Goal: Complete application form

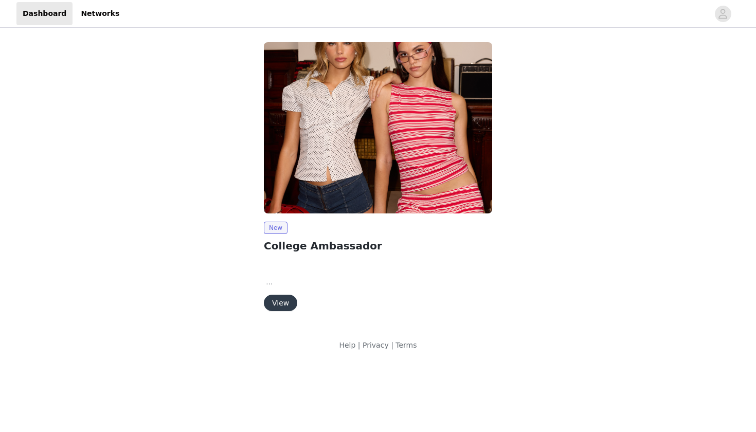
click at [278, 300] on button "View" at bounding box center [280, 303] width 33 height 16
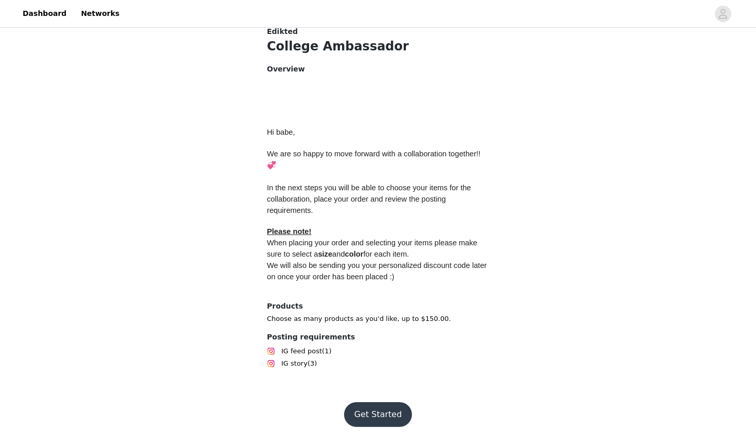
scroll to position [402, 0]
click at [388, 403] on button "Get Started" at bounding box center [378, 415] width 68 height 25
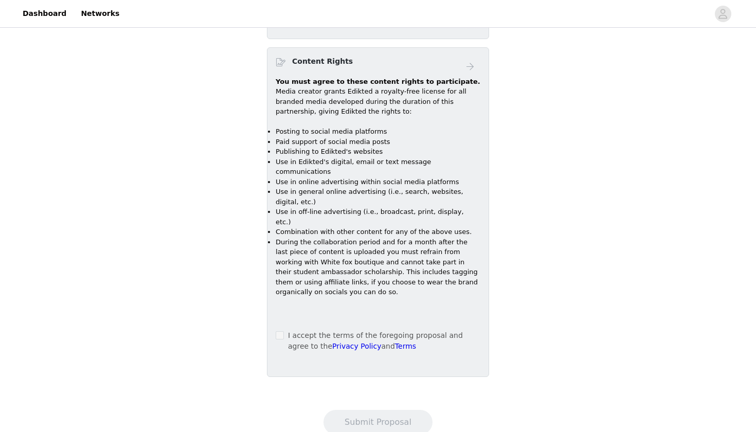
scroll to position [597, 0]
click at [283, 332] on span at bounding box center [280, 336] width 8 height 8
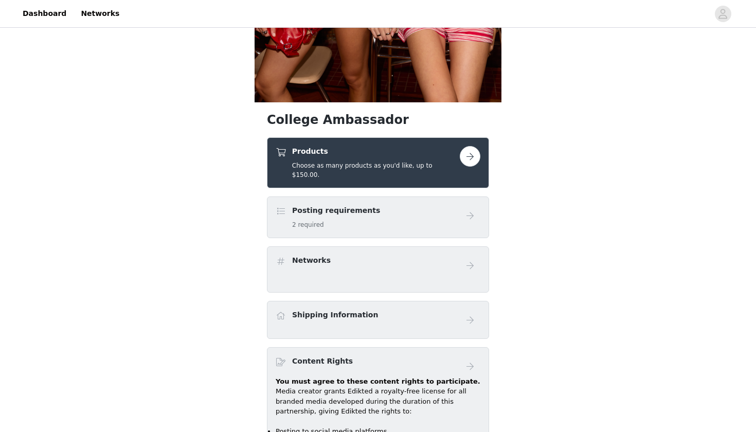
scroll to position [305, 0]
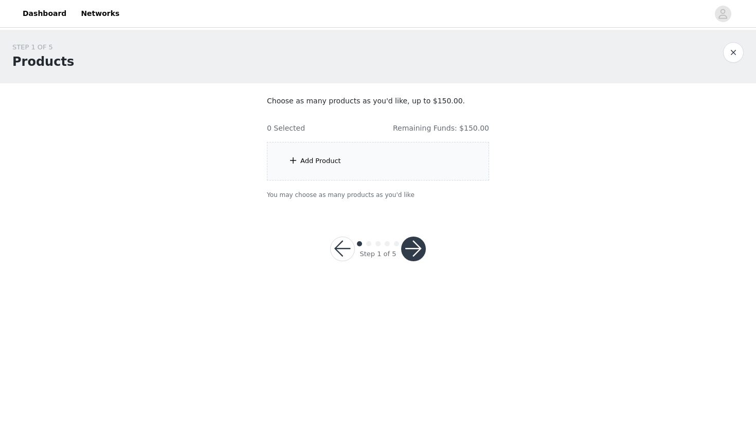
click at [357, 166] on div "Add Product" at bounding box center [378, 161] width 222 height 39
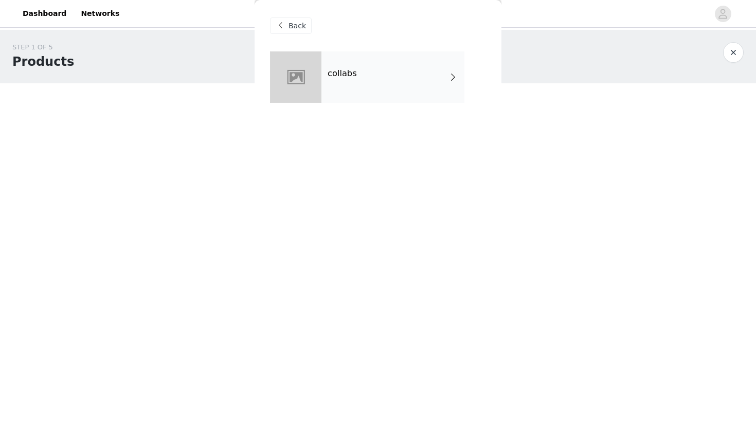
click at [380, 94] on div "collabs" at bounding box center [393, 76] width 143 height 51
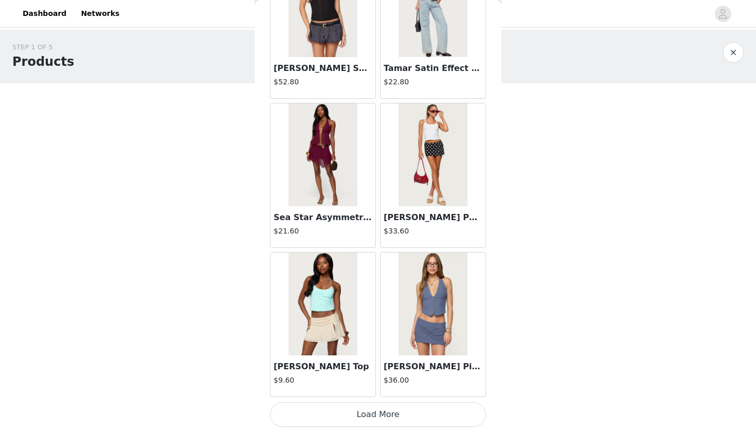
click at [387, 416] on button "Load More" at bounding box center [378, 414] width 216 height 25
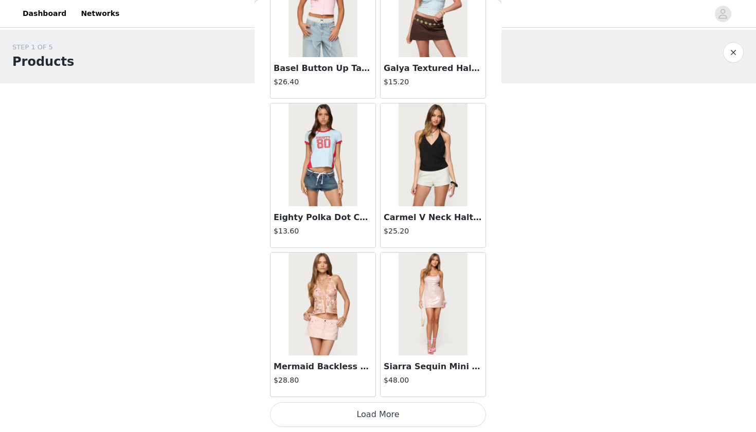
click at [374, 412] on button "Load More" at bounding box center [378, 414] width 216 height 25
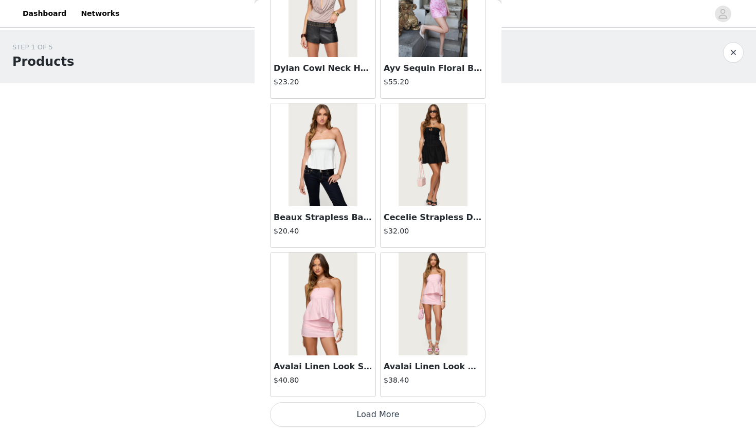
click at [378, 415] on button "Load More" at bounding box center [378, 414] width 216 height 25
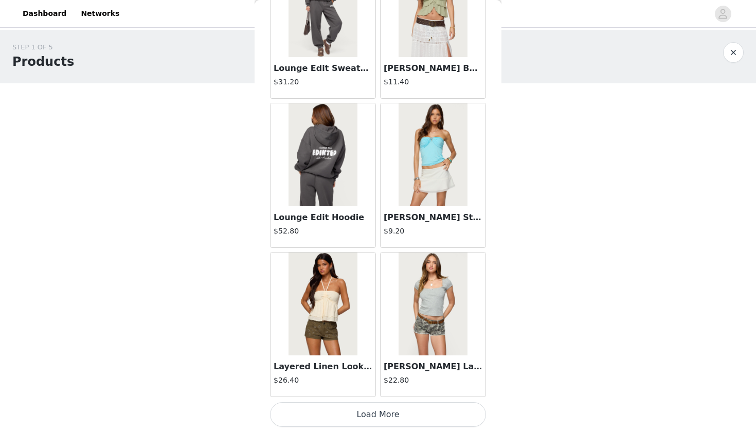
click at [374, 410] on button "Load More" at bounding box center [378, 414] width 216 height 25
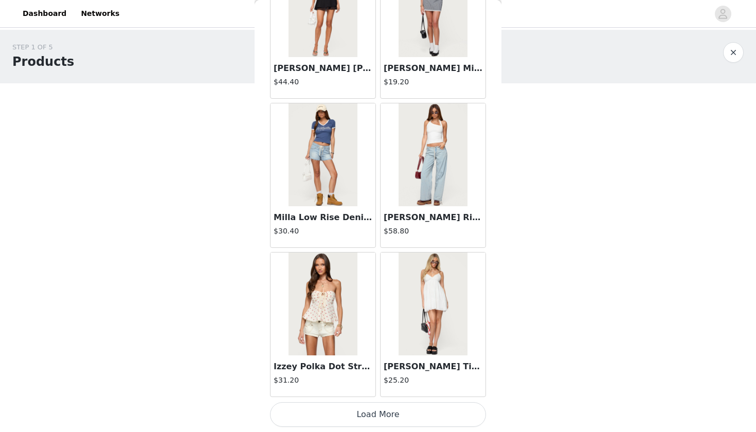
click at [379, 405] on button "Load More" at bounding box center [378, 414] width 216 height 25
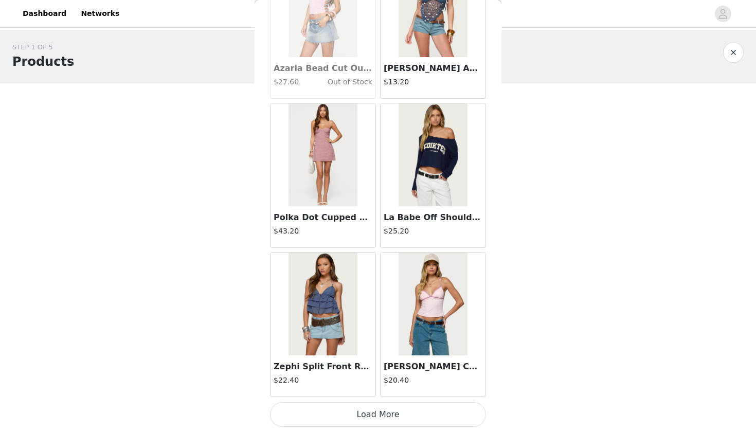
click at [393, 418] on button "Load More" at bounding box center [378, 414] width 216 height 25
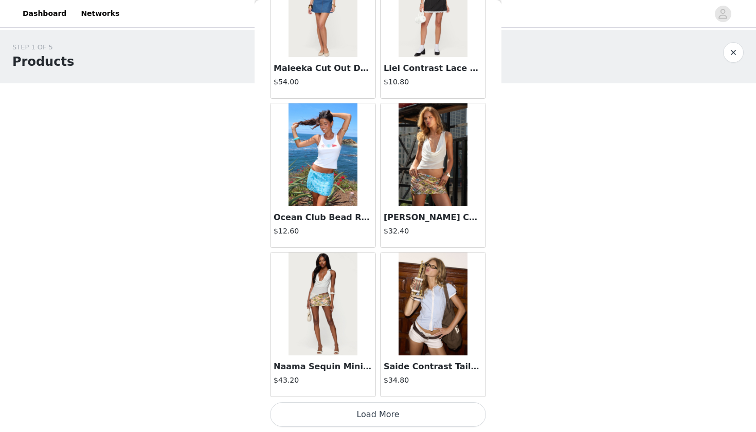
click at [383, 411] on button "Load More" at bounding box center [378, 414] width 216 height 25
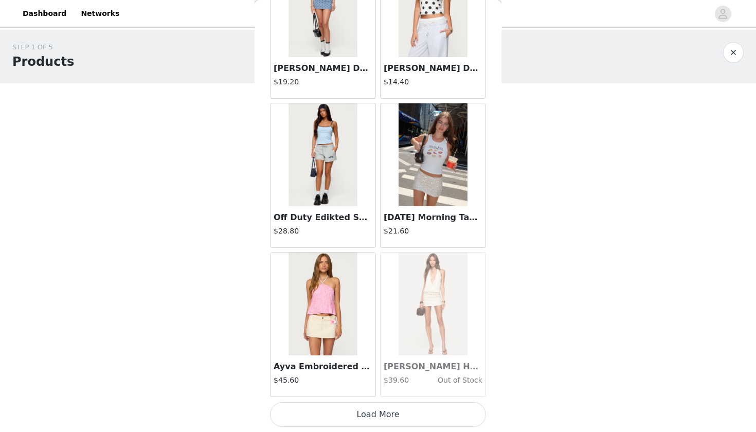
click at [384, 415] on button "Load More" at bounding box center [378, 414] width 216 height 25
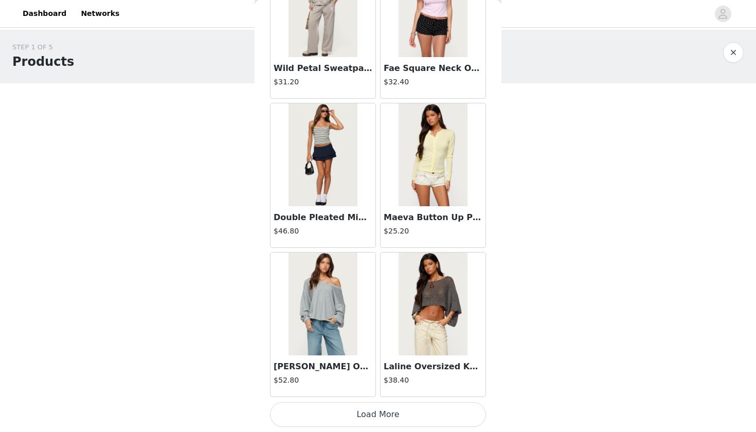
click at [378, 416] on button "Load More" at bounding box center [378, 414] width 216 height 25
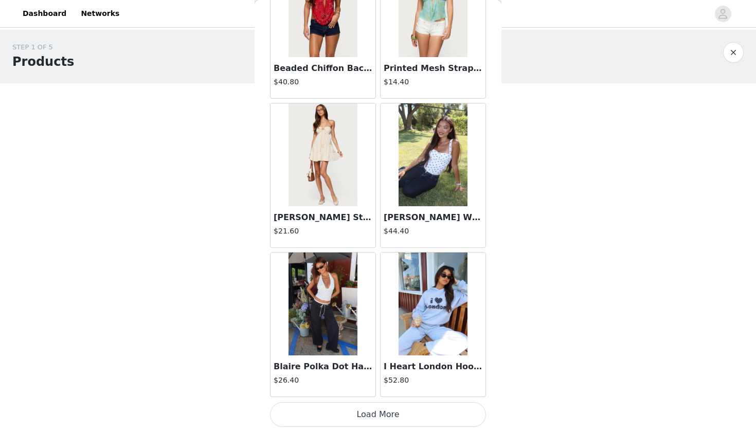
click at [382, 409] on button "Load More" at bounding box center [378, 414] width 216 height 25
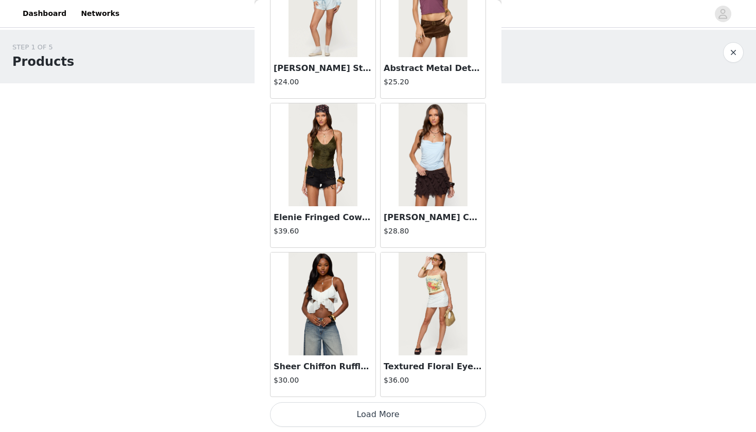
click at [392, 415] on button "Load More" at bounding box center [378, 414] width 216 height 25
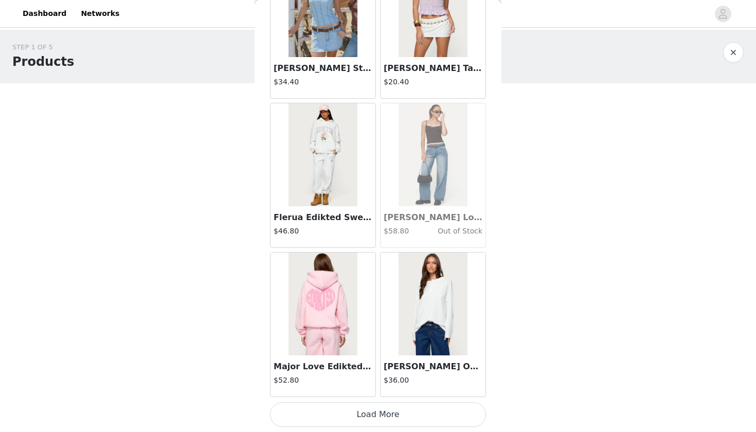
click at [380, 415] on button "Load More" at bounding box center [378, 414] width 216 height 25
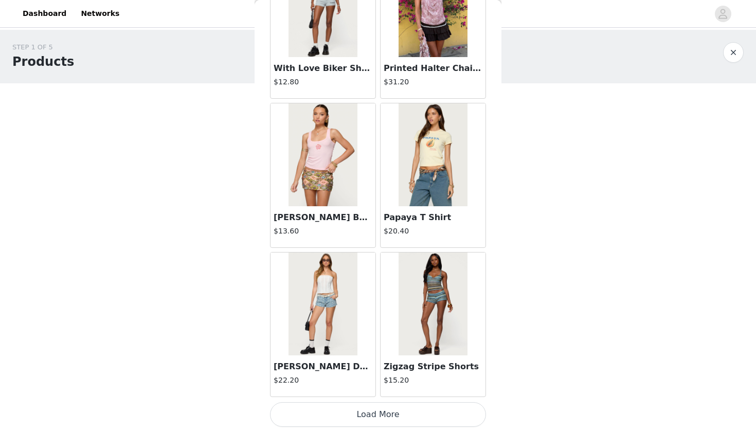
click at [378, 409] on button "Load More" at bounding box center [378, 414] width 216 height 25
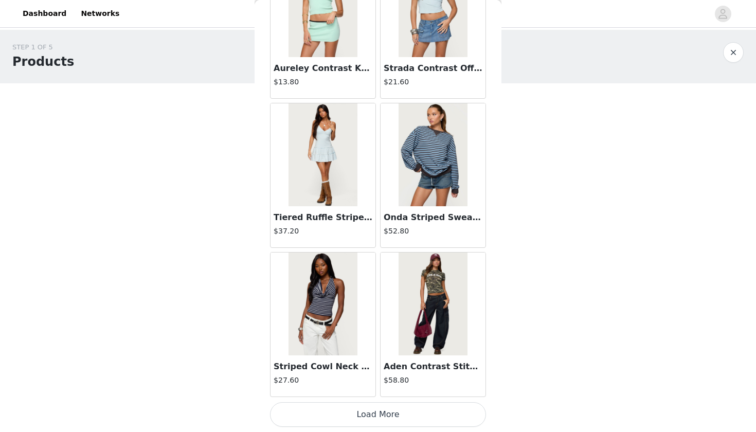
click at [386, 416] on button "Load More" at bounding box center [378, 414] width 216 height 25
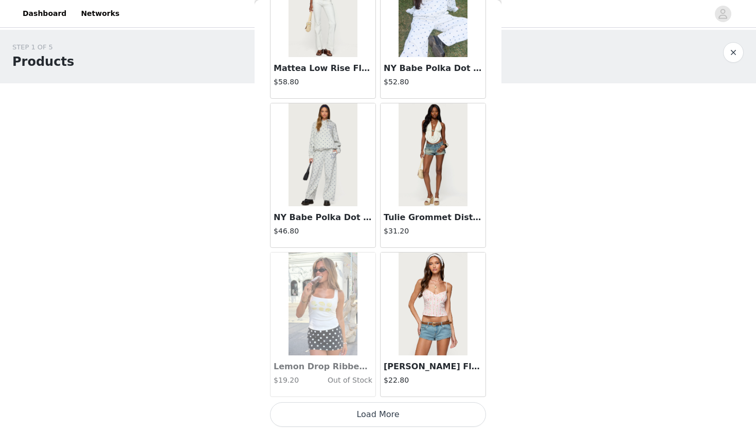
click at [377, 415] on button "Load More" at bounding box center [378, 414] width 216 height 25
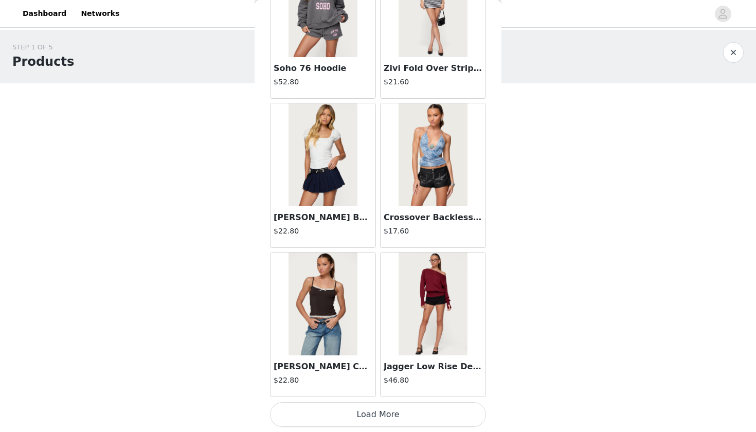
click at [381, 408] on button "Load More" at bounding box center [378, 414] width 216 height 25
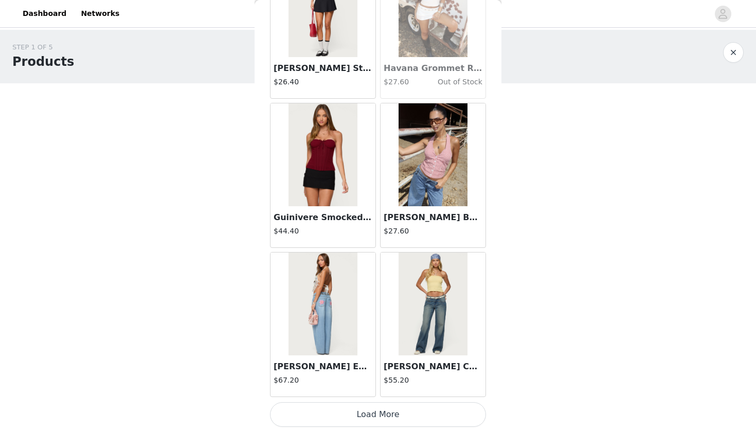
click at [385, 412] on button "Load More" at bounding box center [378, 414] width 216 height 25
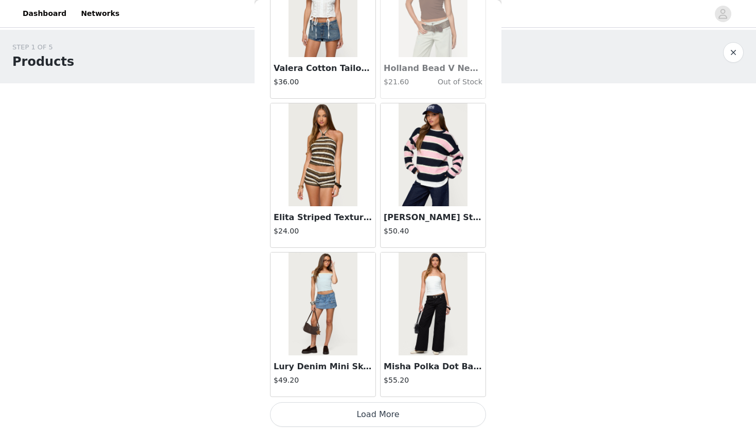
click at [376, 414] on button "Load More" at bounding box center [378, 414] width 216 height 25
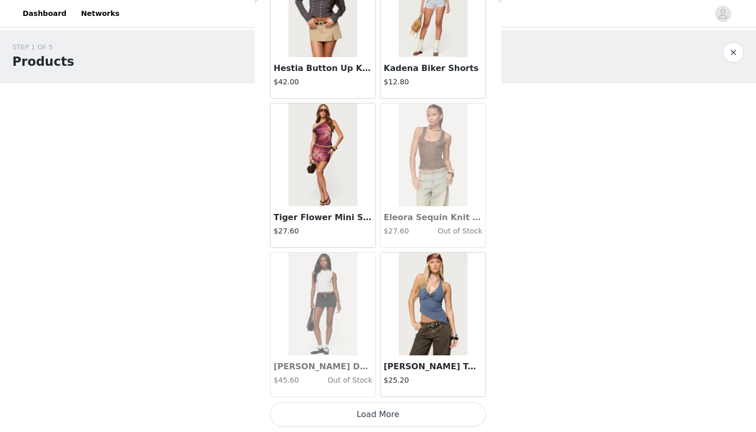
click at [384, 415] on button "Load More" at bounding box center [378, 414] width 216 height 25
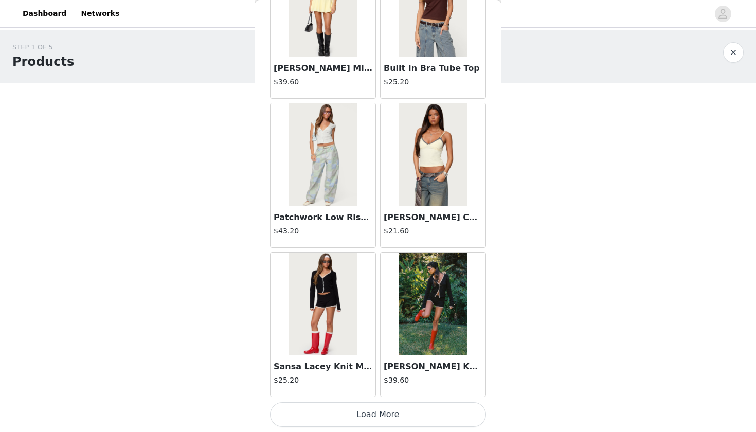
click at [376, 412] on button "Load More" at bounding box center [378, 414] width 216 height 25
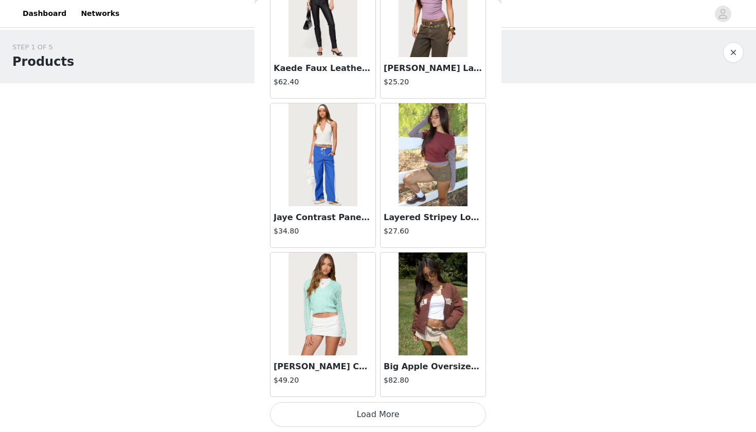
click at [385, 416] on button "Load More" at bounding box center [378, 414] width 216 height 25
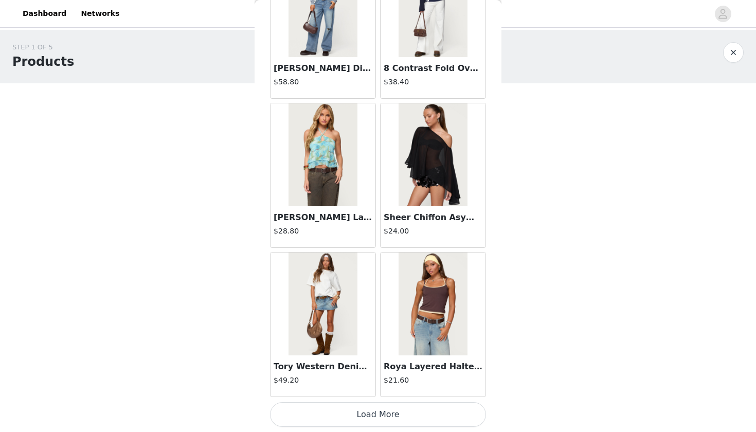
click at [379, 410] on button "Load More" at bounding box center [378, 414] width 216 height 25
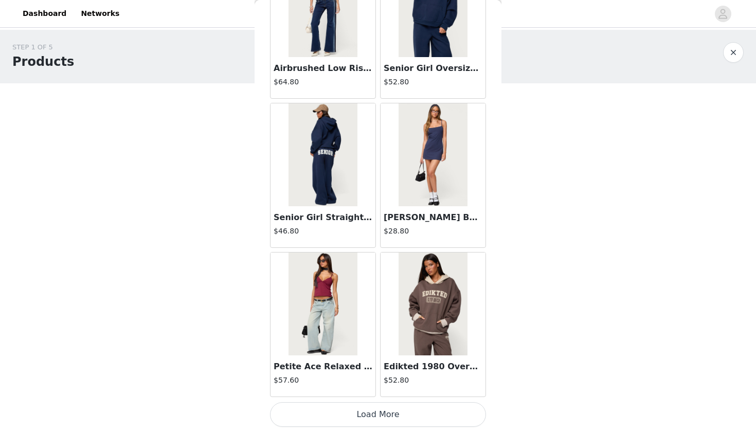
click at [368, 416] on button "Load More" at bounding box center [378, 414] width 216 height 25
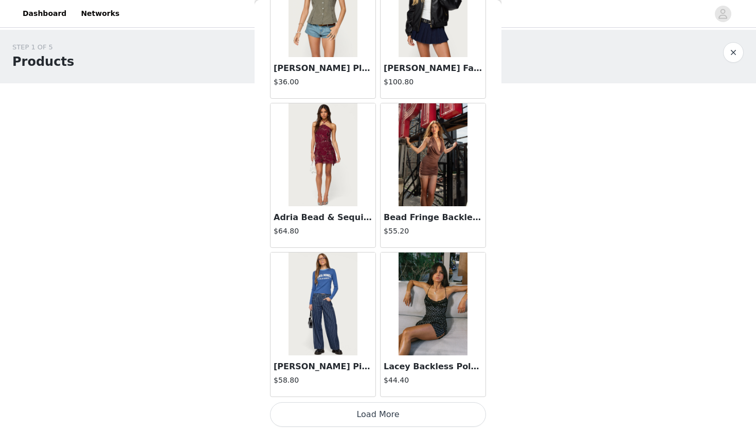
click at [378, 408] on button "Load More" at bounding box center [378, 414] width 216 height 25
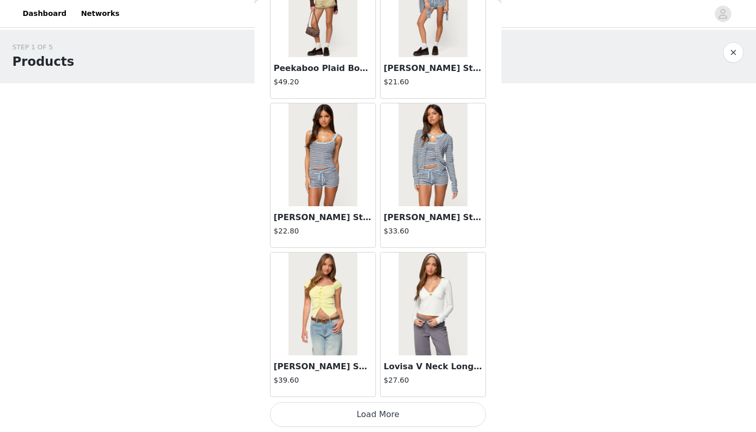
click at [378, 415] on button "Load More" at bounding box center [378, 414] width 216 height 25
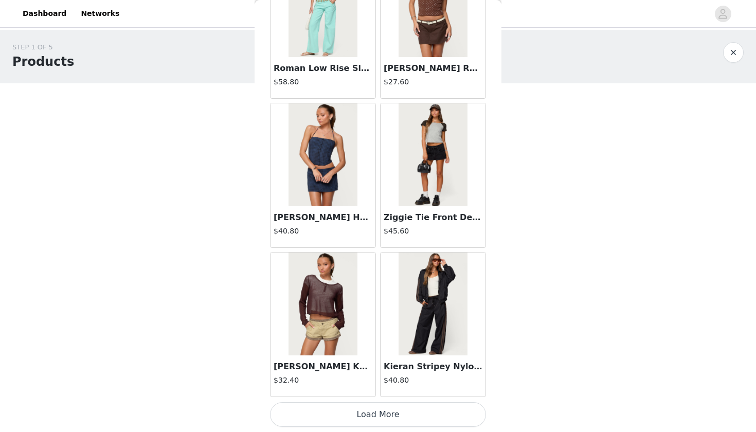
click at [368, 417] on button "Load More" at bounding box center [378, 414] width 216 height 25
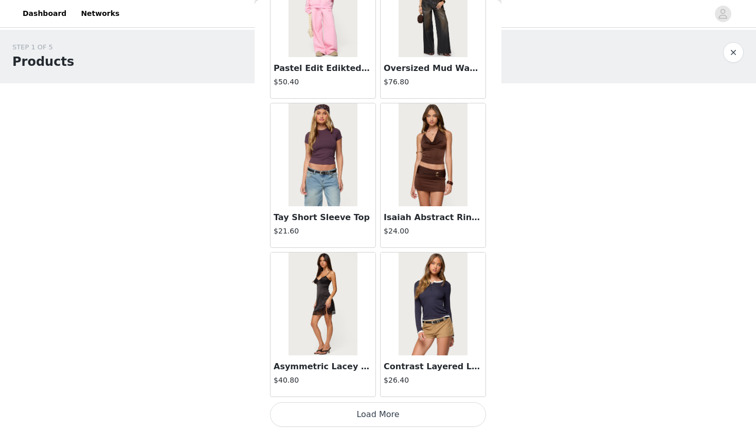
click at [378, 410] on button "Load More" at bounding box center [378, 414] width 216 height 25
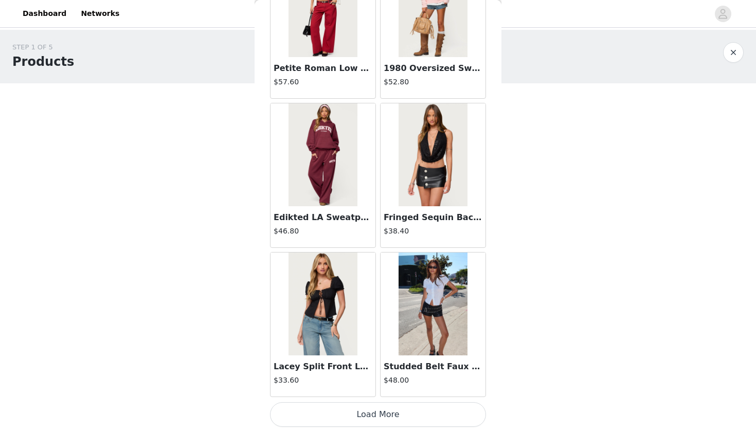
click at [385, 411] on button "Load More" at bounding box center [378, 414] width 216 height 25
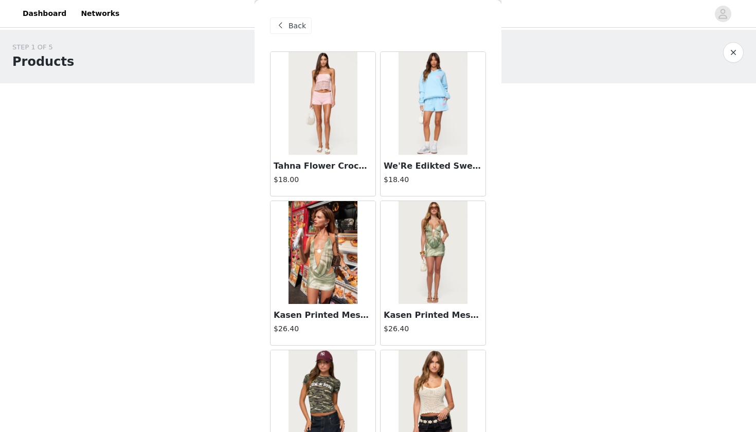
click at [414, 155] on div "We'Re Edikted Sweat Shorts $18.40" at bounding box center [433, 175] width 105 height 41
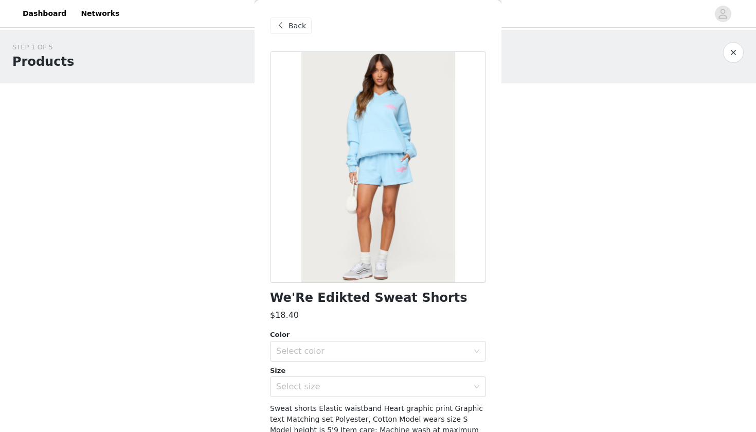
click at [283, 32] on div "Back" at bounding box center [291, 25] width 42 height 16
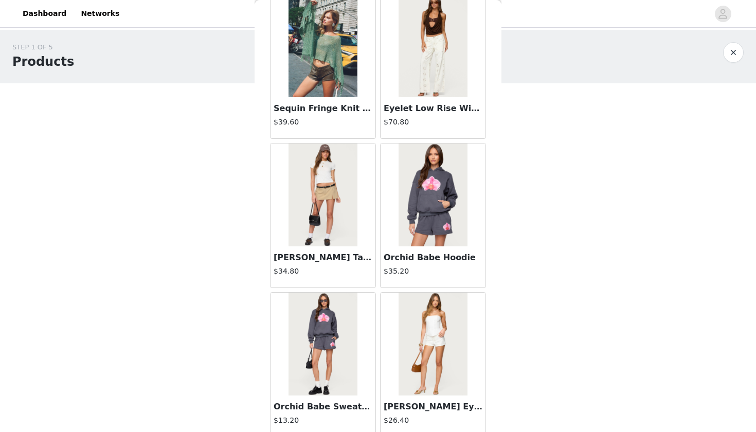
scroll to position [512, 0]
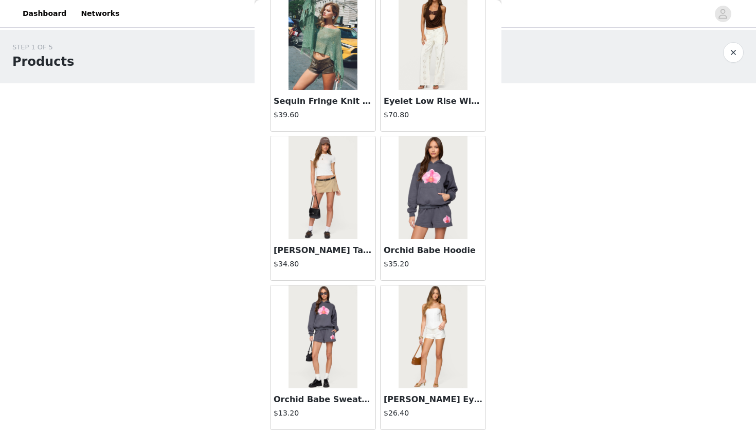
click at [333, 199] on img at bounding box center [323, 187] width 68 height 103
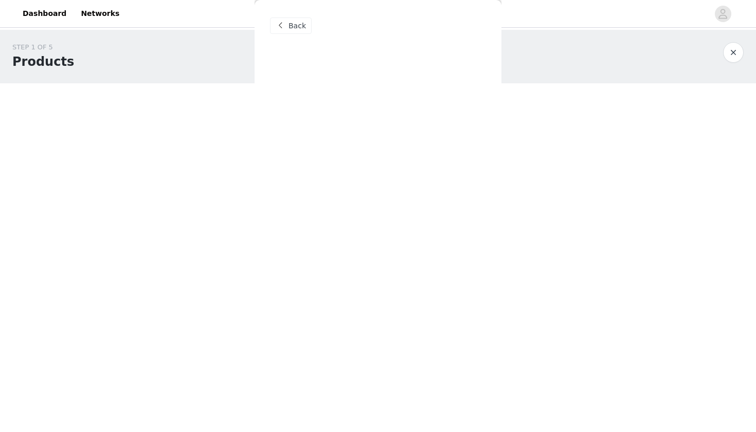
scroll to position [0, 0]
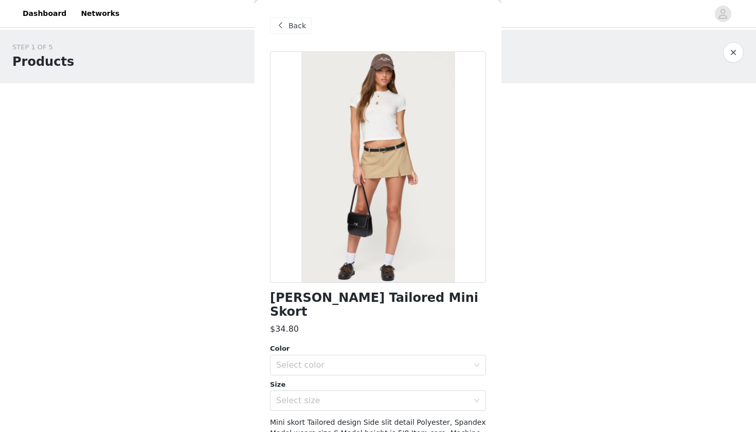
click at [388, 157] on div at bounding box center [378, 167] width 216 height 232
click at [432, 144] on div at bounding box center [378, 167] width 216 height 232
click at [294, 30] on span "Back" at bounding box center [297, 26] width 17 height 11
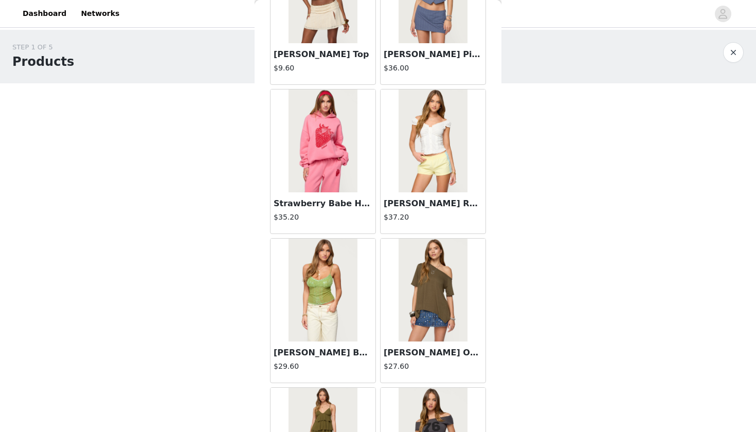
scroll to position [1455, 0]
click at [428, 157] on img at bounding box center [433, 140] width 68 height 103
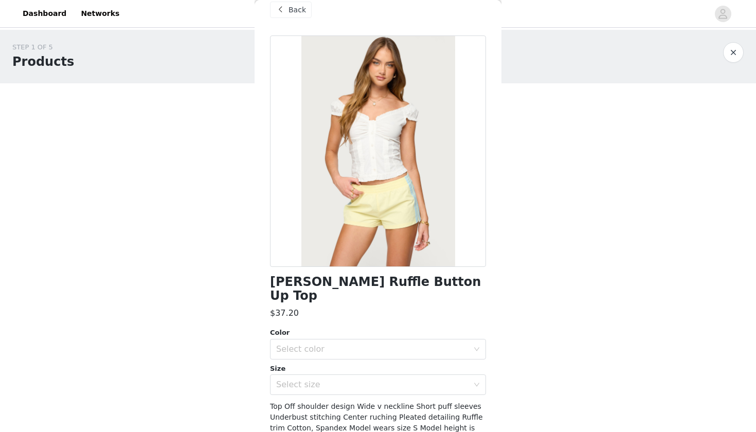
scroll to position [11, 0]
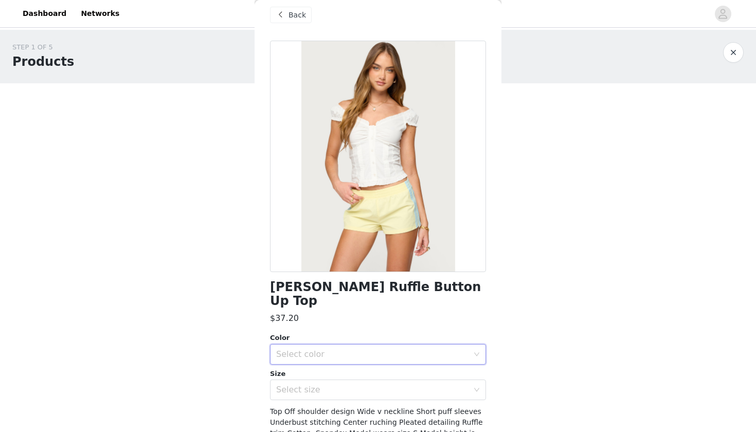
click at [369, 345] on div "Select color" at bounding box center [374, 355] width 197 height 20
click at [348, 359] on li "WHITE" at bounding box center [378, 362] width 216 height 16
click at [343, 385] on div "Select size" at bounding box center [372, 390] width 192 height 10
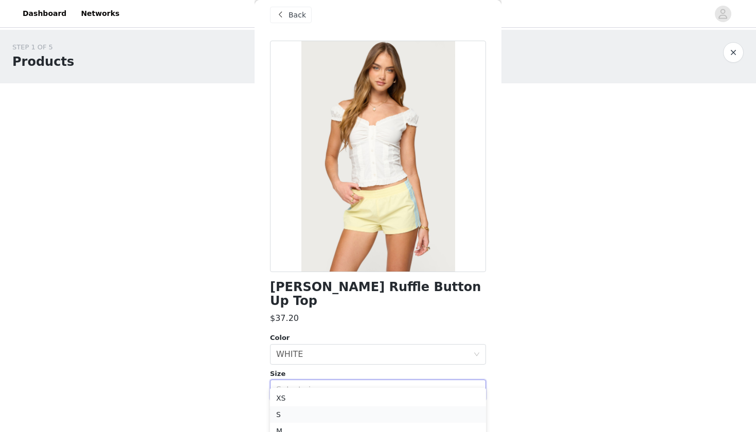
click at [313, 415] on li "S" at bounding box center [378, 414] width 216 height 16
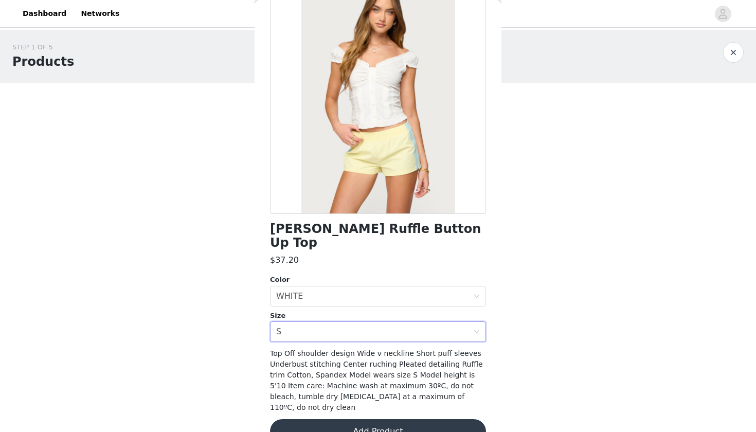
scroll to position [68, 0]
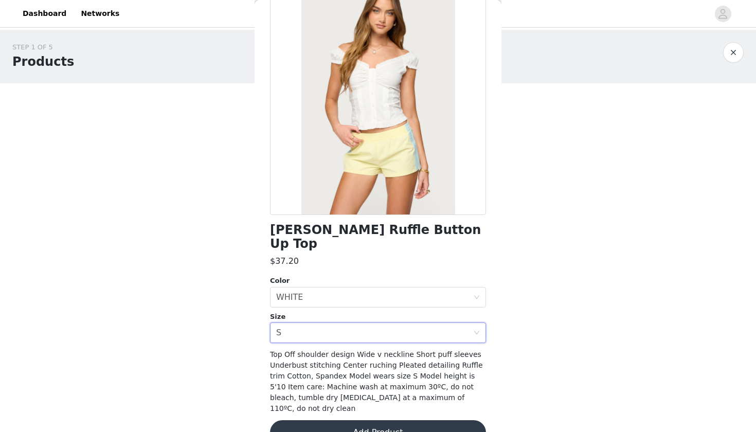
click at [359, 420] on button "Add Product" at bounding box center [378, 432] width 216 height 25
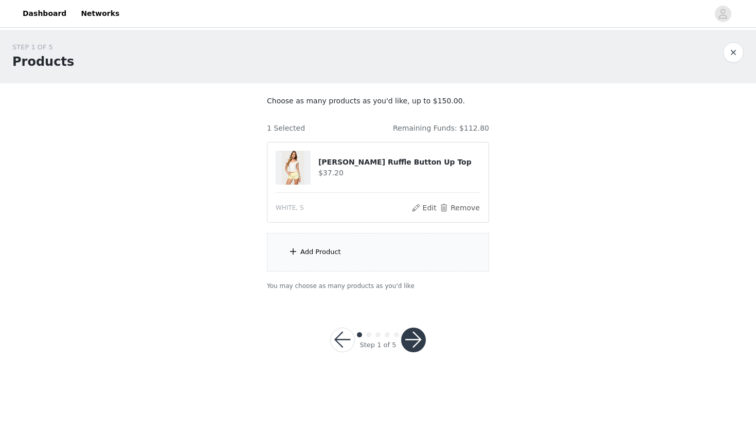
click at [342, 254] on div "Add Product" at bounding box center [378, 252] width 222 height 39
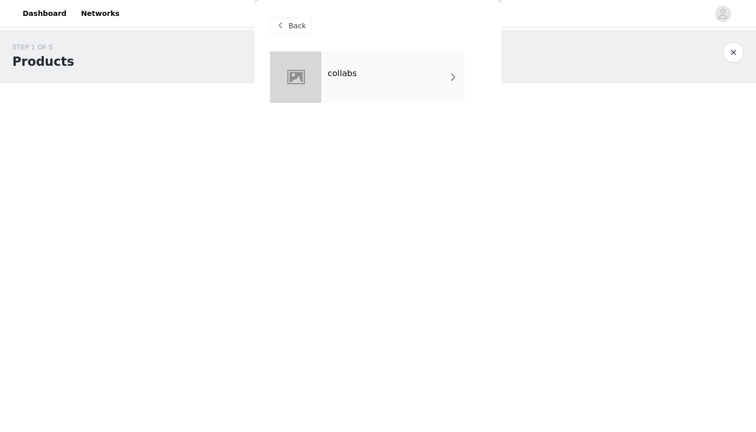
click at [366, 67] on div "collabs" at bounding box center [393, 76] width 143 height 51
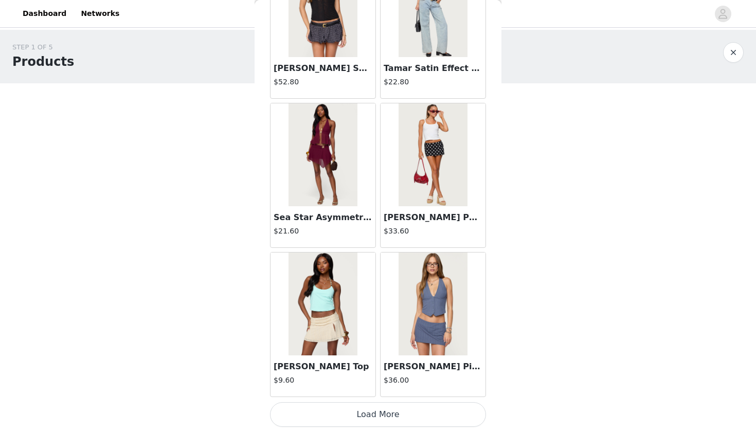
scroll to position [0, 0]
click at [391, 414] on button "Load More" at bounding box center [378, 414] width 216 height 25
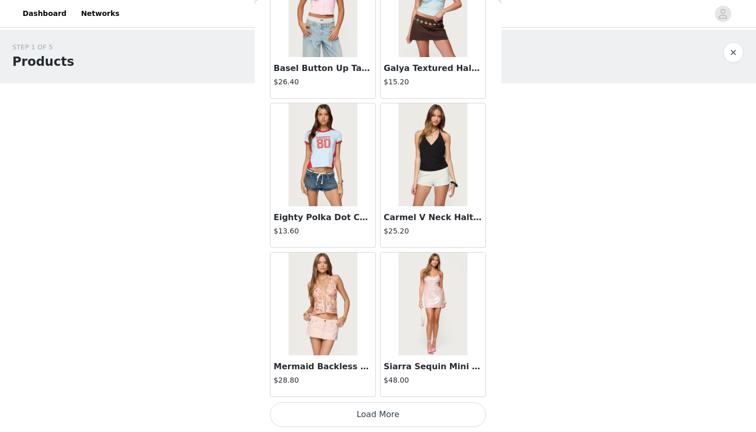
scroll to position [2634, 0]
click at [324, 318] on img at bounding box center [323, 304] width 68 height 103
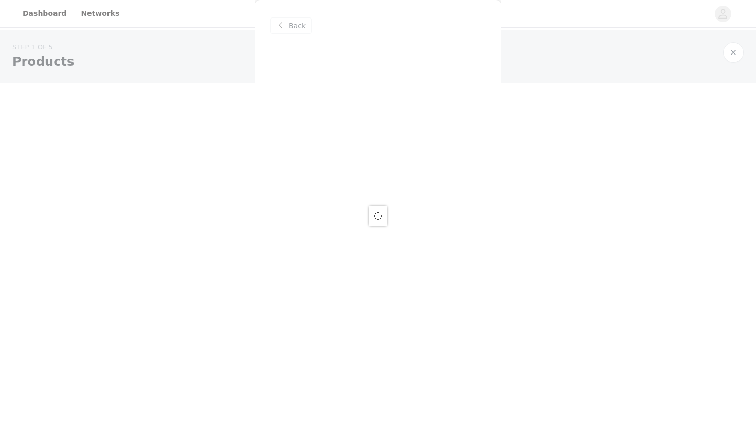
scroll to position [0, 0]
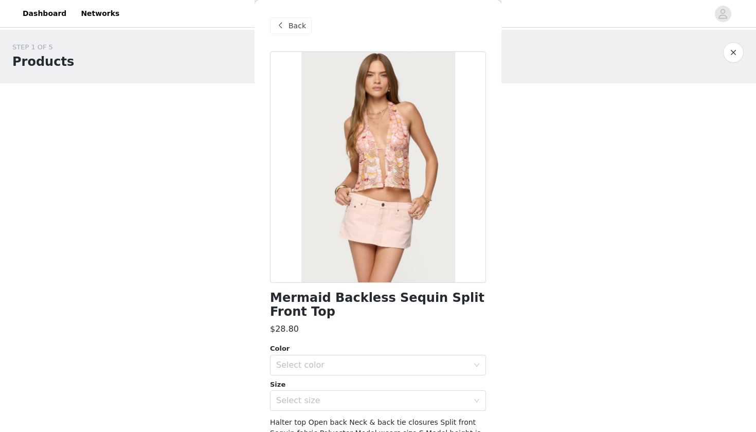
click at [292, 31] on span "Back" at bounding box center [297, 26] width 17 height 11
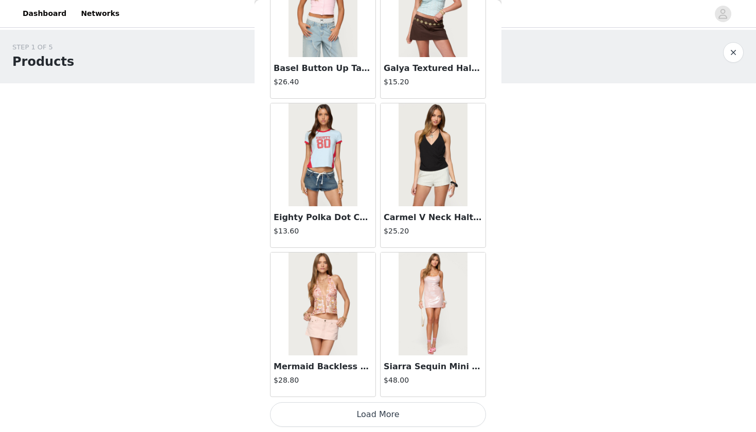
scroll to position [2634, 0]
click at [413, 418] on button "Load More" at bounding box center [378, 414] width 216 height 25
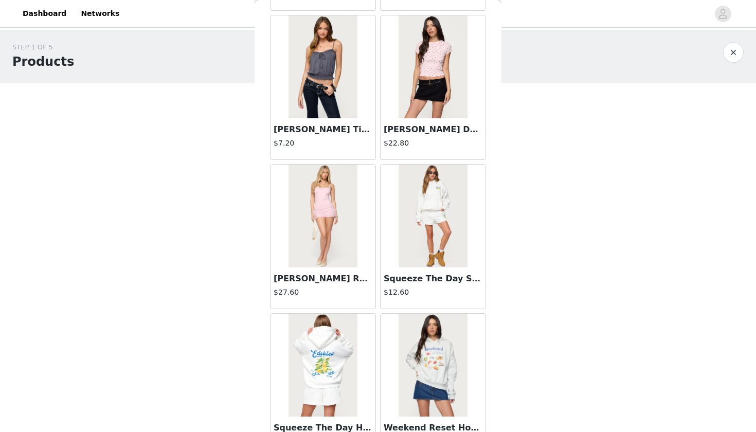
scroll to position [3469, 0]
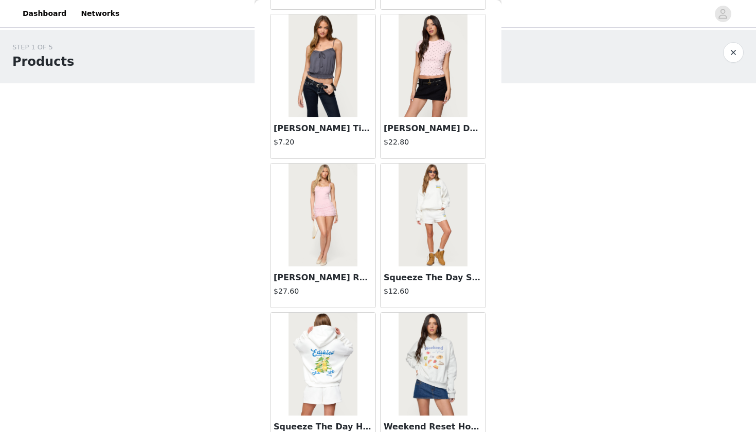
click at [334, 251] on img at bounding box center [323, 215] width 68 height 103
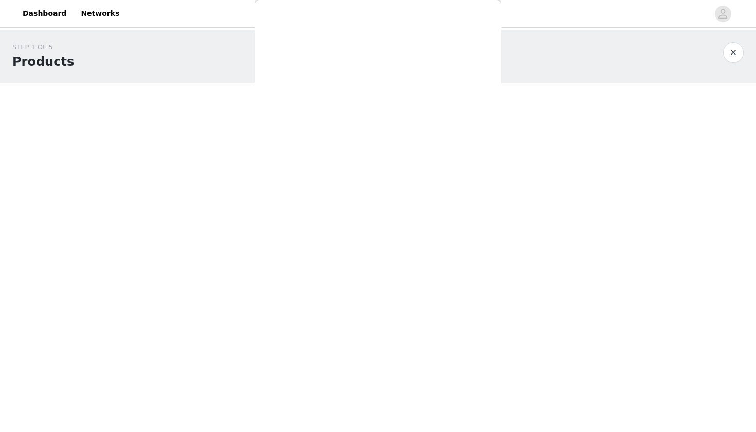
scroll to position [0, 0]
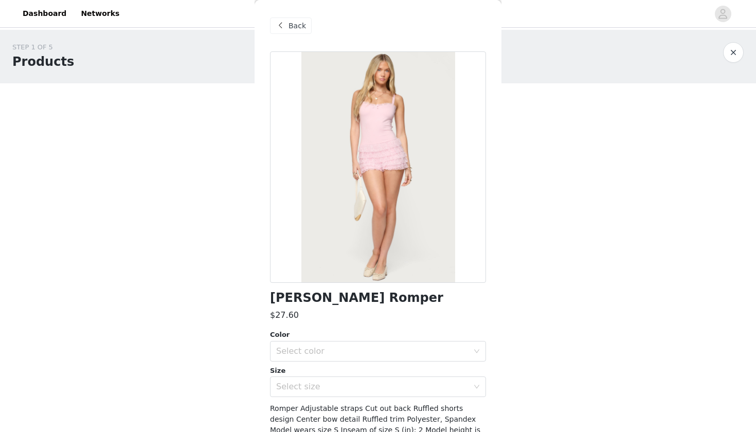
click at [301, 27] on span "Back" at bounding box center [297, 26] width 17 height 11
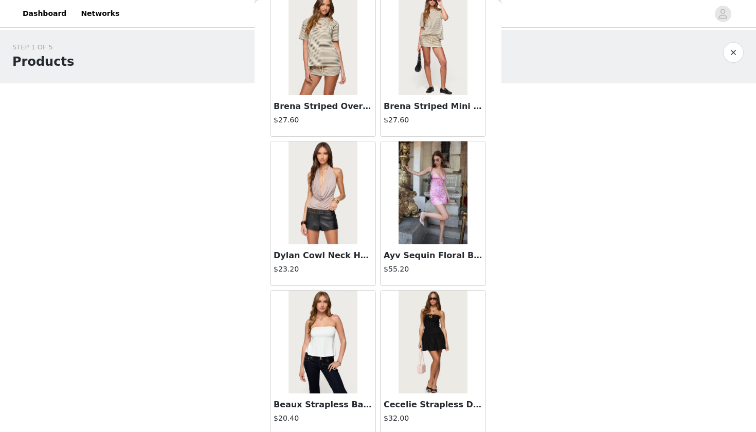
scroll to position [3940, 0]
click at [329, 225] on img at bounding box center [323, 191] width 68 height 103
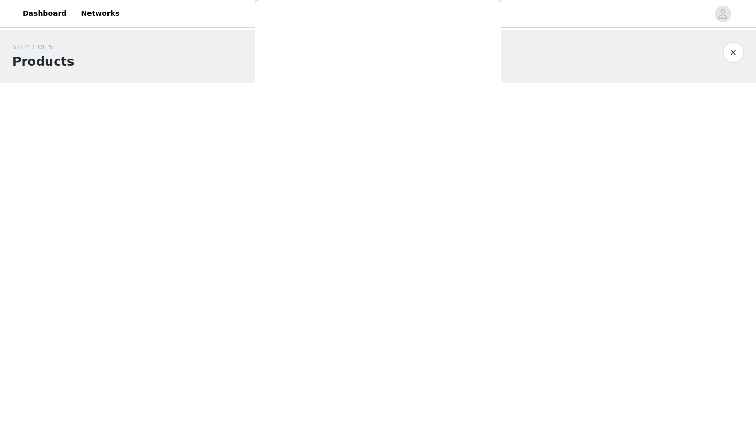
scroll to position [0, 0]
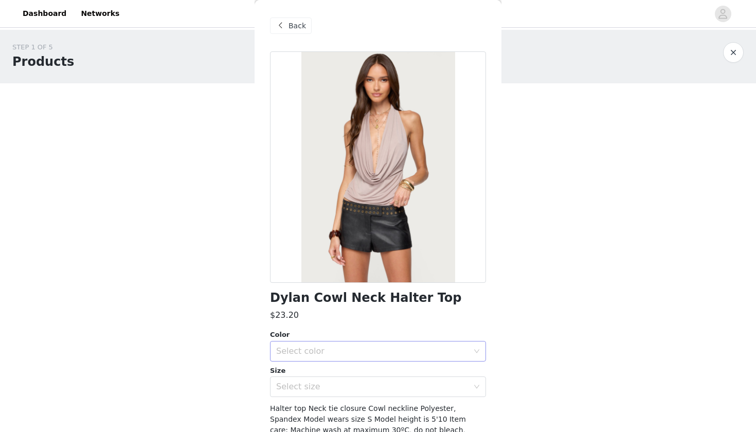
click at [322, 347] on div "Select color" at bounding box center [372, 351] width 192 height 10
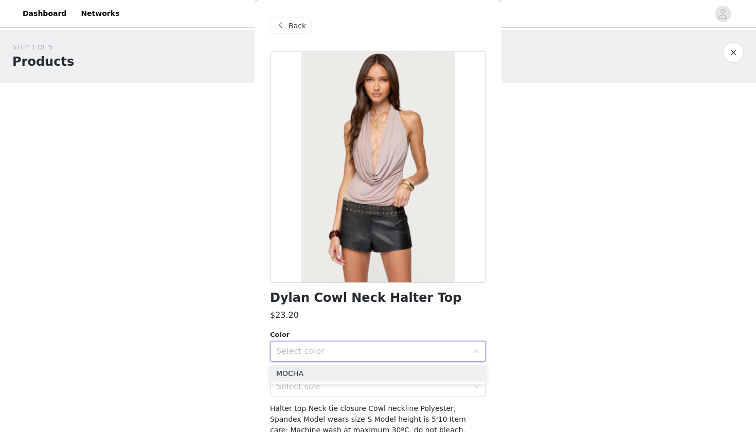
click at [322, 347] on div "Select color" at bounding box center [372, 351] width 192 height 10
click at [234, 187] on div "STEP 1 OF 5 Products Choose as many products as you'd like, up to $150.00. 1 Se…" at bounding box center [378, 166] width 756 height 273
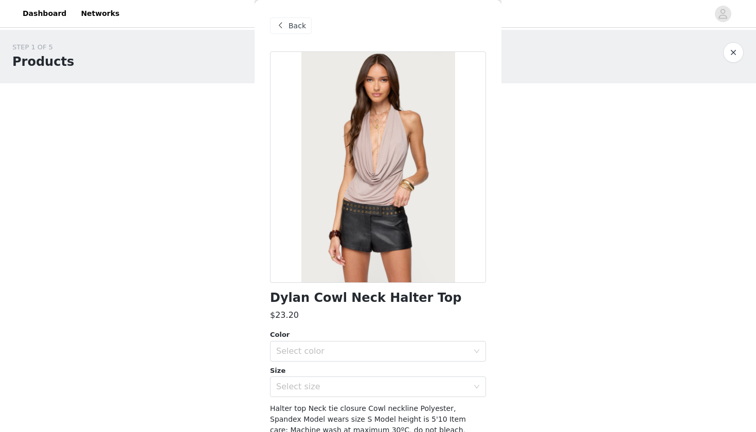
click at [282, 31] on span at bounding box center [280, 26] width 12 height 12
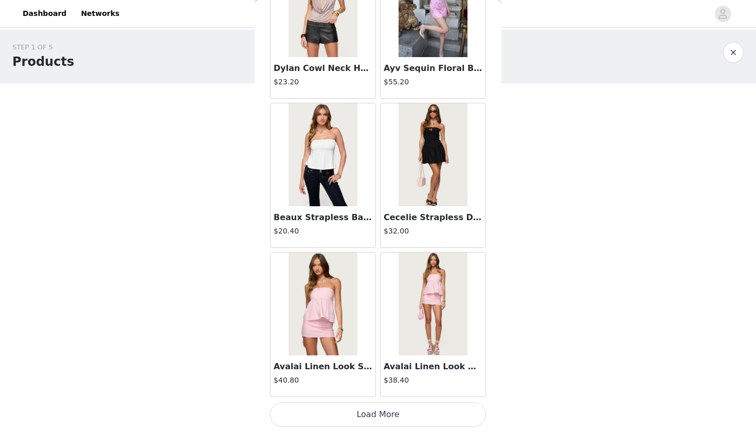
click at [381, 416] on button "Load More" at bounding box center [378, 414] width 216 height 25
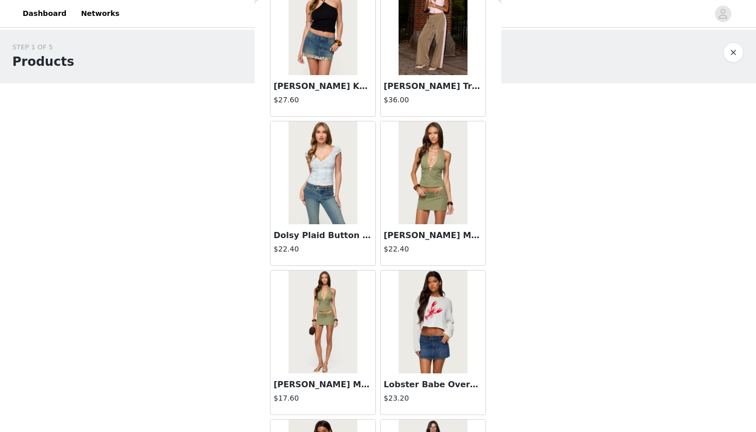
scroll to position [5005, 0]
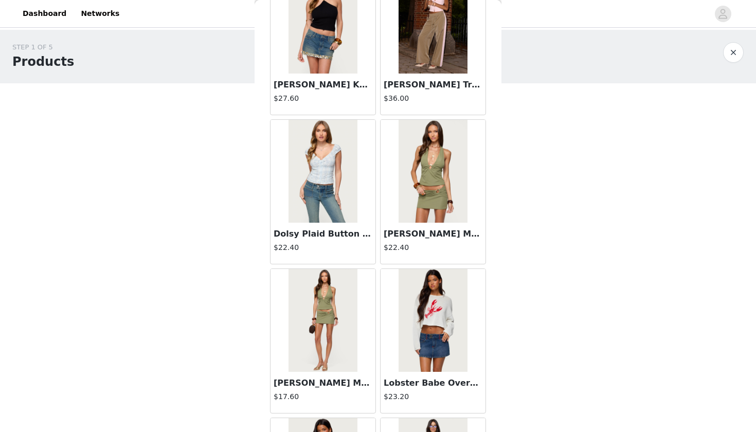
click at [442, 179] on img at bounding box center [433, 171] width 68 height 103
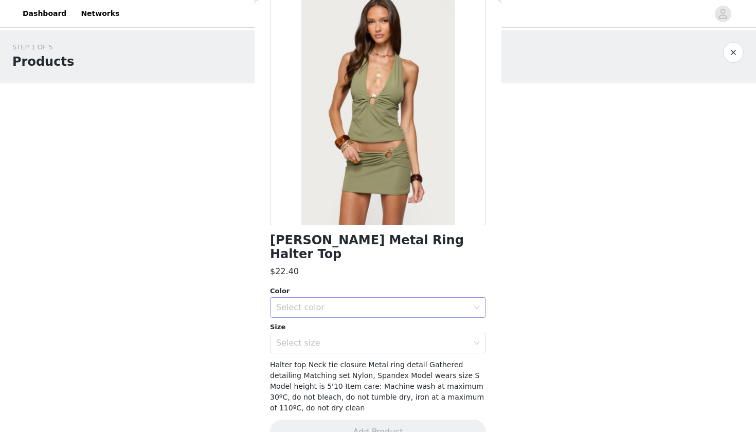
scroll to position [57, 0]
click at [379, 303] on div "Select color" at bounding box center [372, 308] width 192 height 10
click at [349, 312] on li "OLIVE" at bounding box center [378, 316] width 216 height 16
click at [341, 339] on div "Select size" at bounding box center [372, 344] width 192 height 10
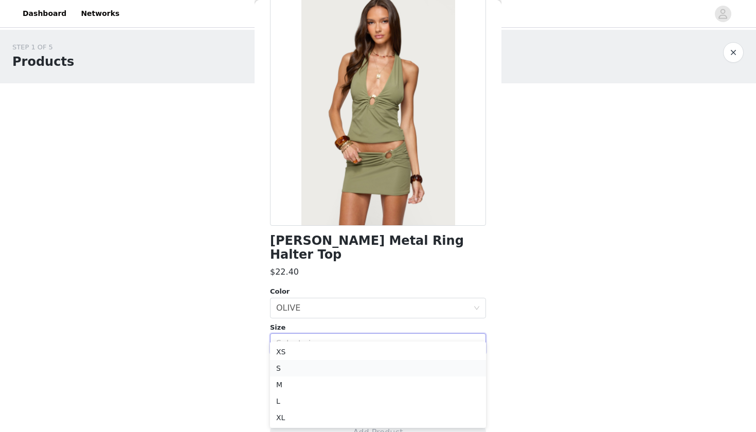
click at [326, 368] on li "S" at bounding box center [378, 368] width 216 height 16
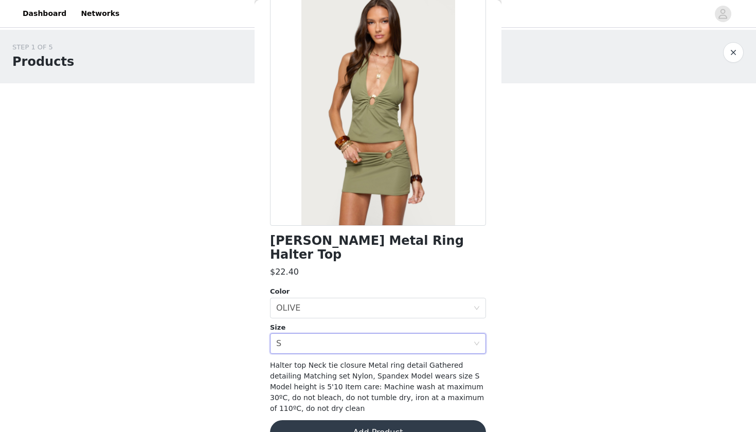
scroll to position [0, 0]
click at [361, 420] on button "Add Product" at bounding box center [378, 432] width 216 height 25
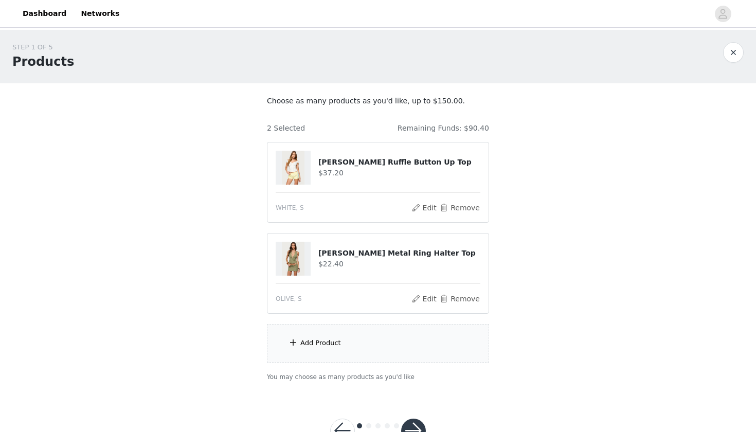
click at [323, 348] on div "Add Product" at bounding box center [378, 343] width 222 height 39
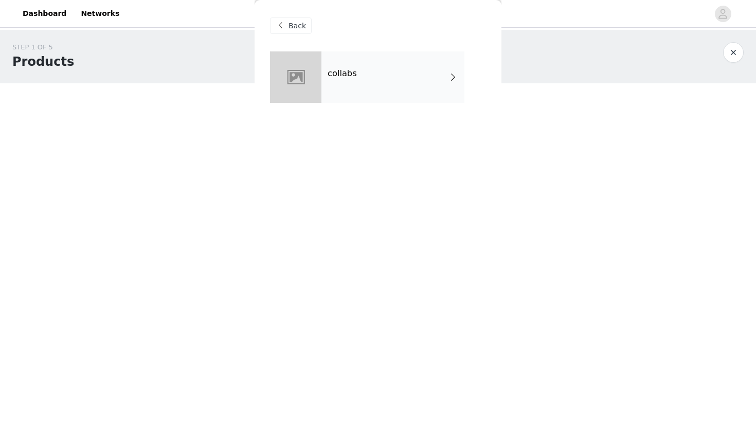
click at [372, 65] on div "collabs" at bounding box center [393, 76] width 143 height 51
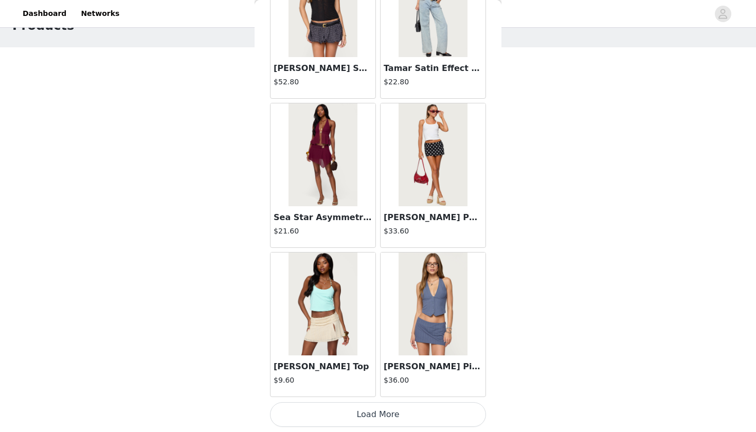
scroll to position [36, 0]
click at [382, 410] on button "Load More" at bounding box center [378, 414] width 216 height 25
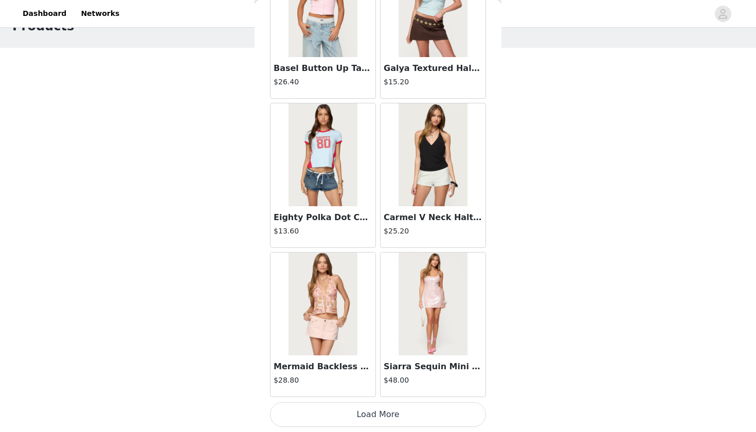
click at [376, 414] on button "Load More" at bounding box center [378, 414] width 216 height 25
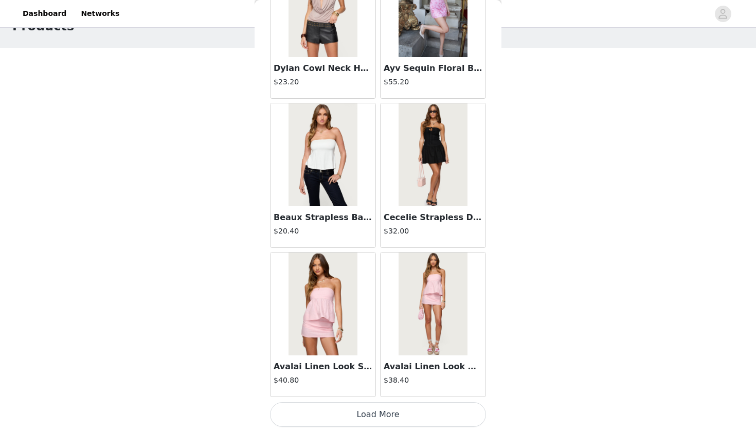
click at [366, 414] on button "Load More" at bounding box center [378, 414] width 216 height 25
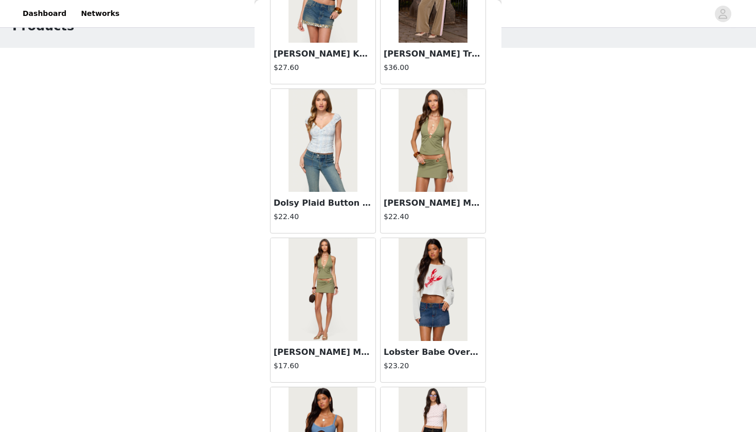
scroll to position [5038, 0]
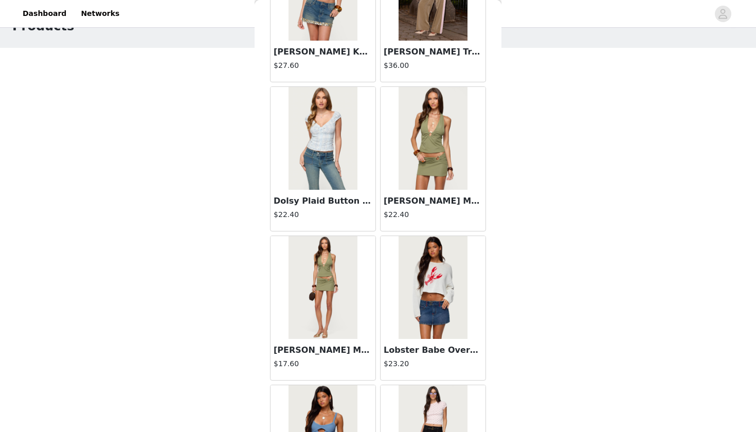
click at [316, 320] on img at bounding box center [323, 287] width 68 height 103
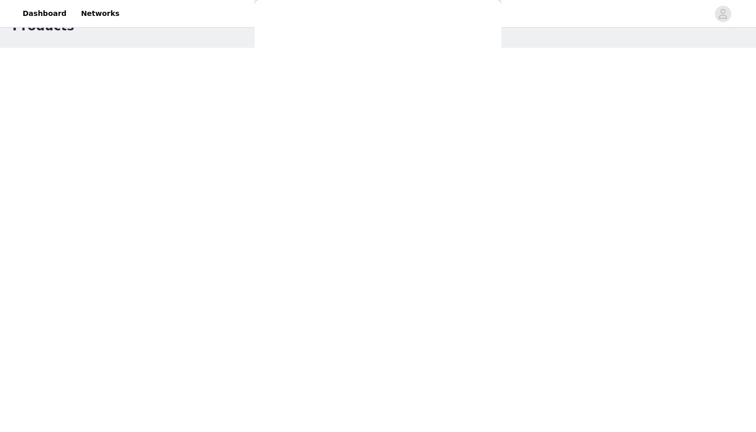
scroll to position [68, 0]
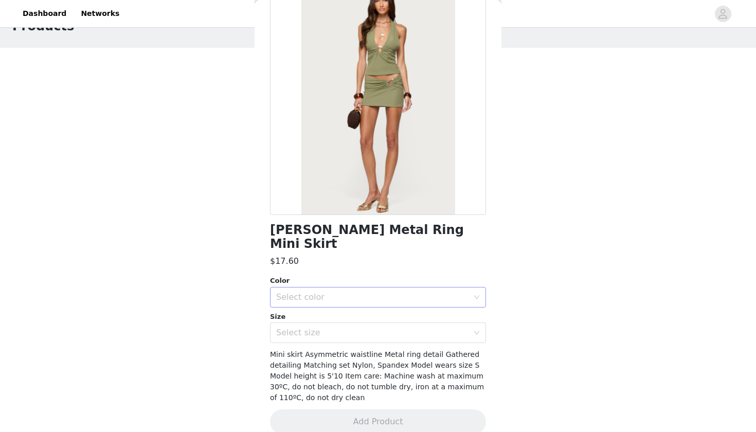
click at [326, 292] on div "Select color" at bounding box center [372, 297] width 192 height 10
click at [323, 302] on li "OLIVE" at bounding box center [378, 305] width 216 height 16
click at [323, 328] on div "Select size" at bounding box center [372, 333] width 192 height 10
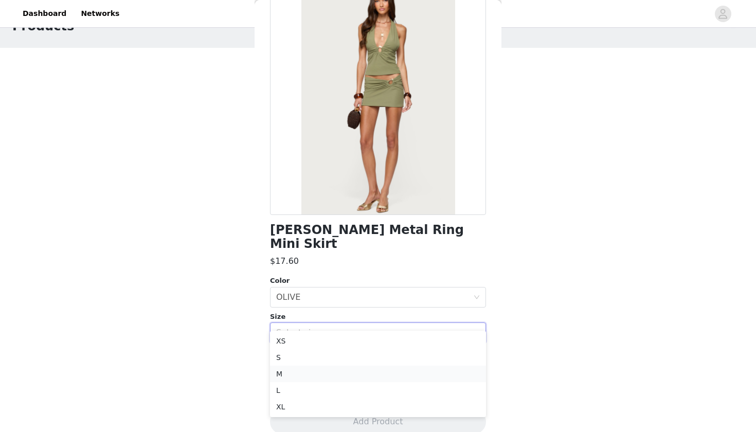
click at [304, 371] on li "M" at bounding box center [378, 374] width 216 height 16
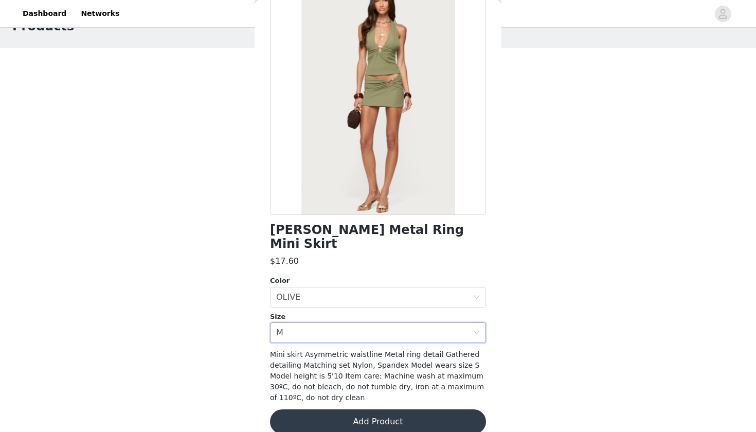
click at [373, 410] on button "Add Product" at bounding box center [378, 422] width 216 height 25
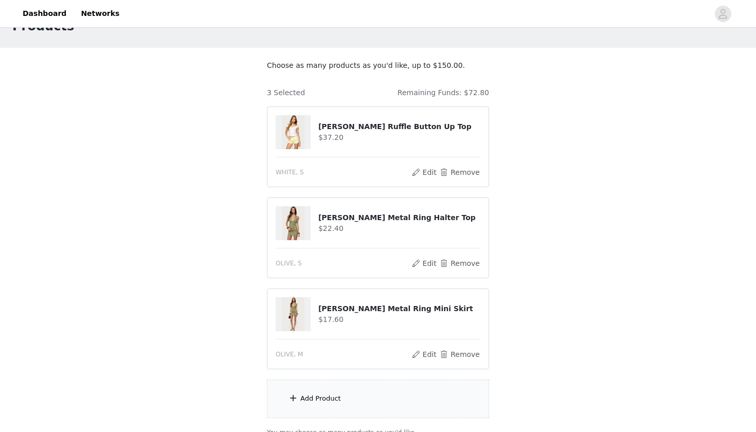
click at [335, 396] on div "Add Product" at bounding box center [320, 399] width 41 height 10
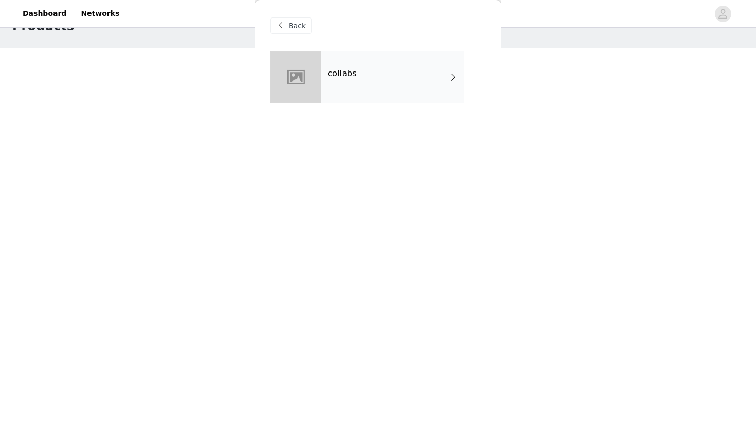
click at [398, 80] on div "collabs" at bounding box center [393, 76] width 143 height 51
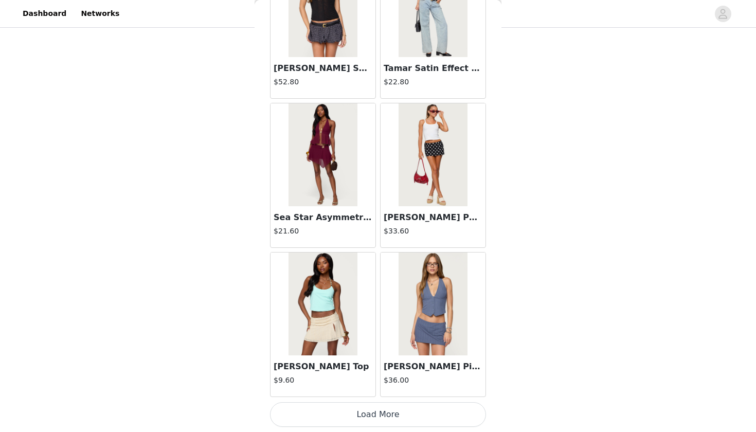
scroll to position [127, 0]
click at [353, 409] on button "Load More" at bounding box center [378, 414] width 216 height 25
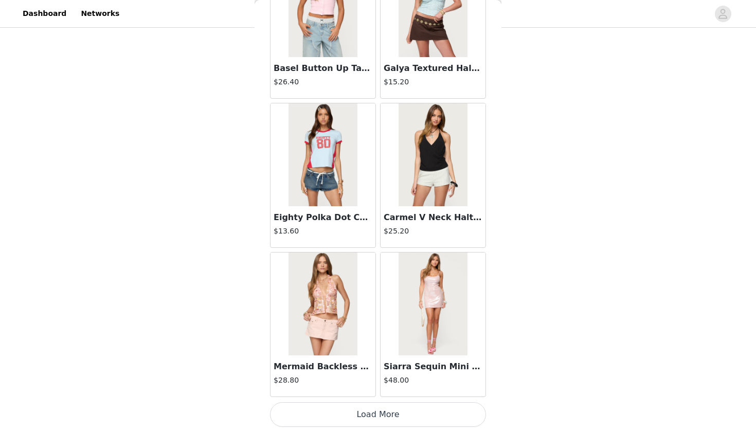
click at [359, 413] on button "Load More" at bounding box center [378, 414] width 216 height 25
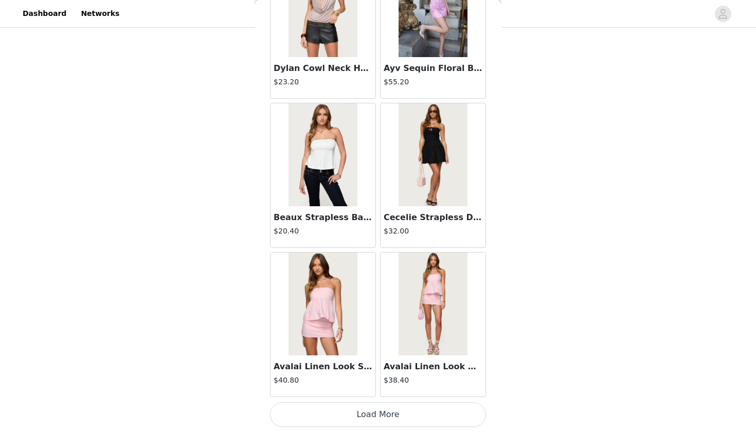
click at [361, 420] on button "Load More" at bounding box center [378, 414] width 216 height 25
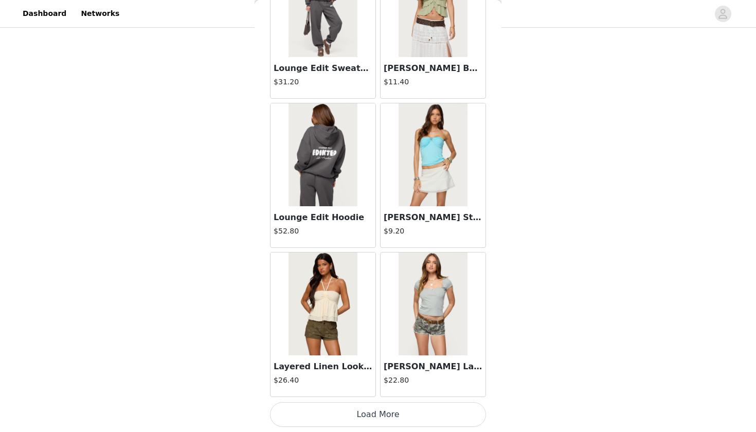
scroll to position [5618, 0]
click at [367, 411] on button "Load More" at bounding box center [378, 414] width 216 height 25
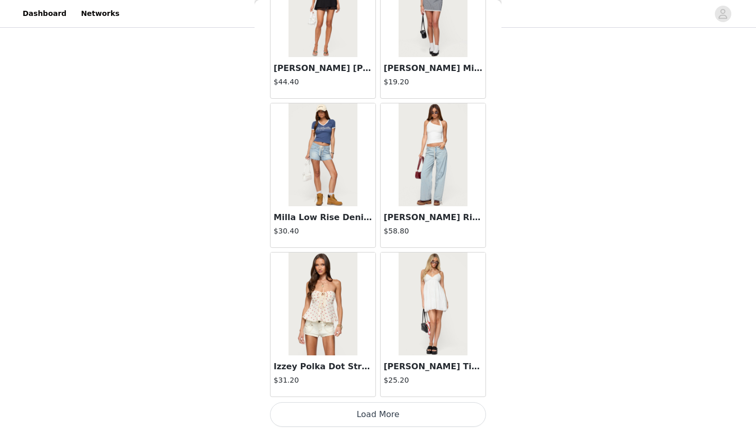
scroll to position [127, 0]
click at [387, 415] on button "Load More" at bounding box center [378, 414] width 216 height 25
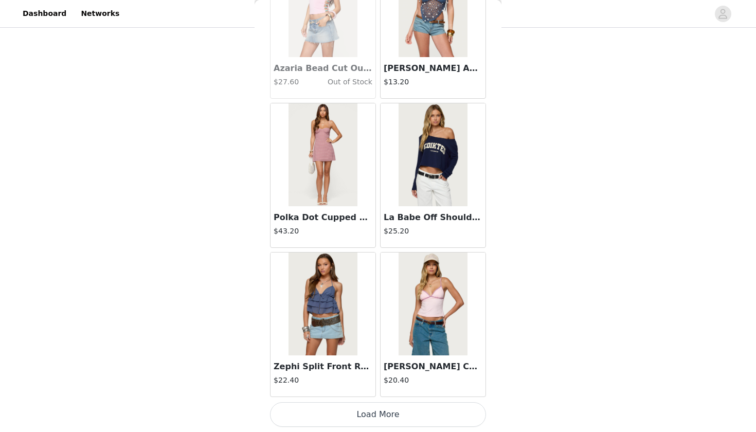
click at [388, 411] on button "Load More" at bounding box center [378, 414] width 216 height 25
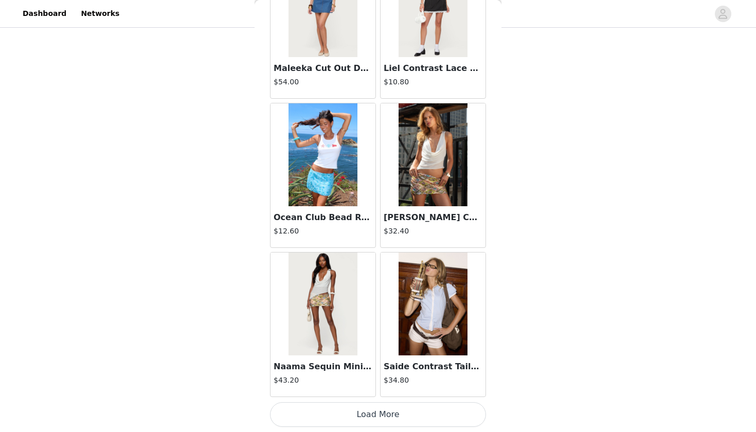
click at [384, 416] on button "Load More" at bounding box center [378, 414] width 216 height 25
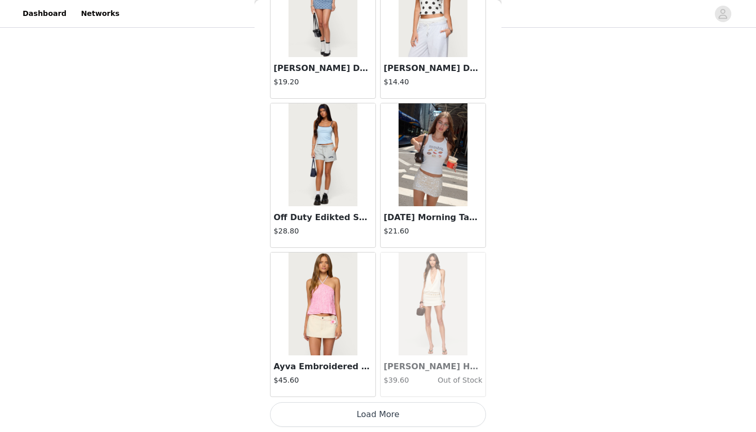
scroll to position [11586, 0]
click at [359, 412] on button "Load More" at bounding box center [378, 414] width 216 height 25
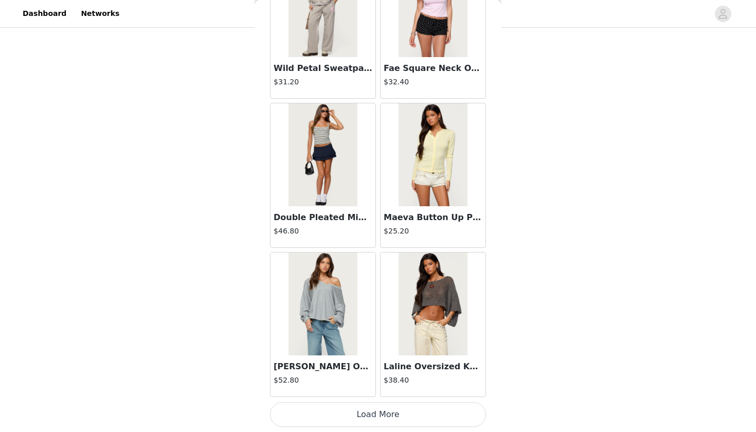
scroll to position [127, 0]
click at [389, 418] on button "Load More" at bounding box center [378, 414] width 216 height 25
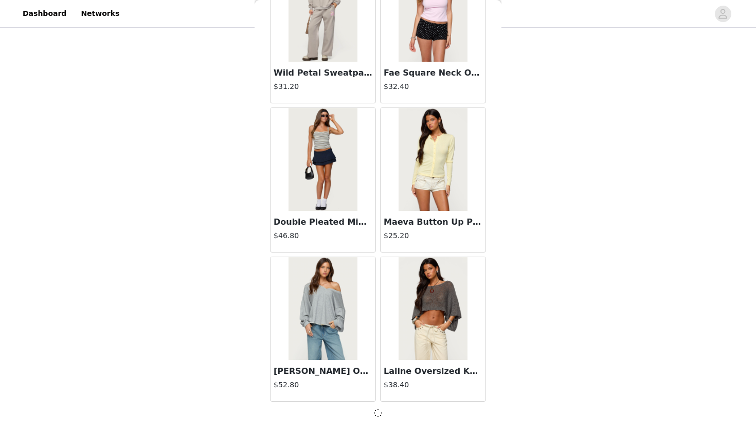
scroll to position [13074, 0]
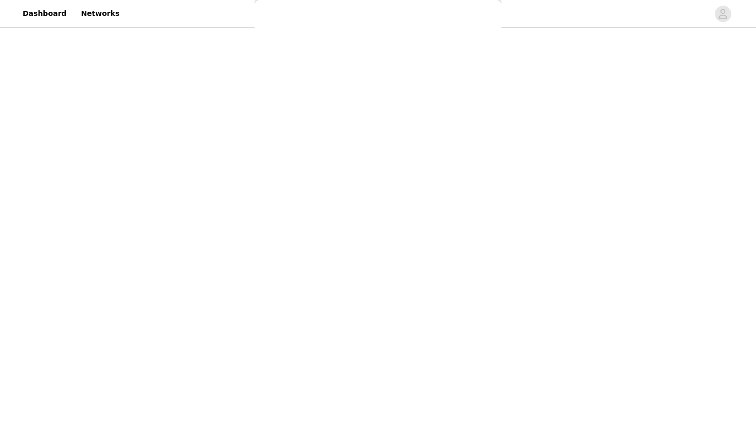
scroll to position [0, 0]
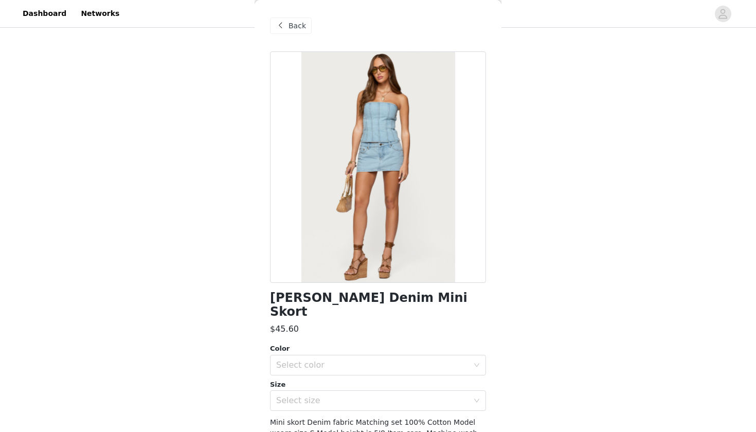
click at [295, 25] on span "Back" at bounding box center [297, 26] width 17 height 11
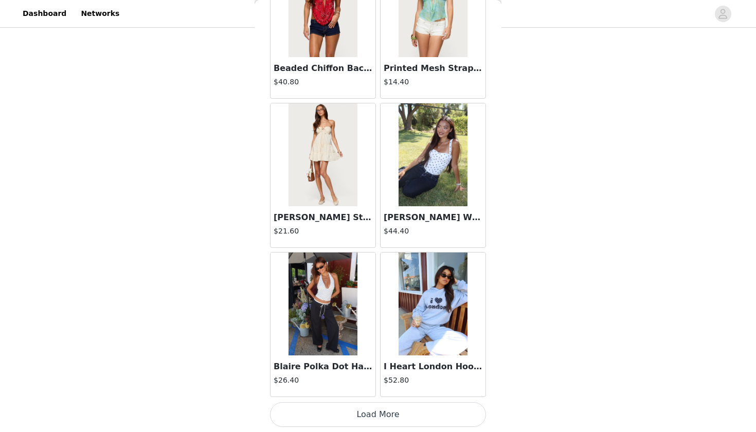
scroll to position [127, 0]
click at [352, 416] on button "Load More" at bounding box center [378, 414] width 216 height 25
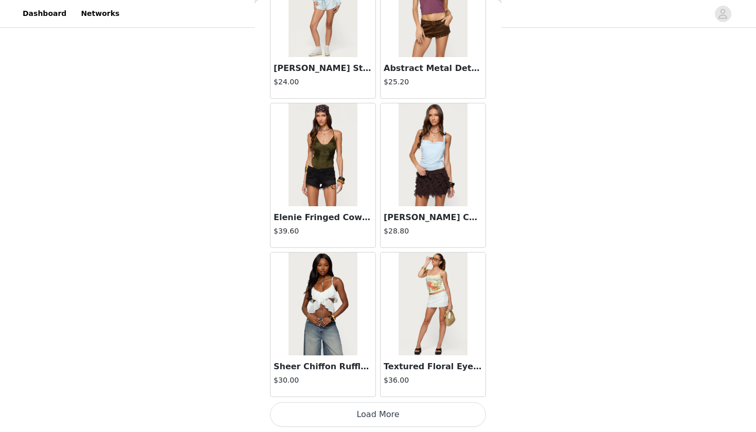
scroll to position [16063, 0]
click at [380, 411] on button "Load More" at bounding box center [378, 414] width 216 height 25
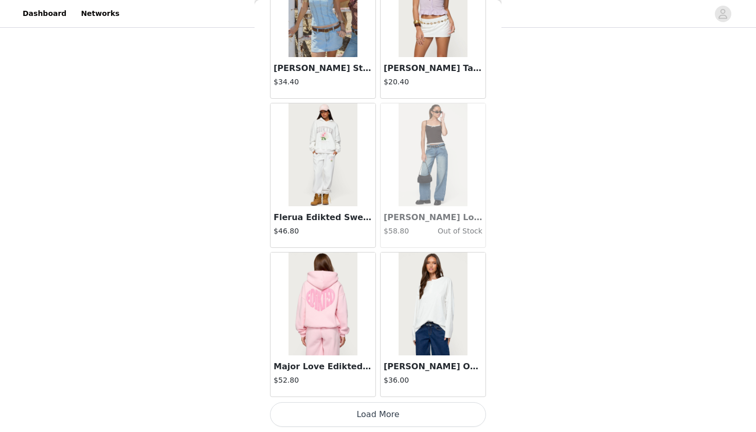
scroll to position [127, 0]
click at [362, 416] on button "Load More" at bounding box center [378, 414] width 216 height 25
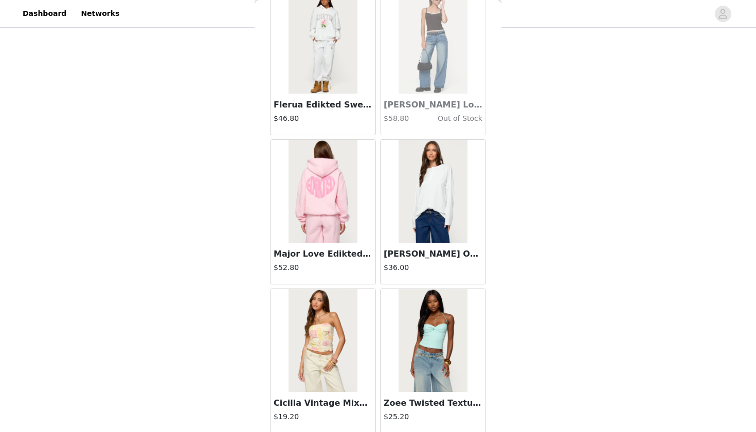
scroll to position [17674, 0]
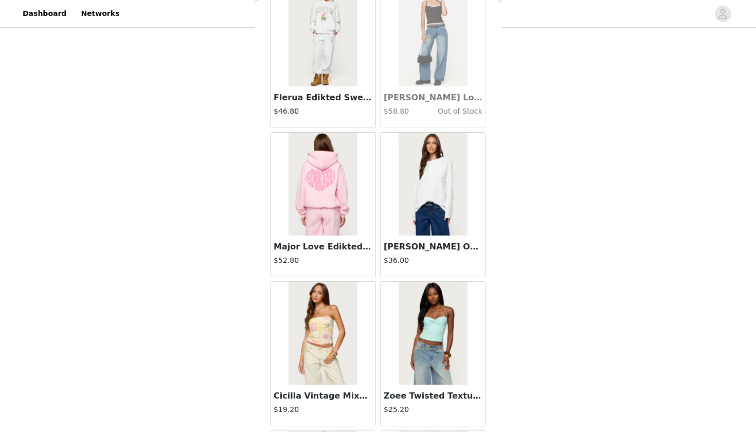
click at [330, 182] on img at bounding box center [323, 184] width 68 height 103
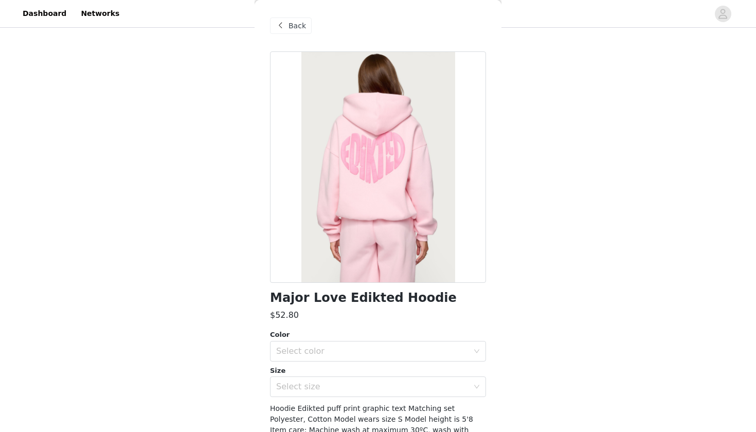
scroll to position [117, 0]
click at [455, 159] on div at bounding box center [378, 167] width 216 height 232
click at [434, 201] on div at bounding box center [378, 167] width 216 height 232
click at [358, 351] on div "Select color" at bounding box center [372, 351] width 192 height 10
click at [328, 370] on li "LIGHT PINK" at bounding box center [378, 373] width 216 height 16
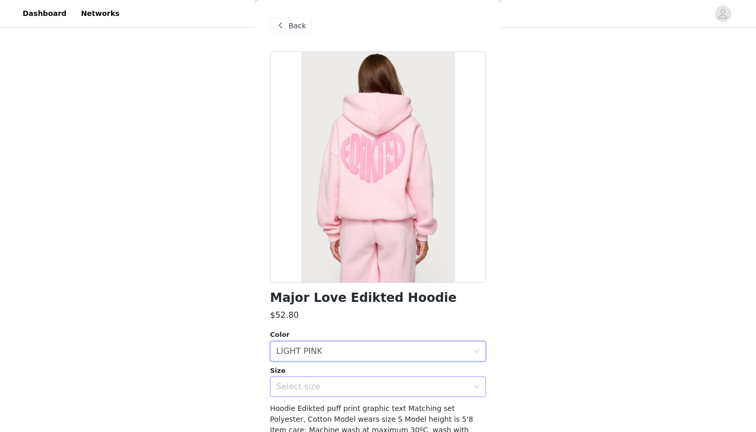
click at [337, 380] on div "Select size" at bounding box center [374, 387] width 197 height 20
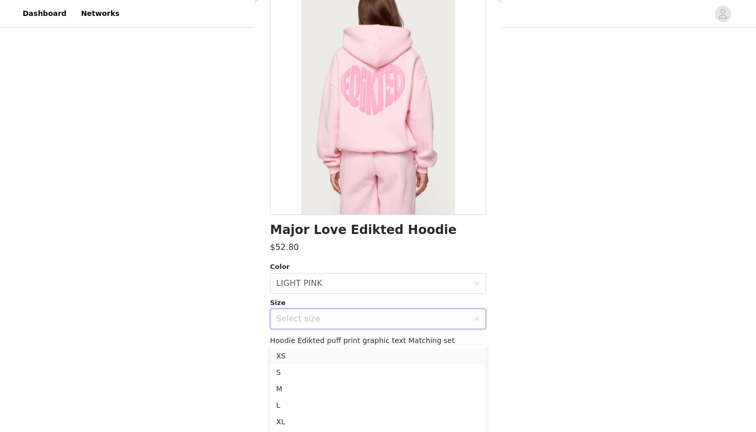
scroll to position [170, 0]
click at [303, 406] on li "L" at bounding box center [378, 405] width 216 height 16
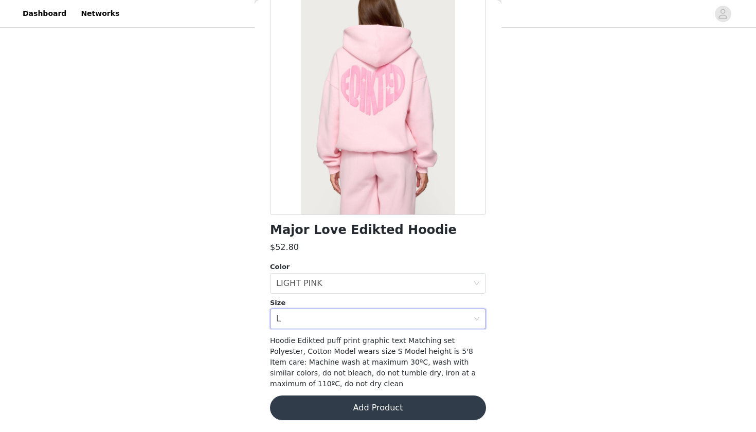
scroll to position [127, 0]
click at [375, 406] on button "Add Product" at bounding box center [378, 408] width 216 height 25
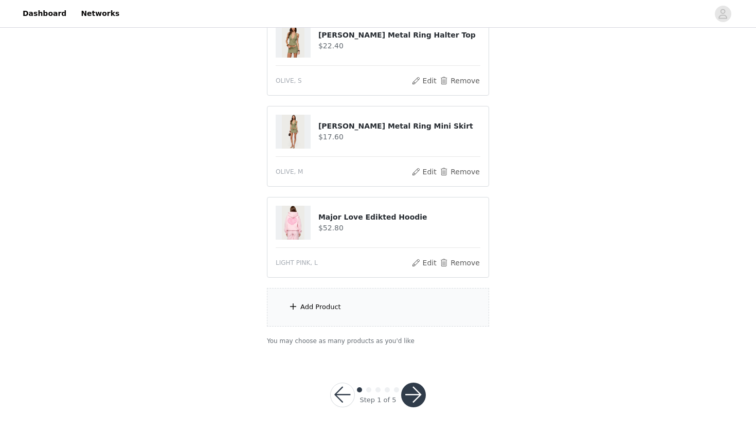
scroll to position [218, 0]
click at [357, 315] on div "Add Product" at bounding box center [378, 308] width 222 height 39
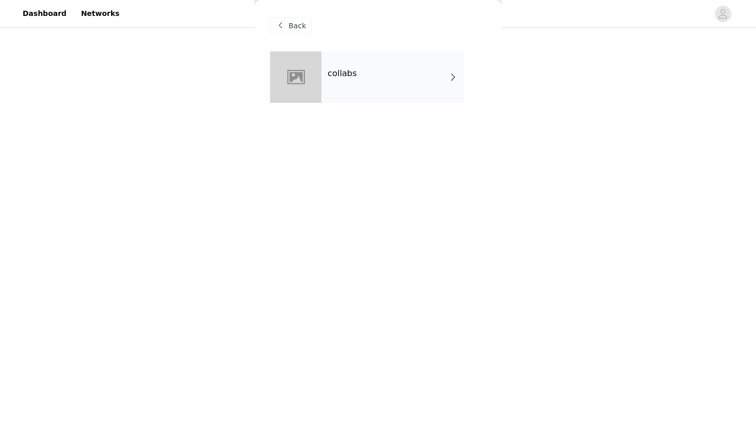
click at [390, 77] on div "collabs" at bounding box center [393, 76] width 143 height 51
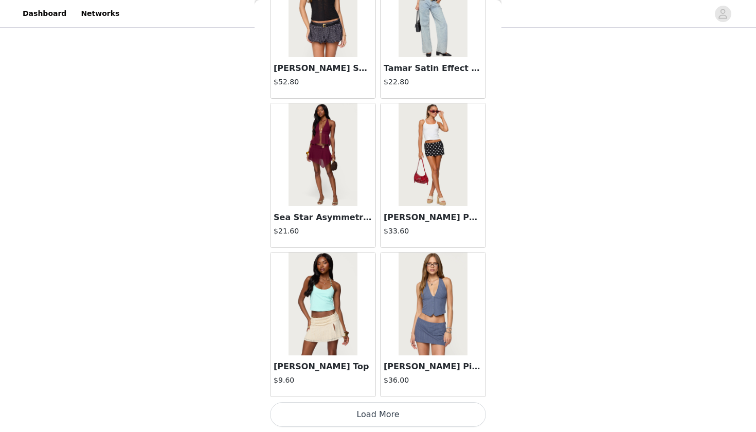
click at [377, 412] on button "Load More" at bounding box center [378, 414] width 216 height 25
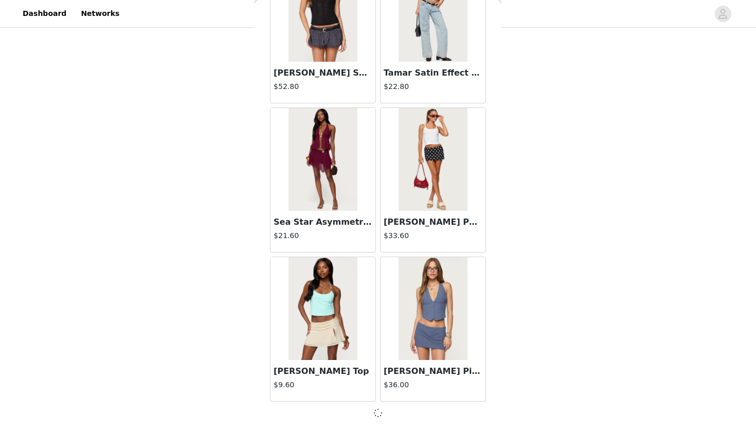
scroll to position [1138, 0]
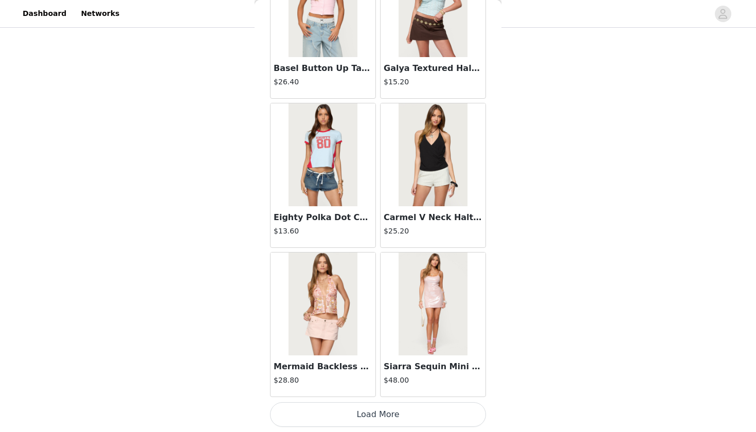
click at [394, 410] on button "Load More" at bounding box center [378, 414] width 216 height 25
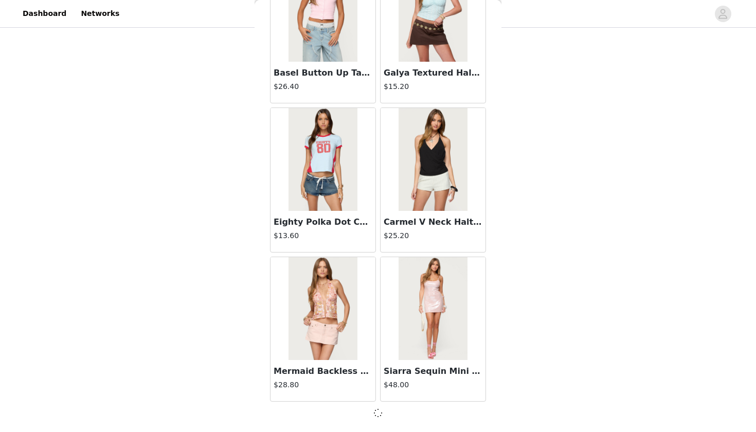
scroll to position [2630, 0]
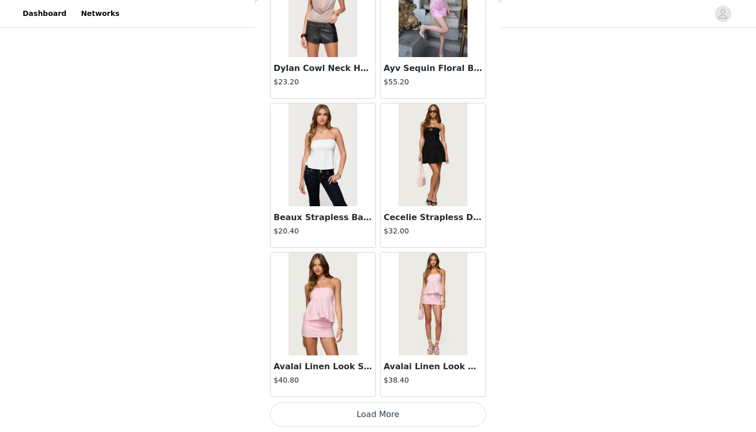
click at [372, 416] on button "Load More" at bounding box center [378, 414] width 216 height 25
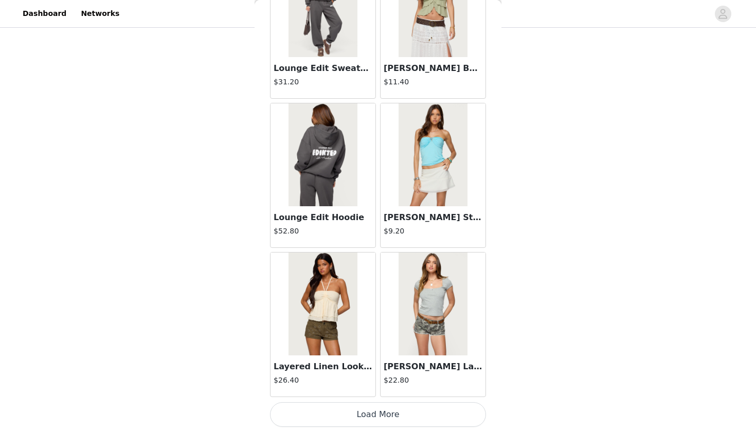
click at [387, 418] on button "Load More" at bounding box center [378, 414] width 216 height 25
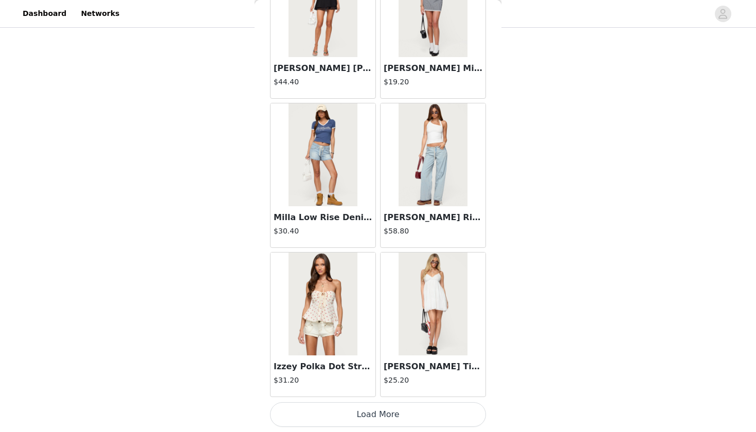
click at [375, 414] on button "Load More" at bounding box center [378, 414] width 216 height 25
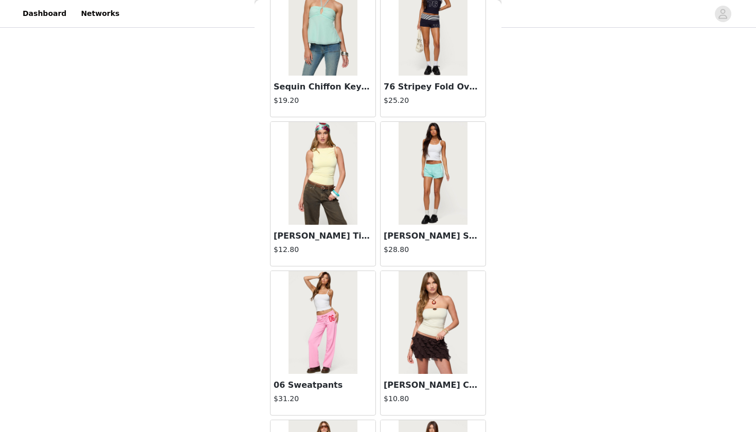
scroll to position [8002, 0]
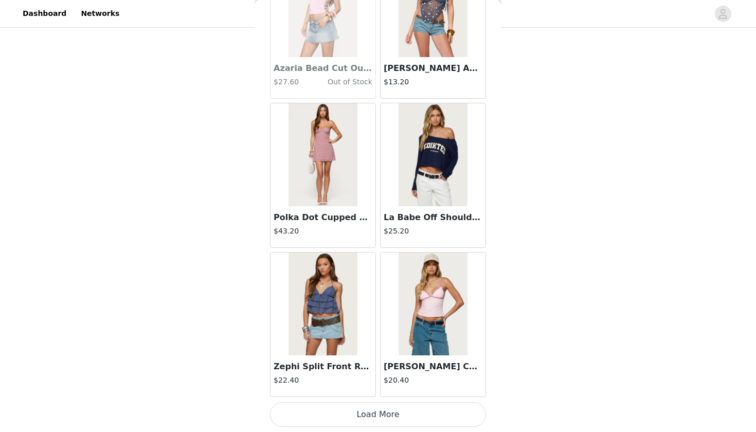
click at [356, 404] on button "Load More" at bounding box center [378, 414] width 216 height 25
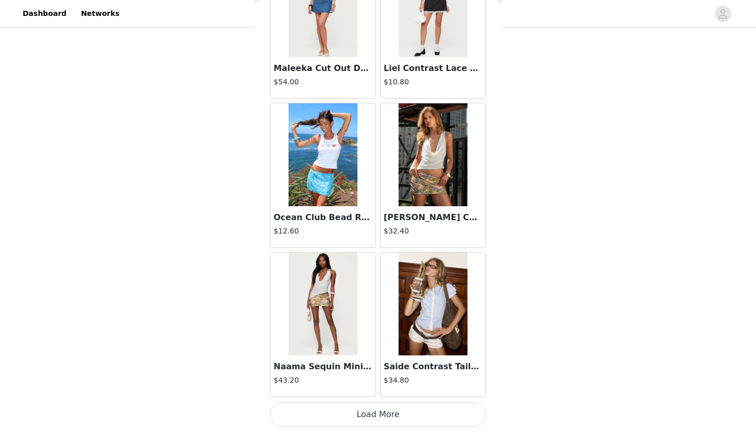
scroll to position [218, 0]
click at [355, 415] on button "Load More" at bounding box center [378, 414] width 216 height 25
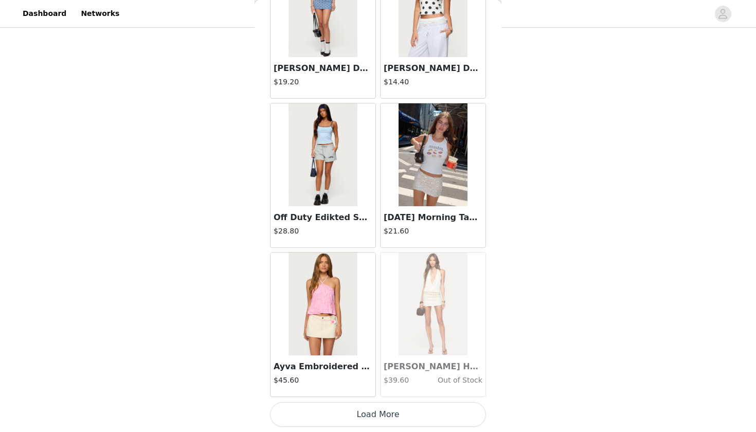
click at [360, 417] on button "Load More" at bounding box center [378, 414] width 216 height 25
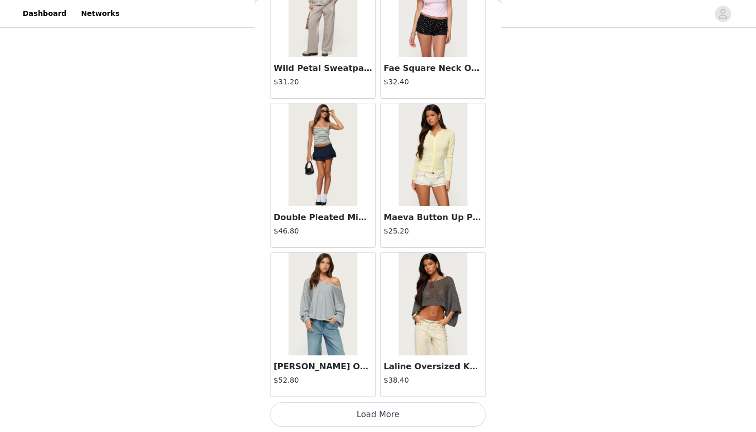
click at [374, 418] on button "Load More" at bounding box center [378, 414] width 216 height 25
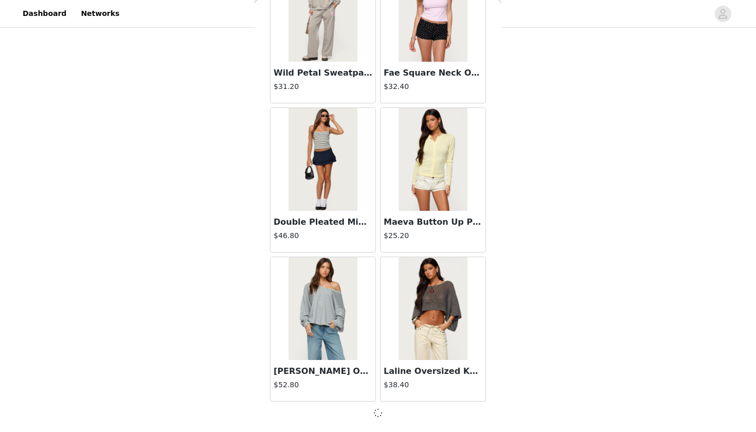
scroll to position [13074, 0]
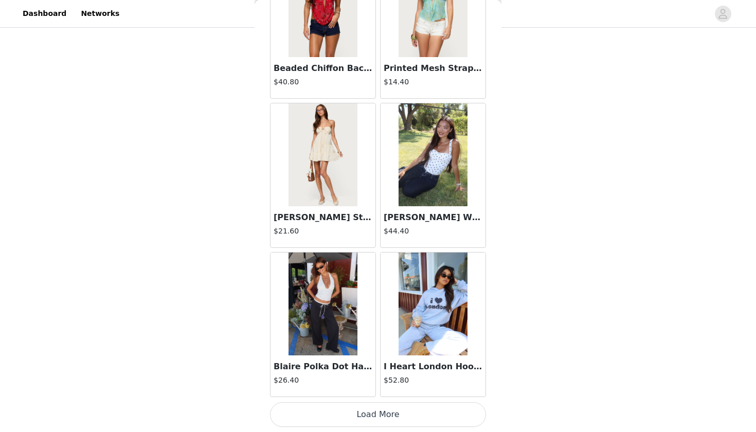
click at [369, 415] on button "Load More" at bounding box center [378, 414] width 216 height 25
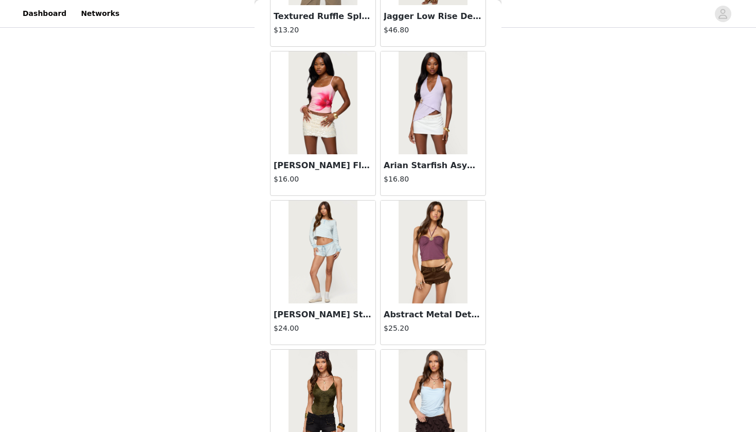
scroll to position [15816, 0]
click at [420, 201] on article "Abstract Metal Detail Halter Top $25.20" at bounding box center [433, 273] width 106 height 145
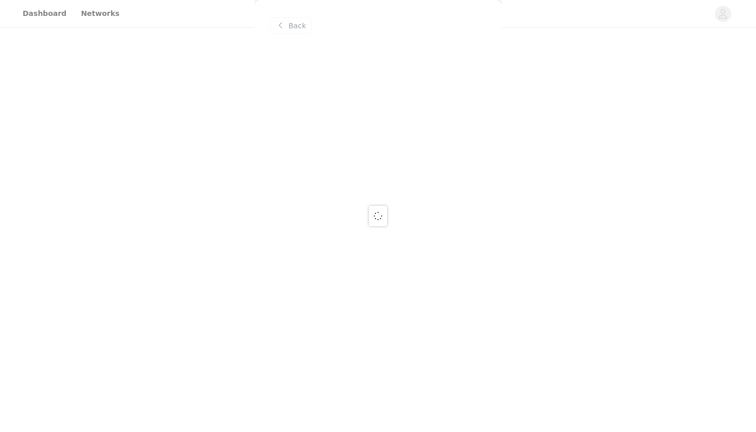
scroll to position [0, 0]
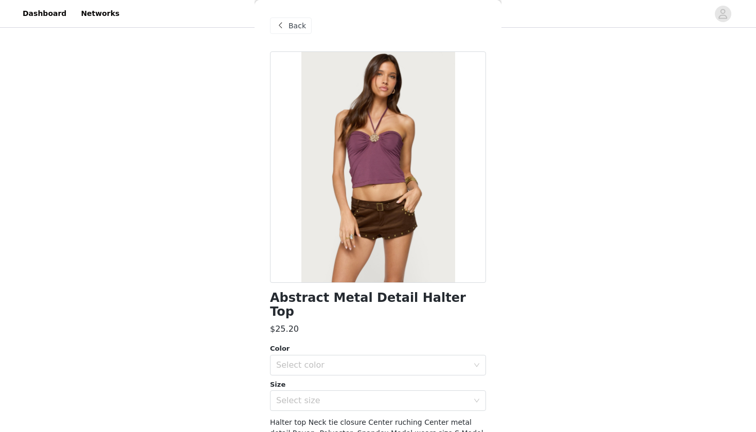
click at [289, 27] on span "Back" at bounding box center [297, 26] width 17 height 11
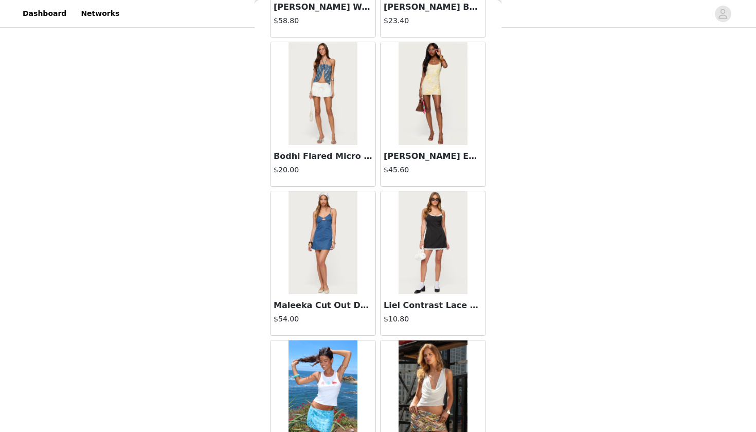
scroll to position [9860, 0]
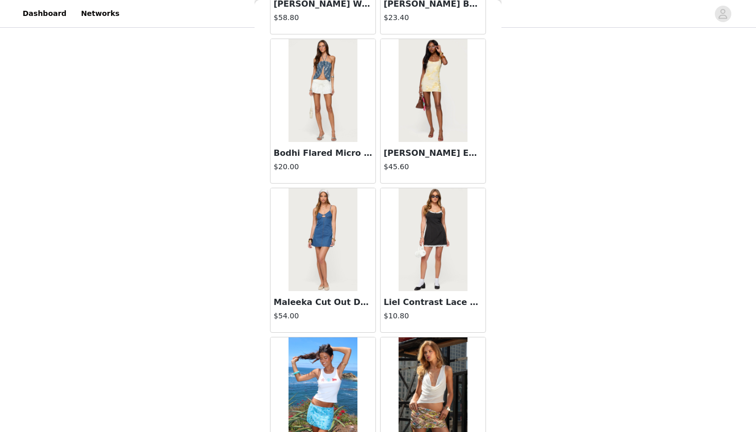
click at [440, 281] on img at bounding box center [433, 239] width 68 height 103
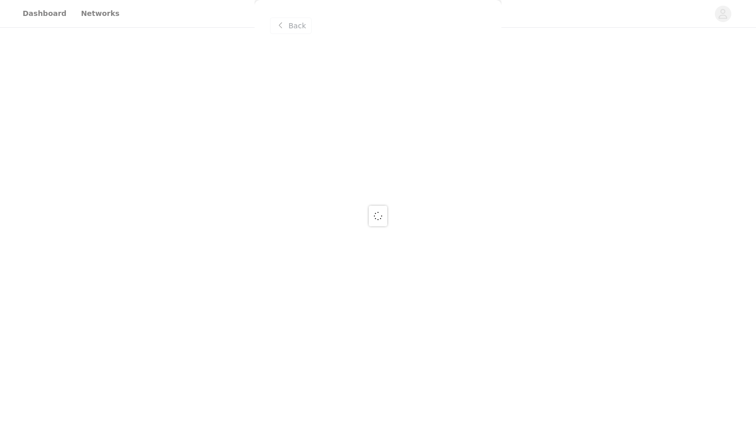
scroll to position [0, 0]
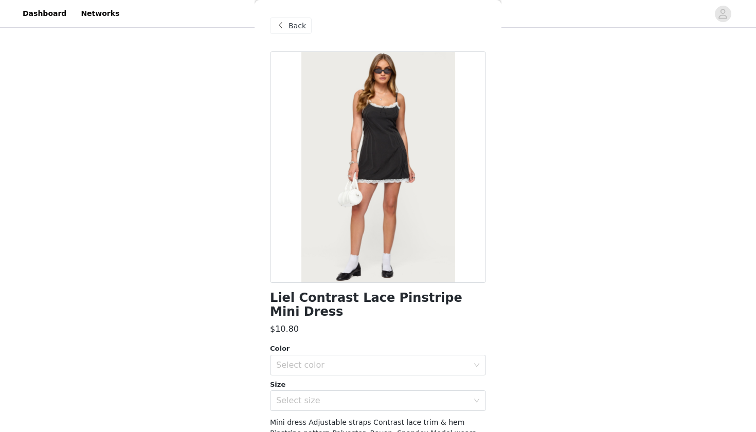
click at [287, 29] on div "Back" at bounding box center [291, 25] width 42 height 16
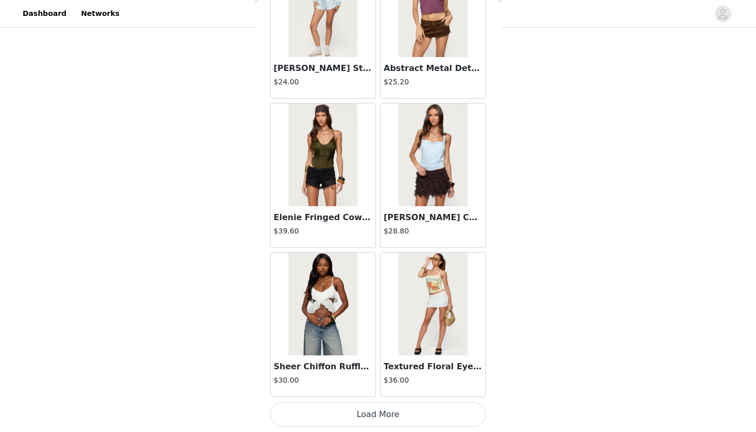
scroll to position [218, 0]
click at [386, 419] on button "Load More" at bounding box center [378, 414] width 216 height 25
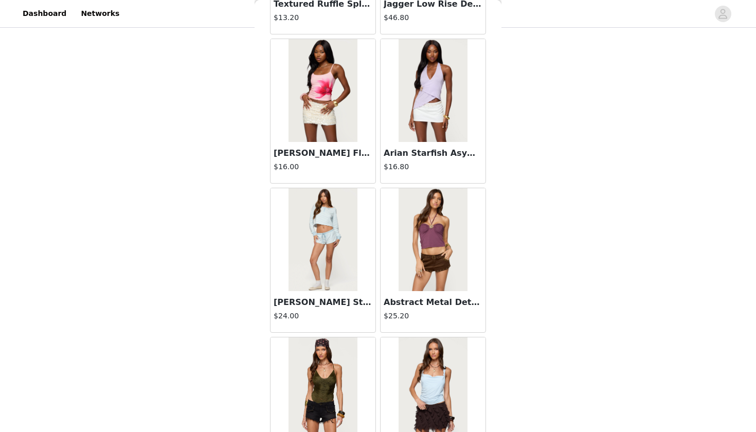
scroll to position [15811, 0]
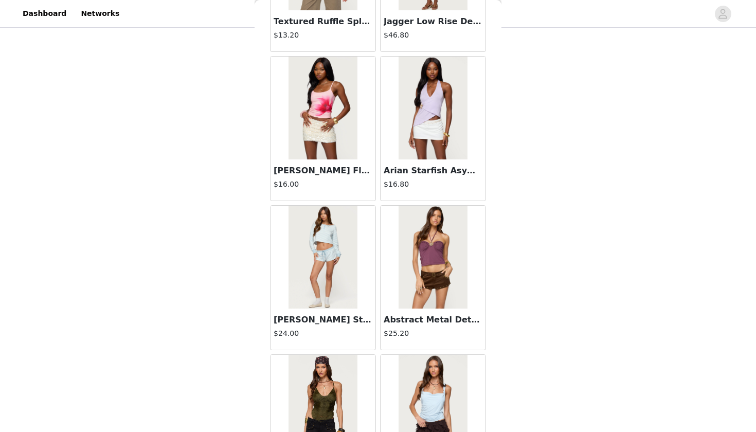
click at [436, 93] on img at bounding box center [433, 108] width 68 height 103
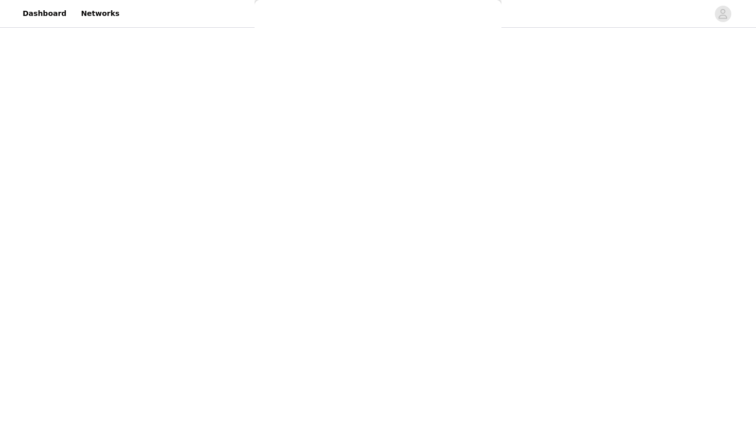
scroll to position [0, 0]
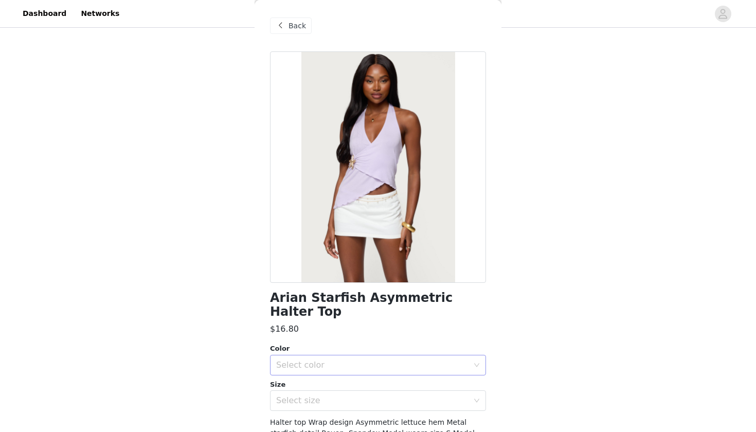
click at [346, 356] on div "Select color" at bounding box center [374, 366] width 197 height 20
click at [324, 376] on li "LILAC" at bounding box center [378, 373] width 216 height 16
click at [318, 396] on div "Select size" at bounding box center [372, 401] width 192 height 10
click at [292, 423] on li "S" at bounding box center [378, 425] width 216 height 16
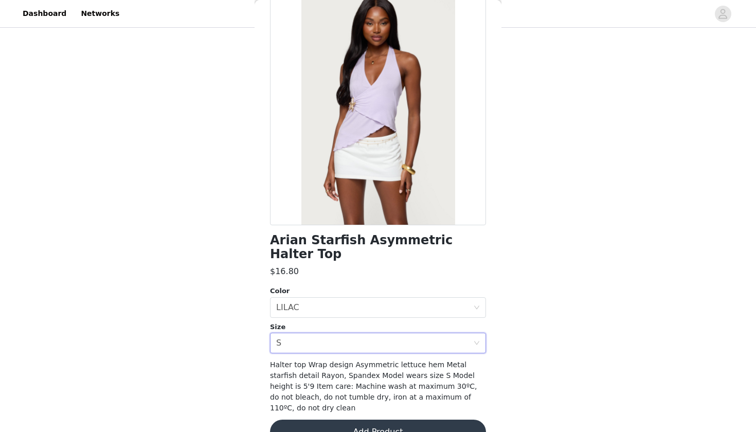
scroll to position [57, 0]
click at [376, 420] on button "Add Product" at bounding box center [378, 432] width 216 height 25
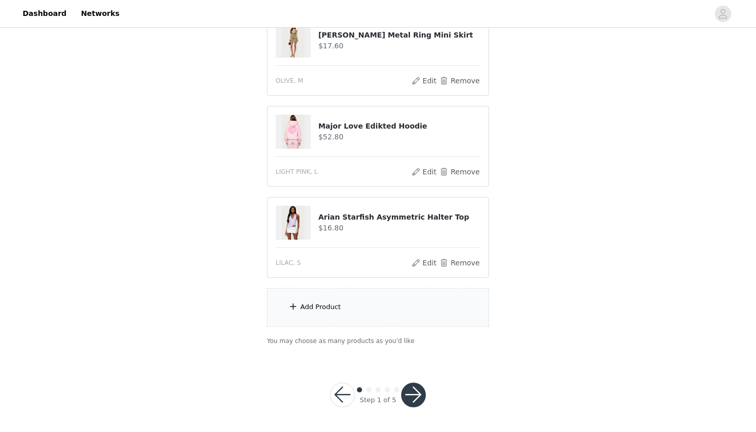
scroll to position [309, 0]
click at [376, 318] on div "Add Product" at bounding box center [378, 308] width 222 height 39
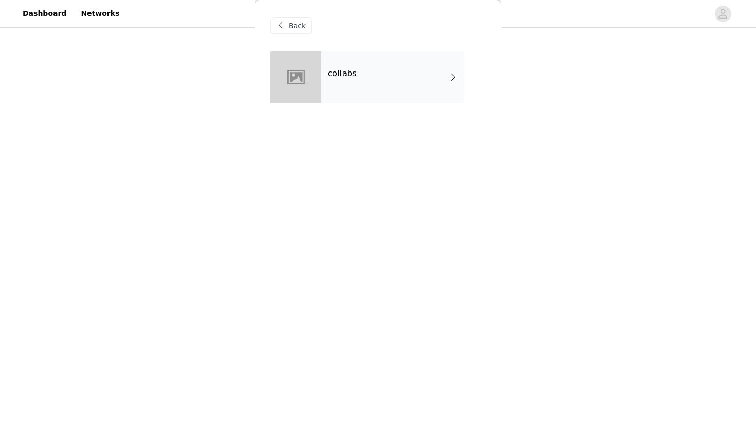
click at [396, 67] on div "collabs" at bounding box center [393, 76] width 143 height 51
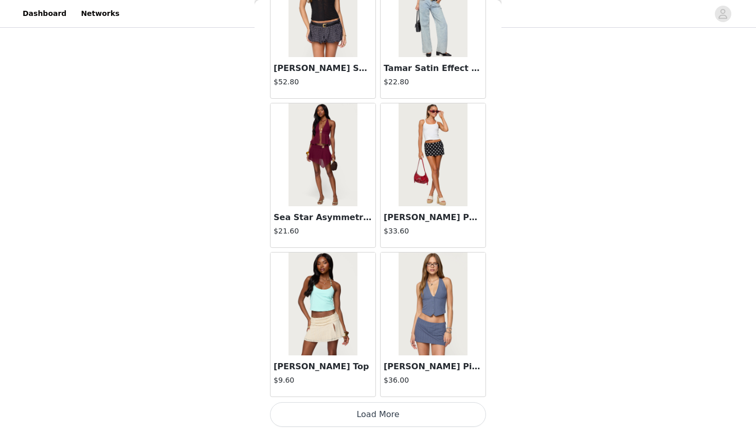
click at [384, 419] on button "Load More" at bounding box center [378, 414] width 216 height 25
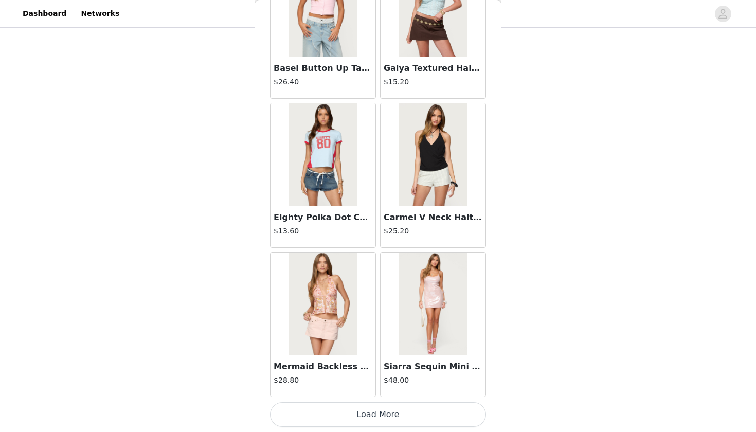
scroll to position [2634, 0]
click at [385, 417] on button "Load More" at bounding box center [378, 414] width 216 height 25
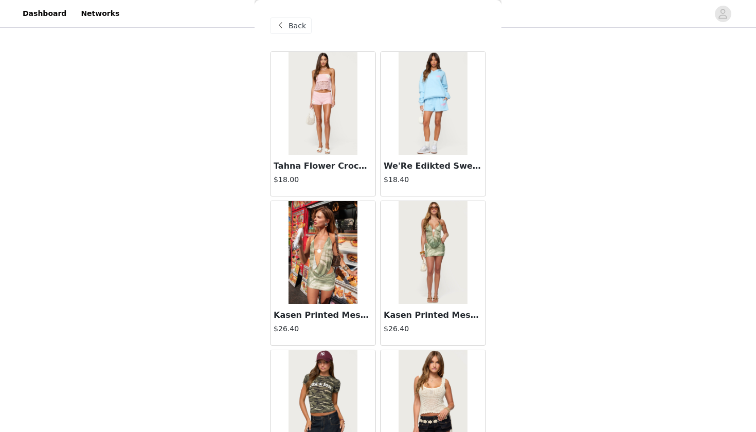
scroll to position [175, 0]
click at [292, 23] on span "Back" at bounding box center [297, 26] width 17 height 11
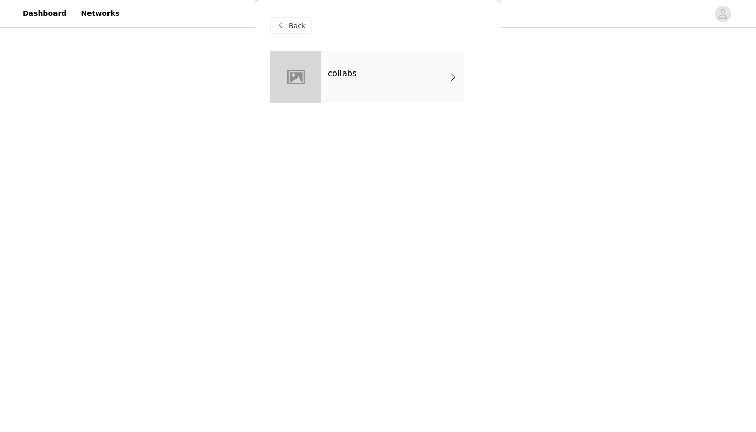
click at [300, 32] on div "Back" at bounding box center [291, 25] width 42 height 16
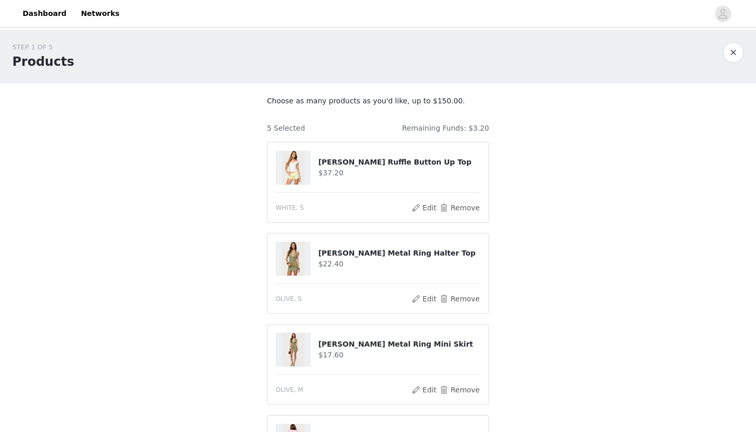
scroll to position [0, 0]
click at [421, 204] on button "Edit" at bounding box center [424, 208] width 26 height 12
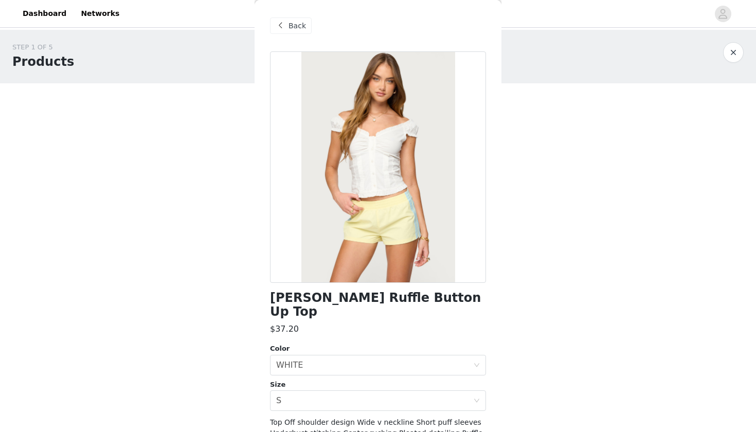
click at [296, 26] on span "Back" at bounding box center [297, 26] width 17 height 11
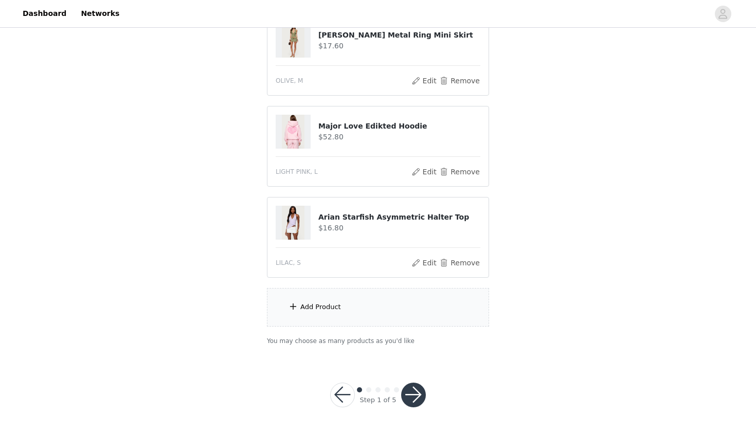
scroll to position [309, 0]
click at [411, 395] on button "button" at bounding box center [413, 395] width 25 height 25
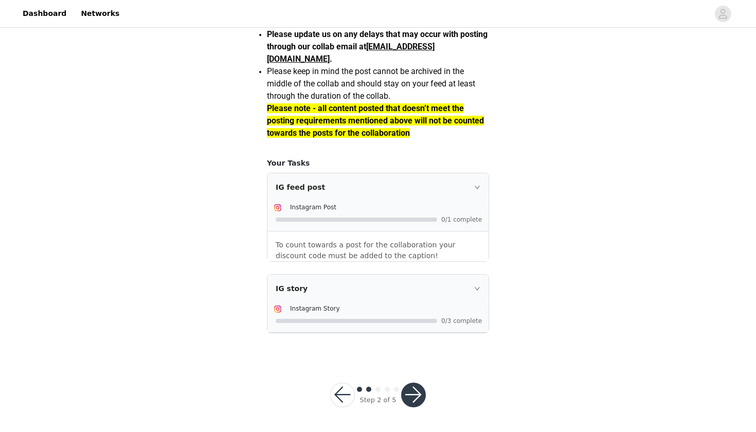
scroll to position [873, 0]
click at [346, 389] on button "button" at bounding box center [342, 395] width 25 height 25
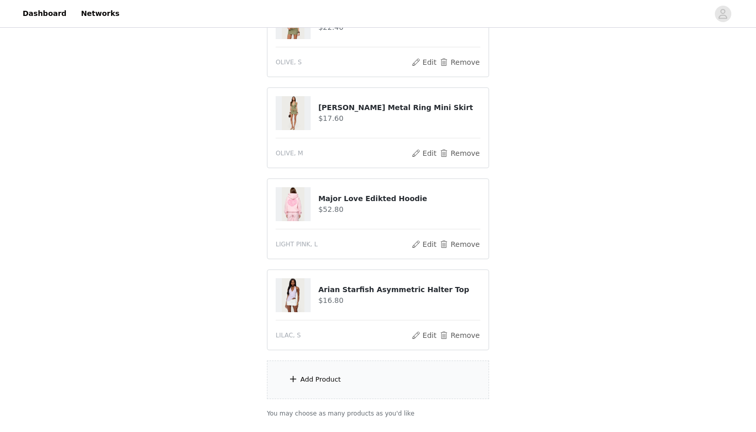
scroll to position [240, 0]
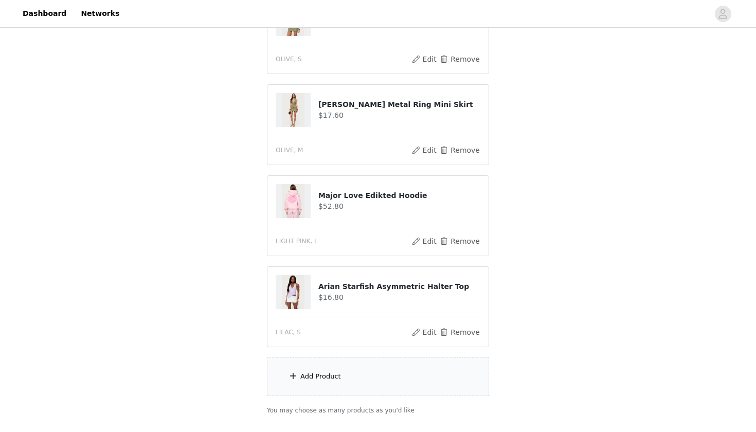
click at [346, 378] on div "Add Product" at bounding box center [378, 377] width 222 height 39
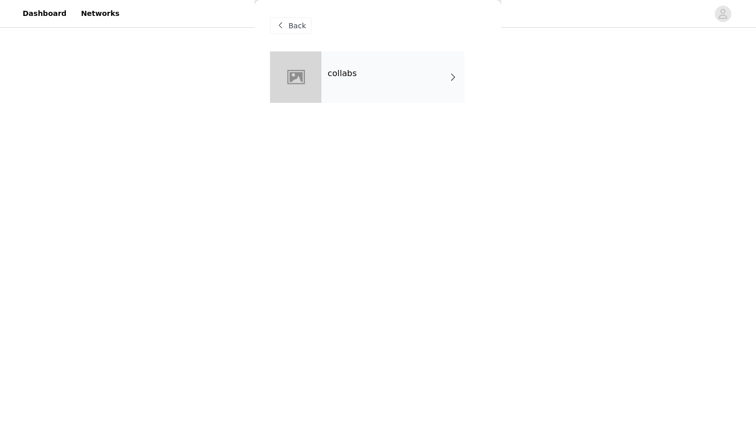
click at [389, 69] on div "collabs" at bounding box center [393, 76] width 143 height 51
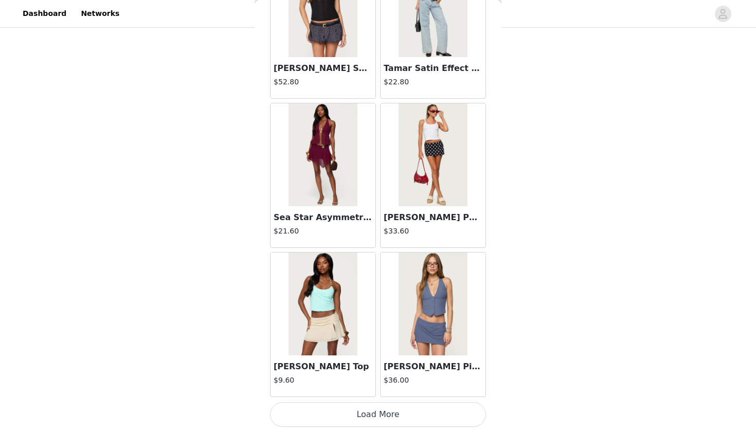
scroll to position [309, 0]
click at [388, 419] on button "Load More" at bounding box center [378, 414] width 216 height 25
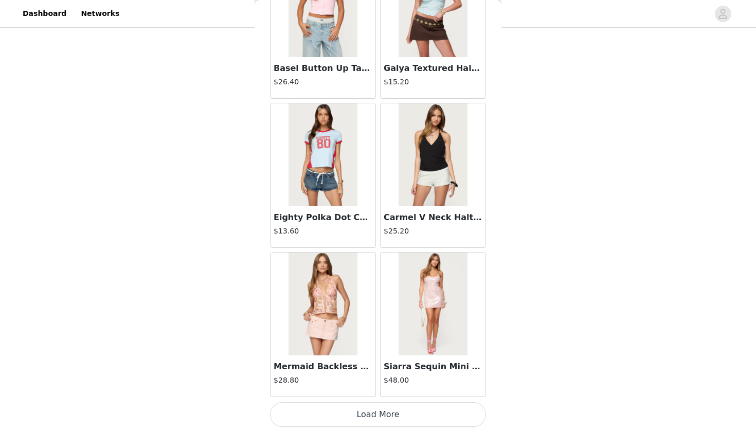
click at [394, 411] on button "Load More" at bounding box center [378, 414] width 216 height 25
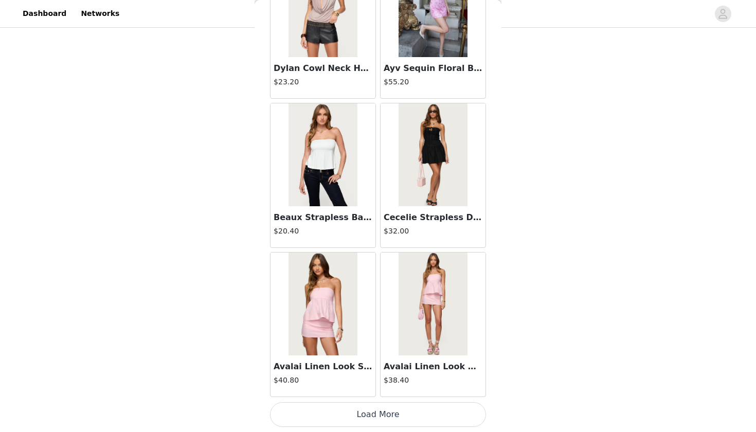
scroll to position [4126, 0]
click at [321, 410] on button "Load More" at bounding box center [378, 414] width 216 height 25
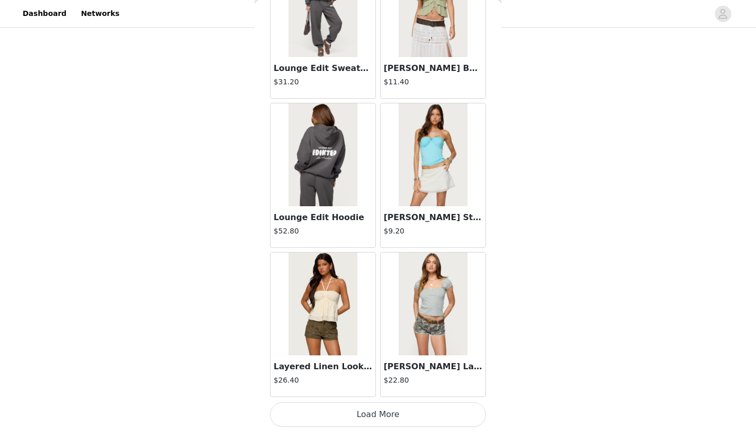
scroll to position [309, 0]
click at [370, 420] on button "Load More" at bounding box center [378, 414] width 216 height 25
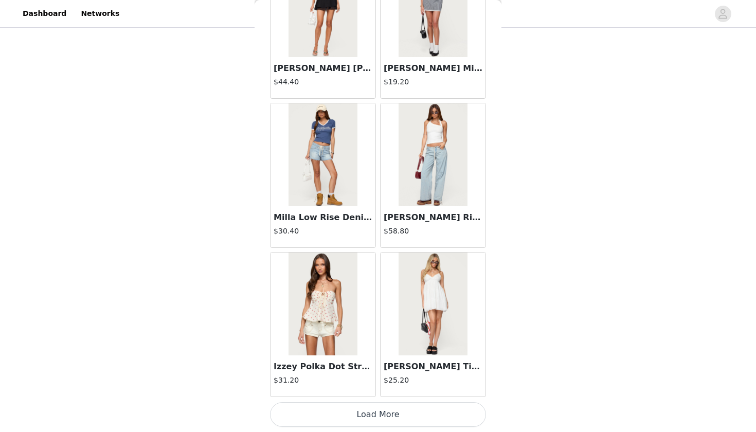
click at [384, 415] on button "Load More" at bounding box center [378, 414] width 216 height 25
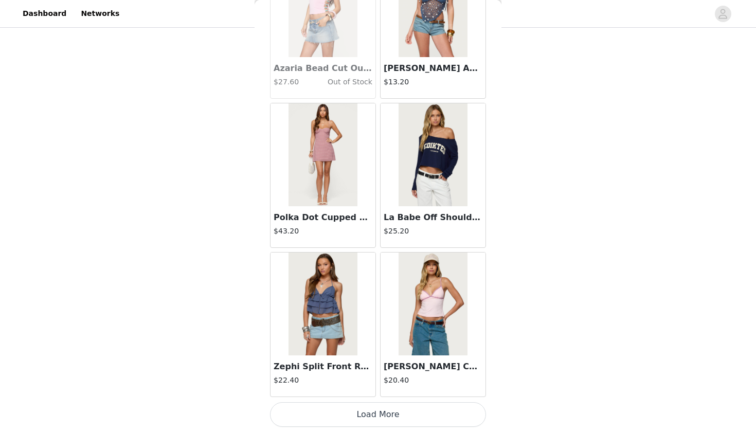
scroll to position [8602, 0]
click at [360, 421] on button "Load More" at bounding box center [378, 414] width 216 height 25
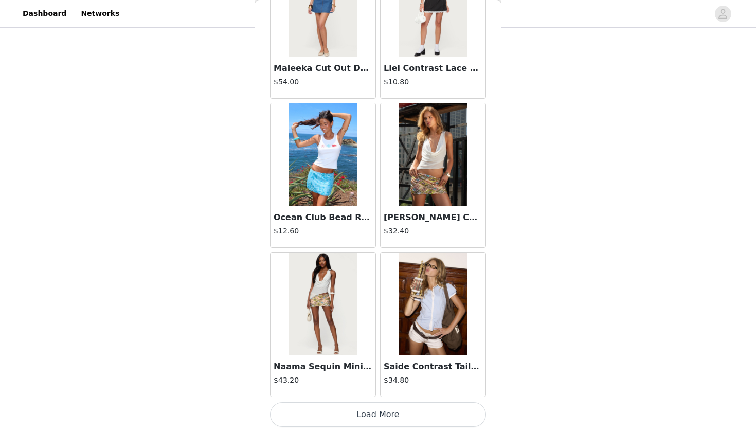
click at [375, 417] on button "Load More" at bounding box center [378, 414] width 216 height 25
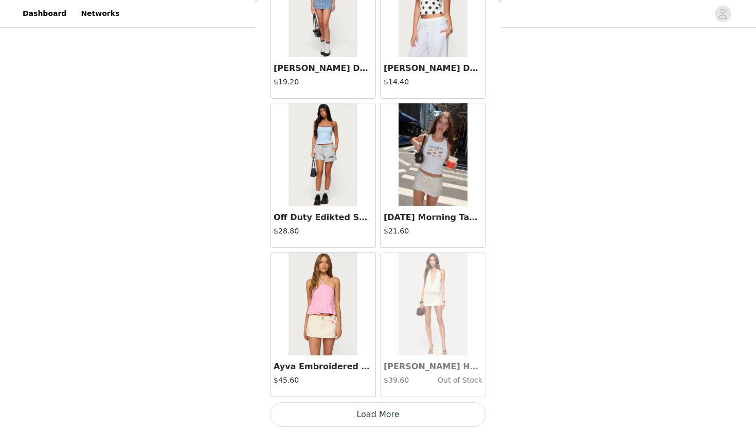
click at [377, 412] on button "Load More" at bounding box center [378, 414] width 216 height 25
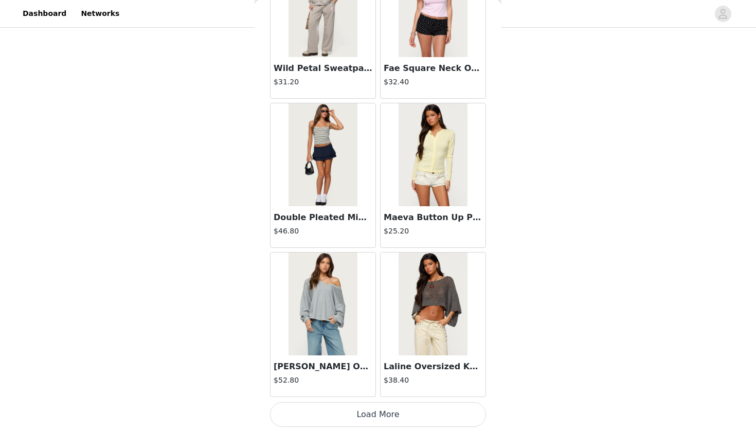
click at [365, 417] on button "Load More" at bounding box center [378, 414] width 216 height 25
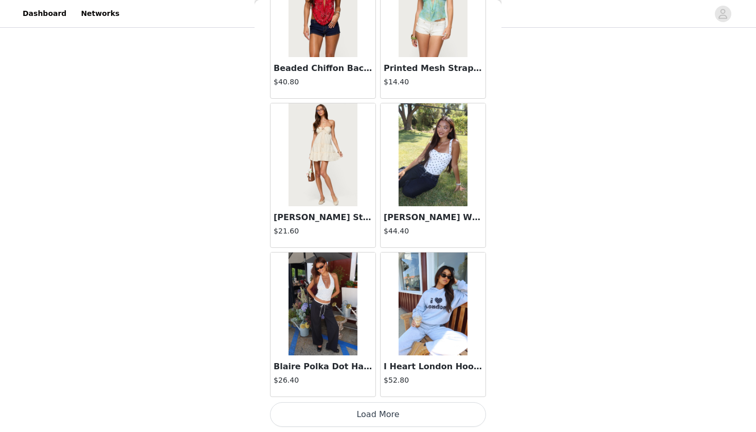
click at [381, 419] on button "Load More" at bounding box center [378, 414] width 216 height 25
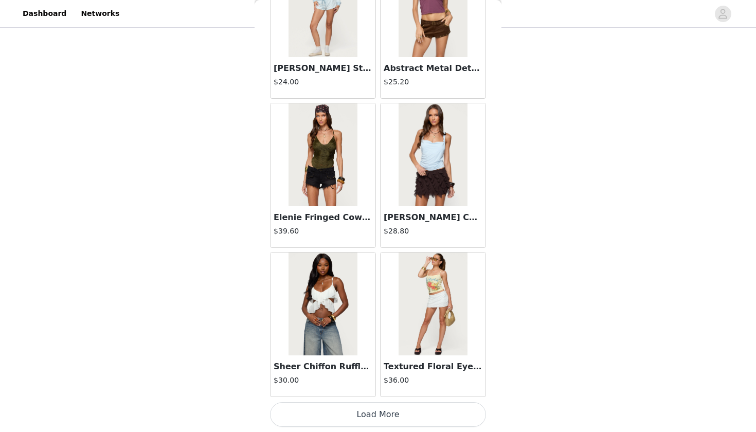
click at [368, 413] on button "Load More" at bounding box center [378, 414] width 216 height 25
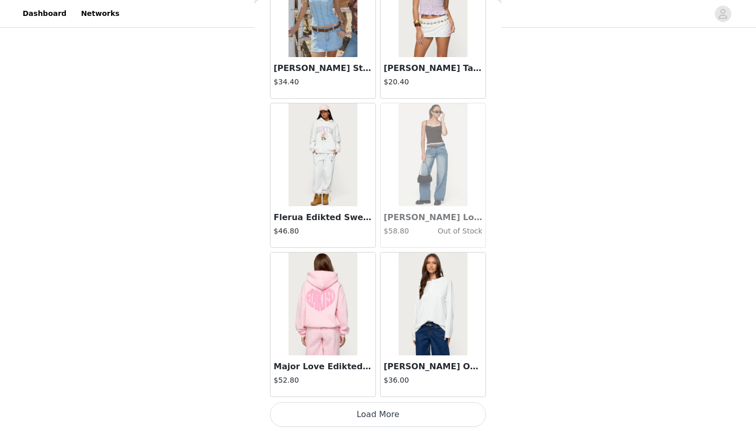
click at [371, 419] on button "Load More" at bounding box center [378, 414] width 216 height 25
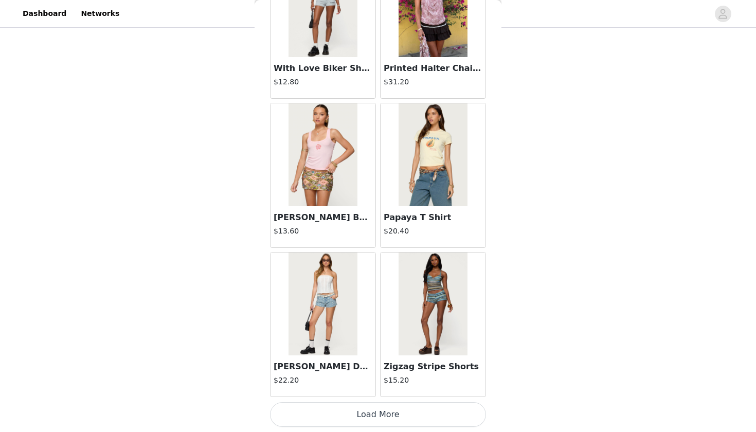
click at [358, 421] on button "Load More" at bounding box center [378, 414] width 216 height 25
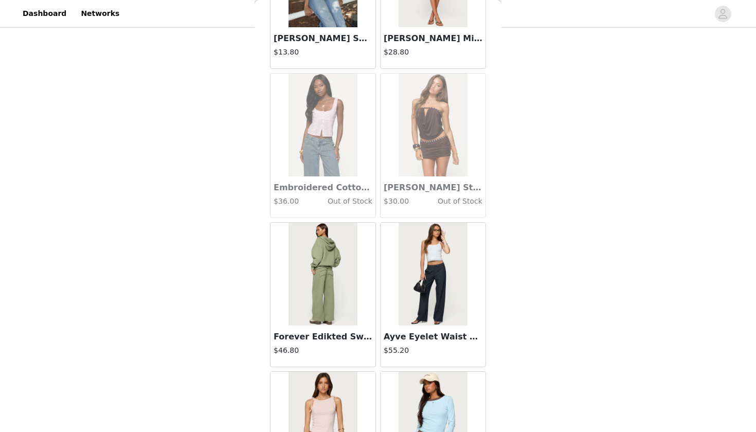
click at [431, 324] on img at bounding box center [433, 274] width 68 height 103
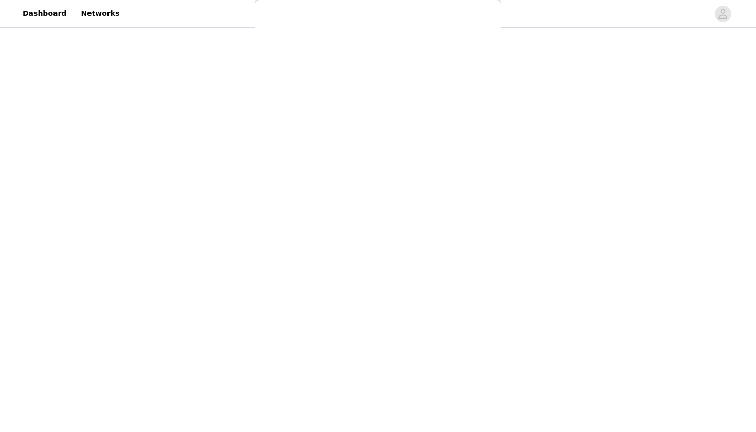
scroll to position [0, 0]
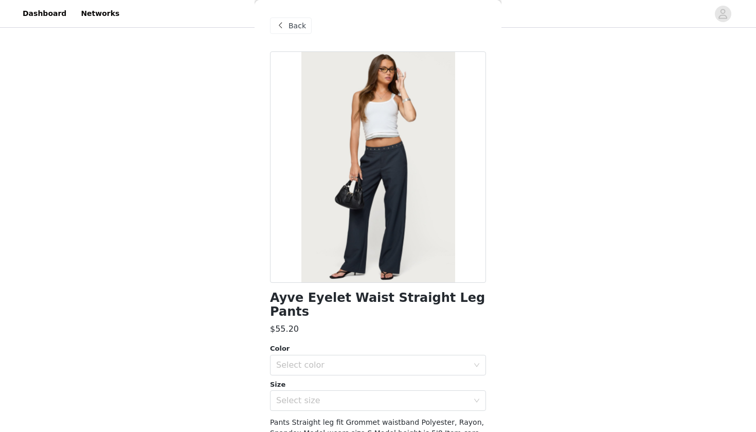
click at [295, 27] on span "Back" at bounding box center [297, 26] width 17 height 11
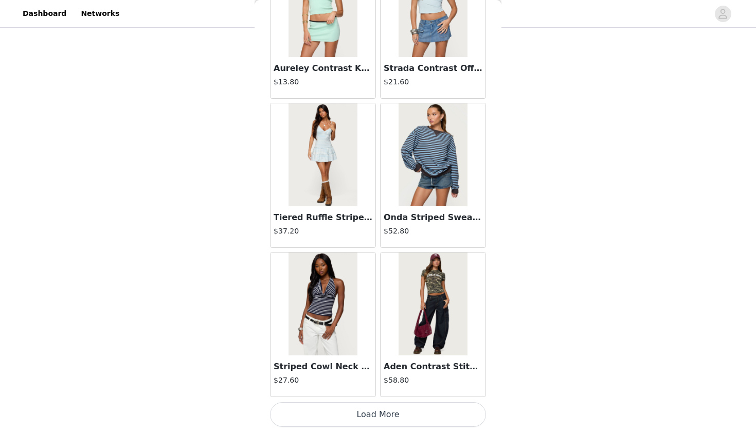
scroll to position [309, 0]
click at [334, 420] on button "Load More" at bounding box center [378, 414] width 216 height 25
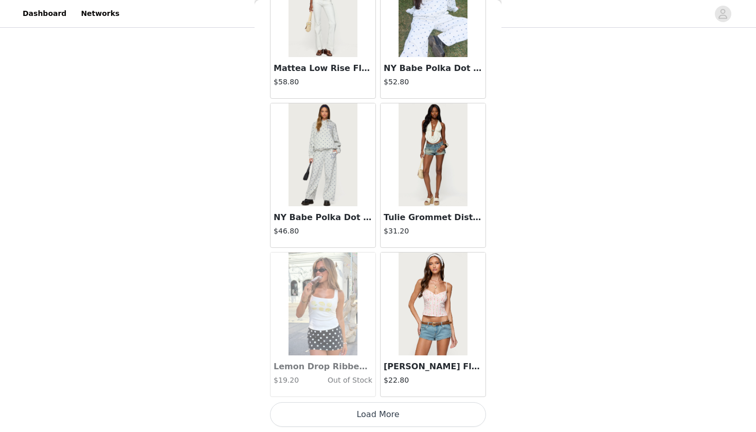
scroll to position [22031, 0]
click at [376, 414] on button "Load More" at bounding box center [378, 414] width 216 height 25
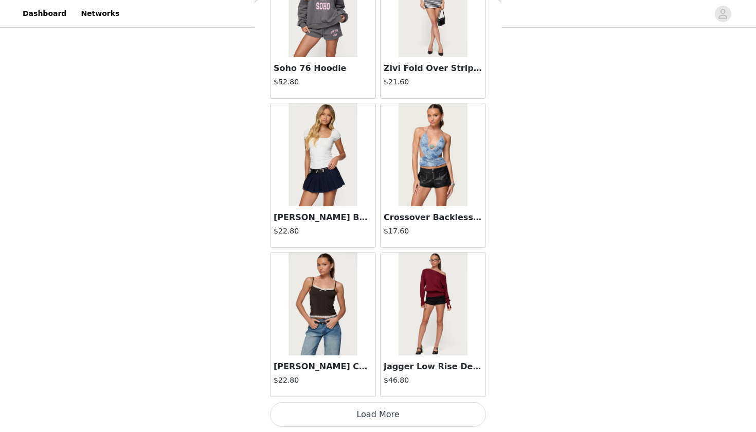
scroll to position [309, 0]
click at [362, 410] on button "Load More" at bounding box center [378, 414] width 216 height 25
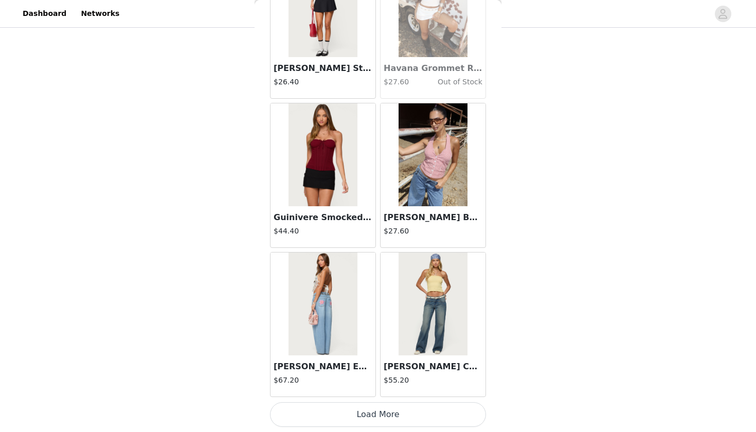
click at [336, 415] on button "Load More" at bounding box center [378, 414] width 216 height 25
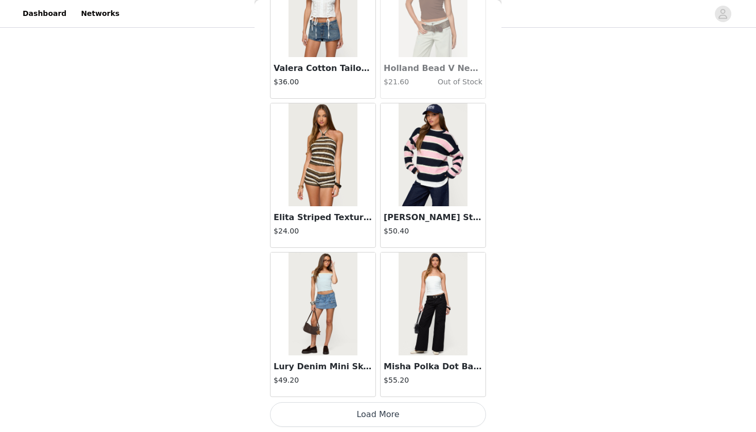
click at [343, 424] on button "Load More" at bounding box center [378, 414] width 216 height 25
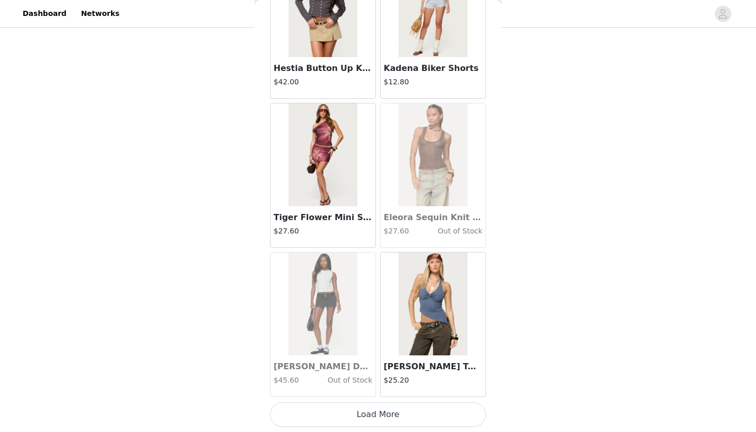
scroll to position [27999, 0]
click at [367, 413] on button "Load More" at bounding box center [378, 414] width 216 height 25
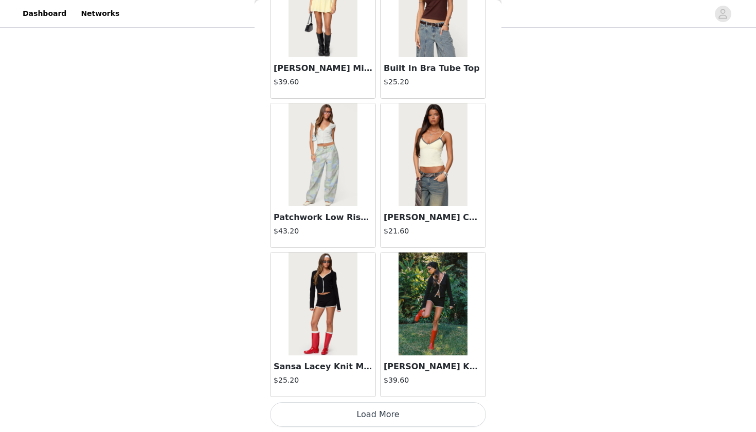
scroll to position [29491, 0]
click at [360, 417] on button "Load More" at bounding box center [378, 414] width 216 height 25
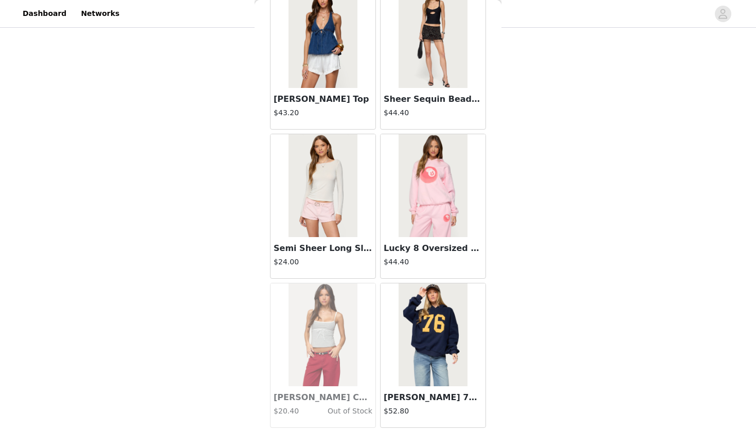
scroll to position [30363, 0]
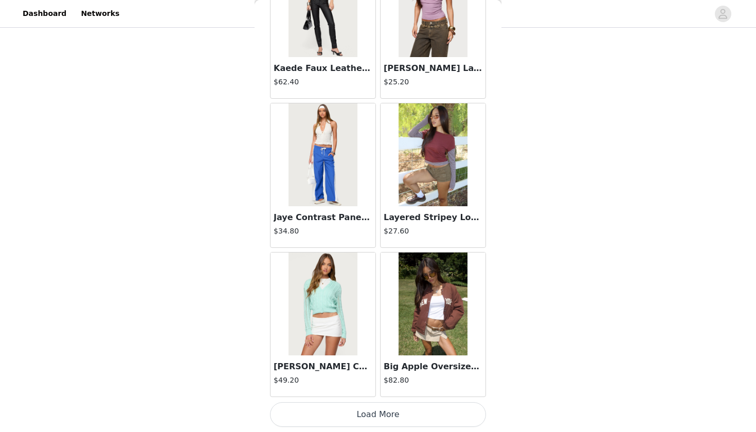
click at [374, 426] on button "Load More" at bounding box center [378, 414] width 216 height 25
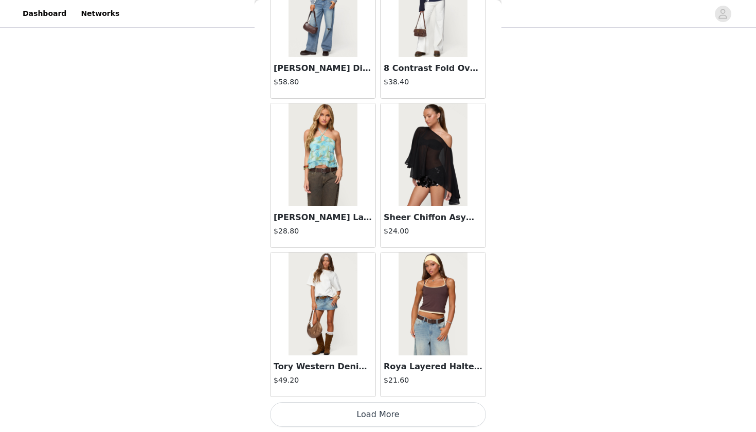
scroll to position [309, 0]
click at [375, 420] on button "Load More" at bounding box center [378, 414] width 216 height 25
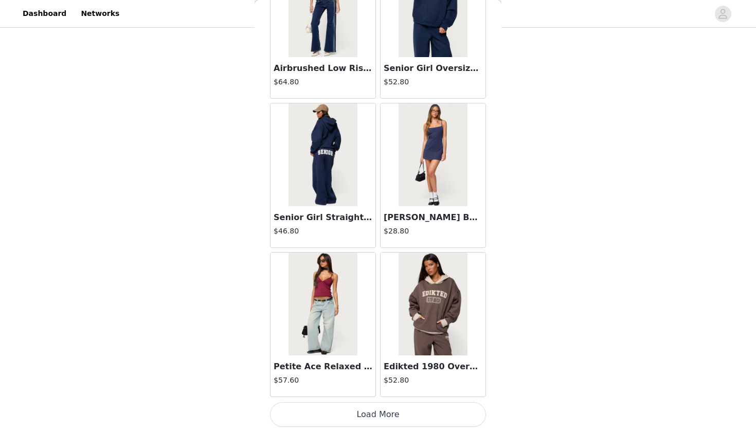
scroll to position [33967, 0]
click at [374, 415] on button "Load More" at bounding box center [378, 414] width 216 height 25
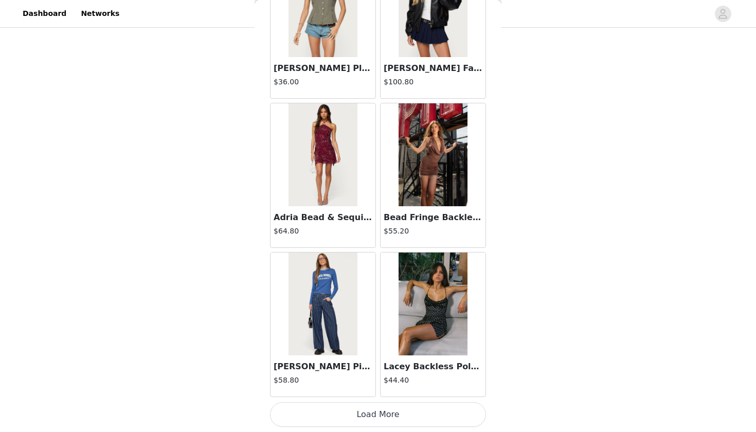
scroll to position [309, 0]
click at [362, 412] on button "Load More" at bounding box center [378, 414] width 216 height 25
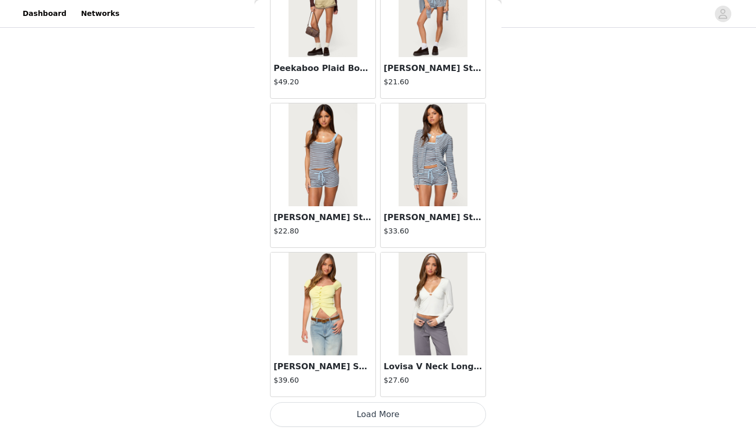
scroll to position [36951, 0]
click at [361, 418] on button "Load More" at bounding box center [378, 414] width 216 height 25
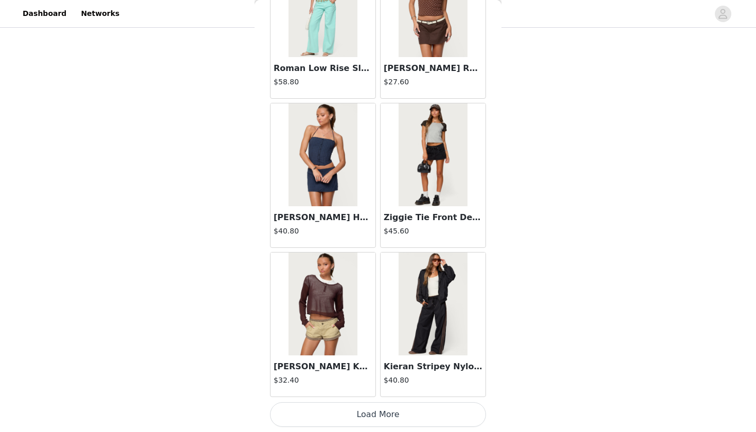
scroll to position [309, 0]
click at [350, 416] on button "Load More" at bounding box center [378, 414] width 216 height 25
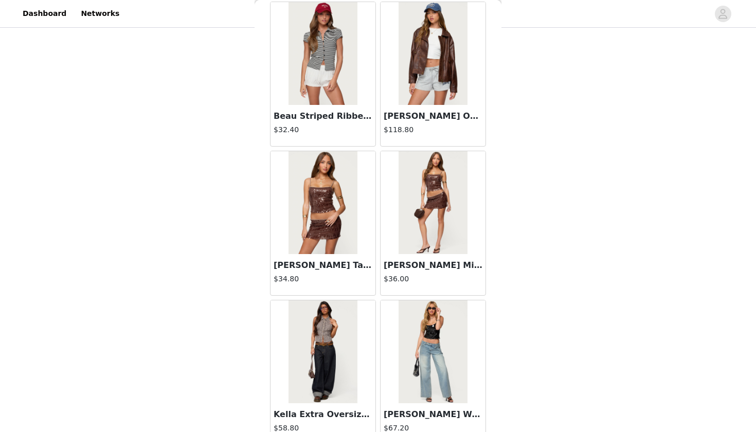
scroll to position [194, 0]
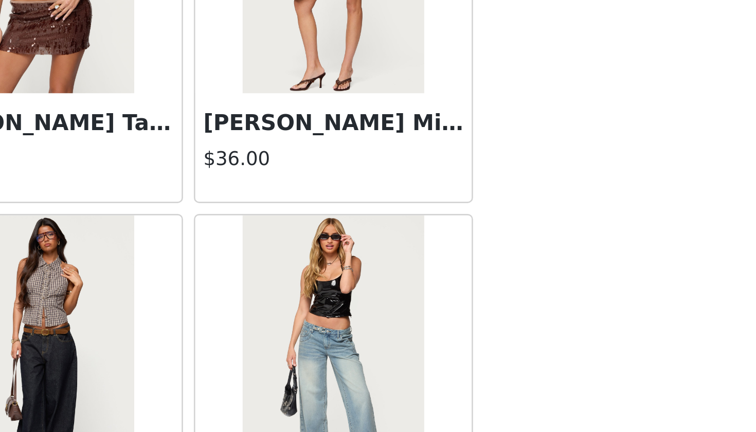
drag, startPoint x: 205, startPoint y: 78, endPoint x: 236, endPoint y: 41, distance: 48.2
click at [236, 41] on div "STEP 1 OF 5 Products Choose as many products as you'd like, up to $150.00. 5 Se…" at bounding box center [378, 153] width 756 height 637
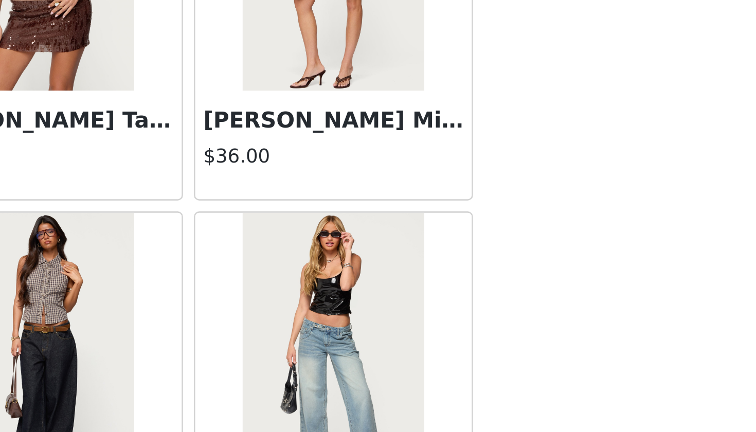
scroll to position [39143, 0]
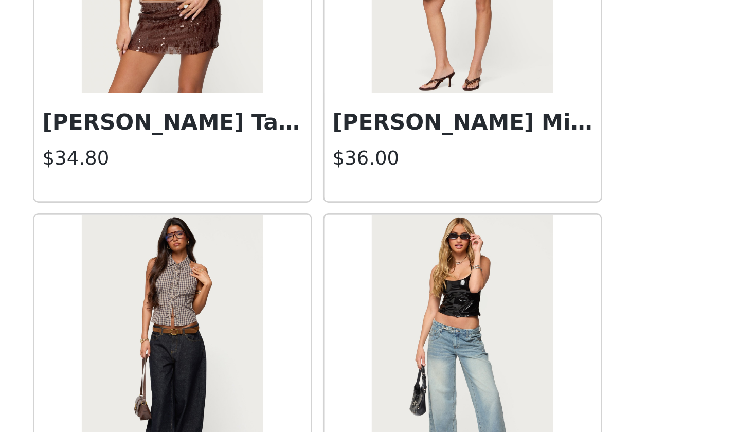
click at [381, 252] on div "[PERSON_NAME] Mini Skirt $36.00" at bounding box center [433, 272] width 105 height 41
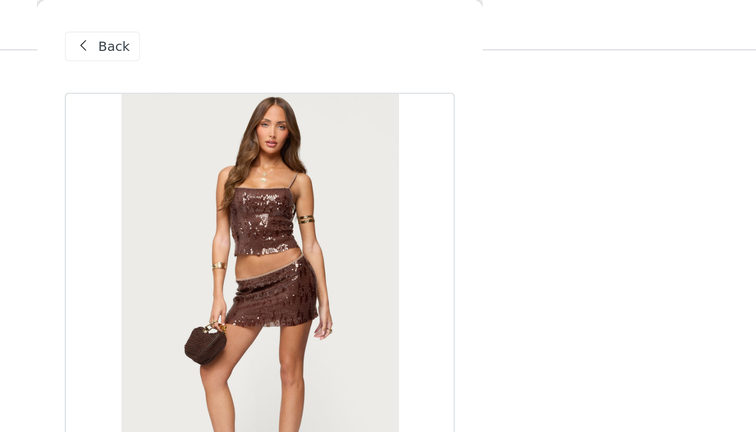
scroll to position [164, 0]
click at [289, 23] on span "Back" at bounding box center [297, 26] width 17 height 11
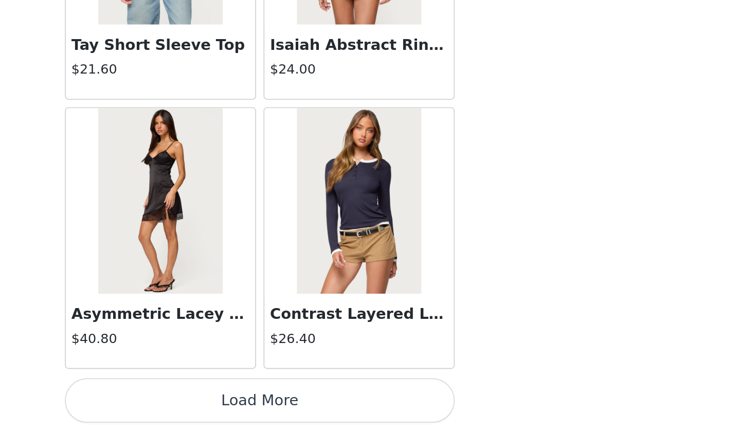
scroll to position [309, 0]
click at [270, 402] on button "Load More" at bounding box center [378, 414] width 216 height 25
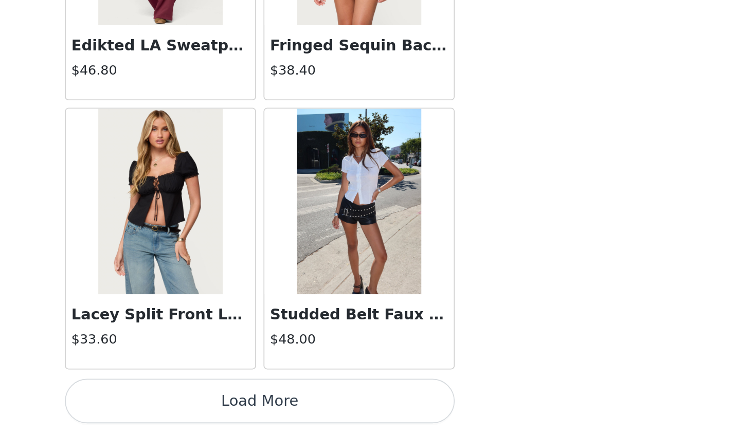
click at [270, 402] on button "Load More" at bounding box center [378, 414] width 216 height 25
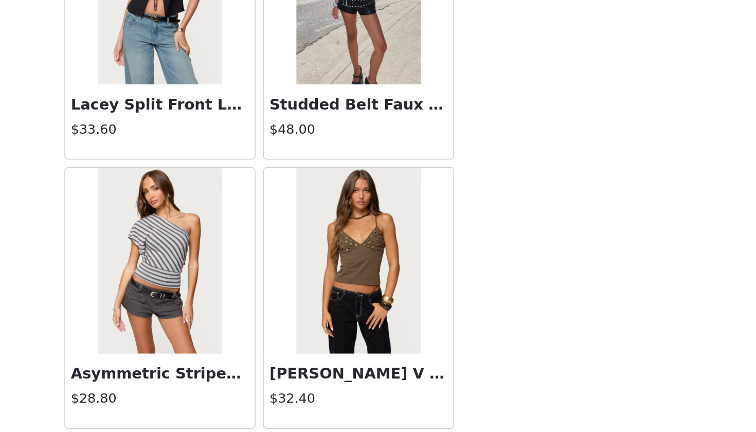
drag, startPoint x: 273, startPoint y: 104, endPoint x: 272, endPoint y: 110, distance: 5.2
click at [272, 110] on div "STEP 1 OF 5 Products Choose as many products as you'd like, up to $150.00. 5 Se…" at bounding box center [378, 39] width 756 height 637
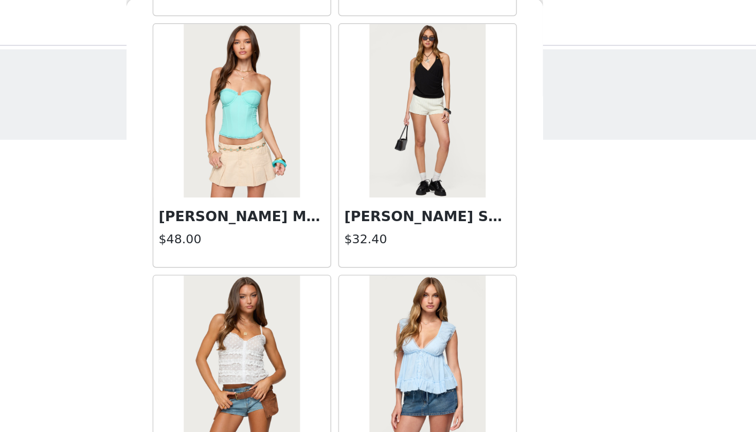
scroll to position [4504, 0]
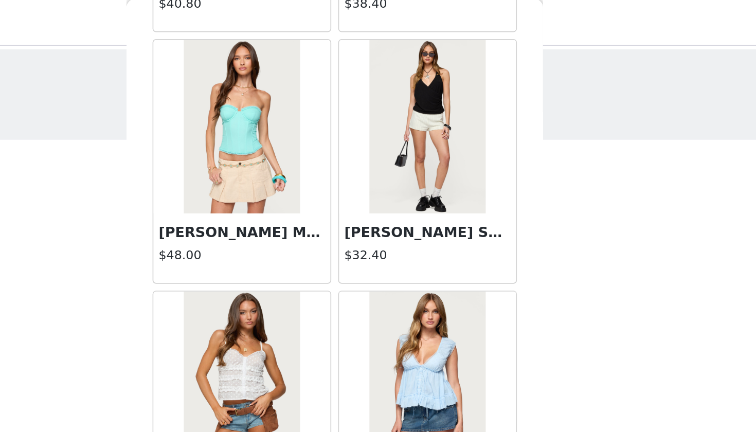
click at [384, 136] on h3 "[PERSON_NAME] Shorts" at bounding box center [433, 138] width 99 height 12
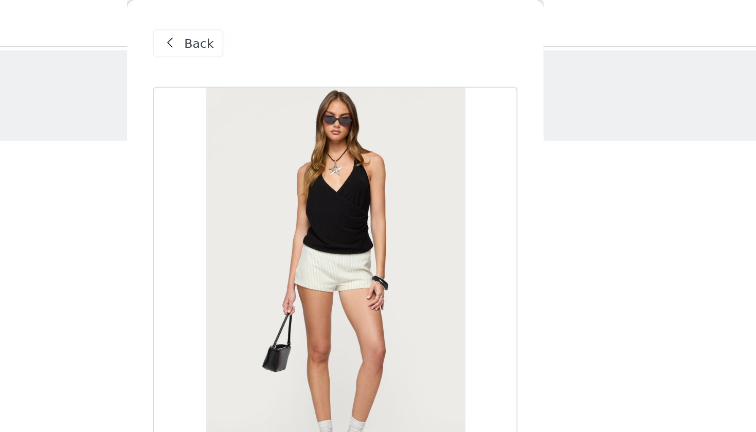
scroll to position [0, 0]
click at [289, 28] on span "Back" at bounding box center [297, 26] width 17 height 11
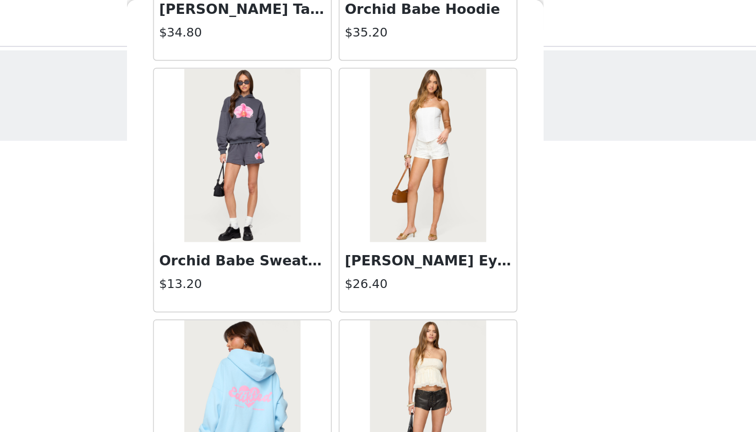
scroll to position [794, 0]
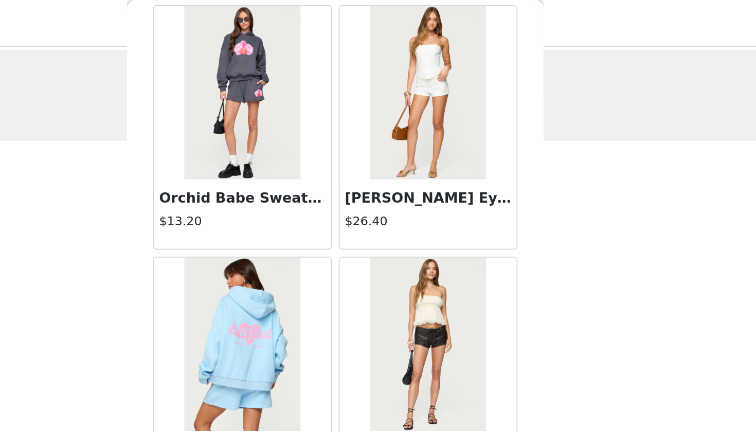
click at [384, 117] on h3 "[PERSON_NAME] Eyelet Shorts" at bounding box center [433, 118] width 99 height 12
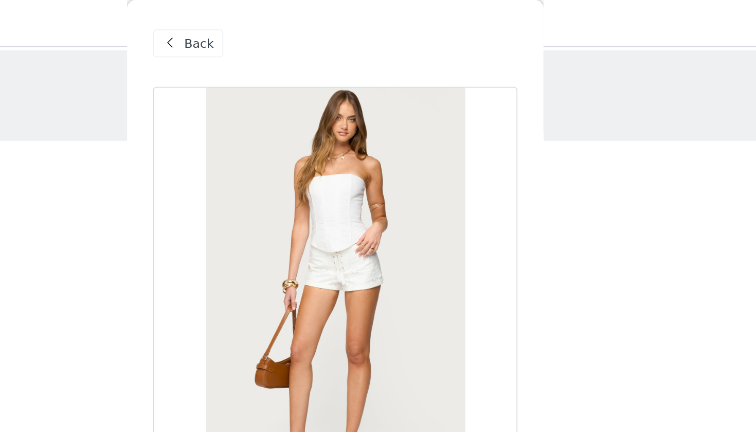
scroll to position [0, 0]
click at [289, 26] on span "Back" at bounding box center [297, 26] width 17 height 11
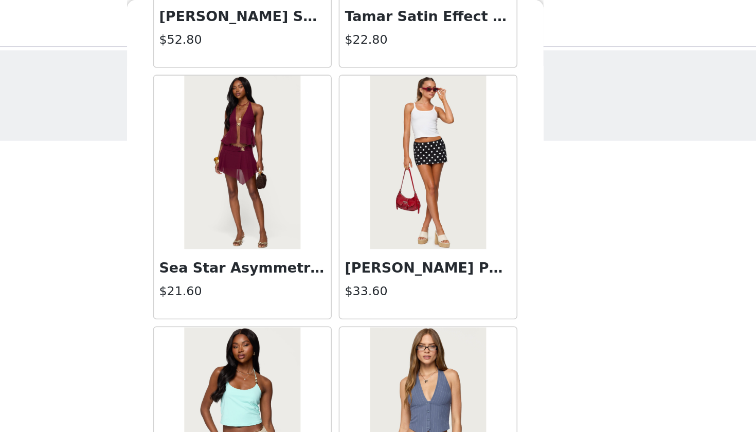
scroll to position [1200, 0]
click at [384, 157] on h3 "[PERSON_NAME] Polka Dot Mini Skort" at bounding box center [433, 159] width 99 height 12
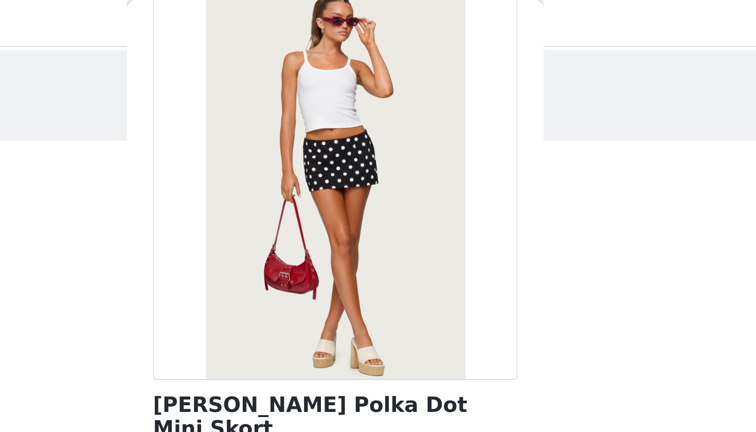
scroll to position [57, 0]
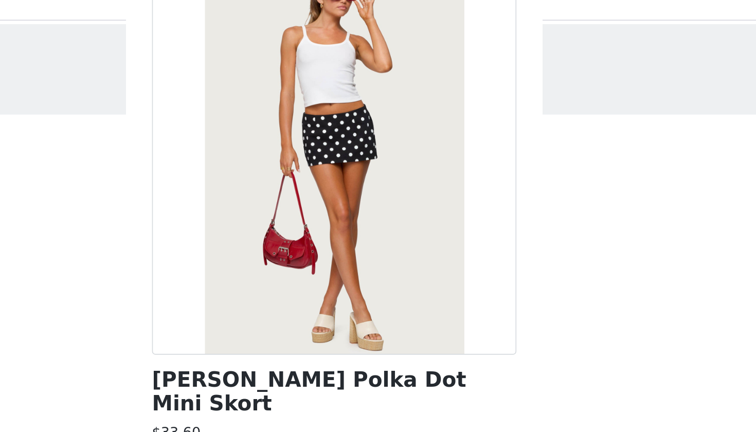
click at [270, 103] on div at bounding box center [378, 110] width 216 height 232
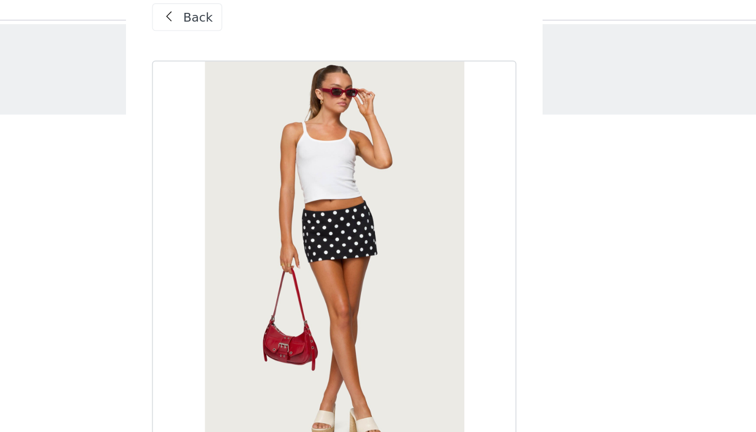
scroll to position [0, 0]
click at [289, 21] on span "Back" at bounding box center [297, 26] width 17 height 11
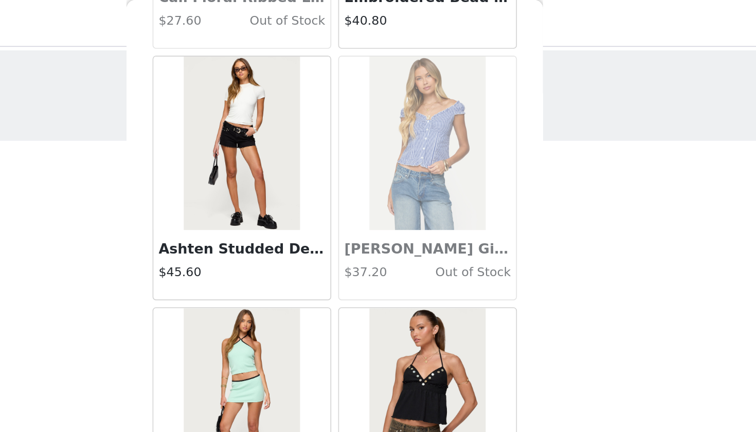
scroll to position [26130, 0]
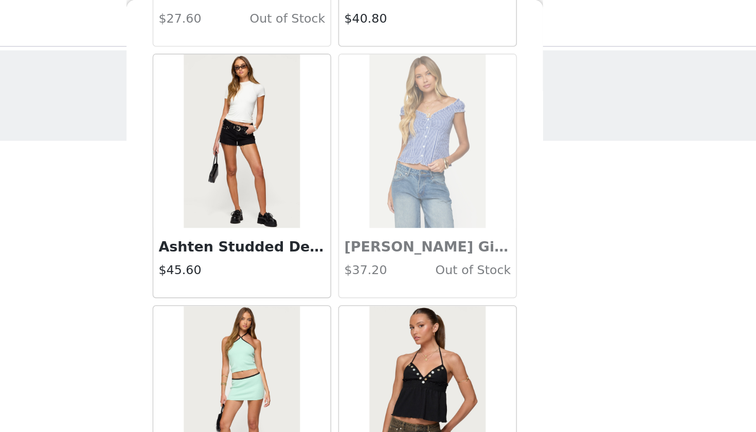
click at [274, 146] on h3 "Ashten Studded Denim Shorts" at bounding box center [323, 146] width 99 height 12
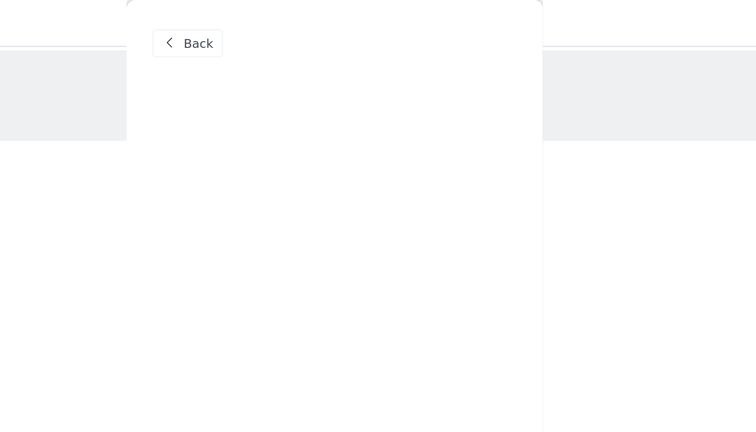
scroll to position [0, 0]
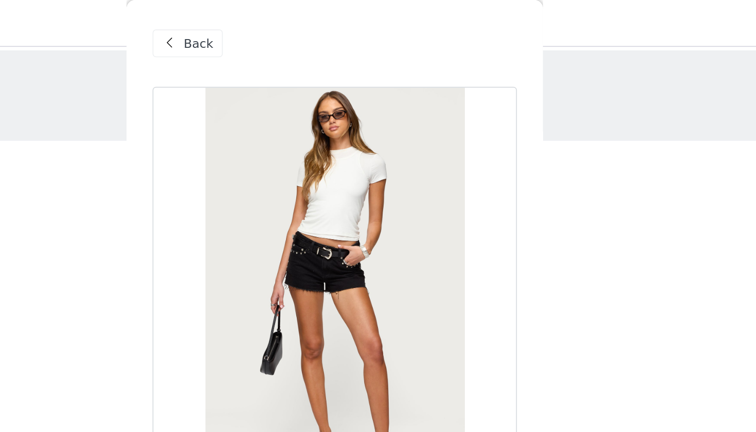
click at [289, 22] on span "Back" at bounding box center [297, 26] width 17 height 11
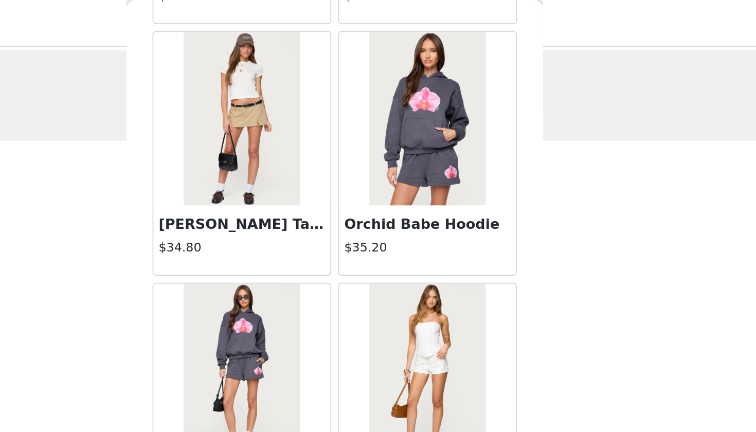
scroll to position [631, 0]
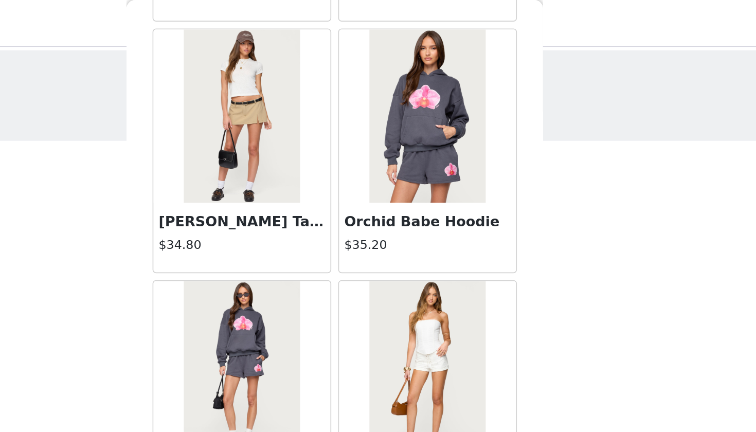
click at [274, 131] on h3 "[PERSON_NAME] Tailored Mini Skort" at bounding box center [323, 132] width 99 height 12
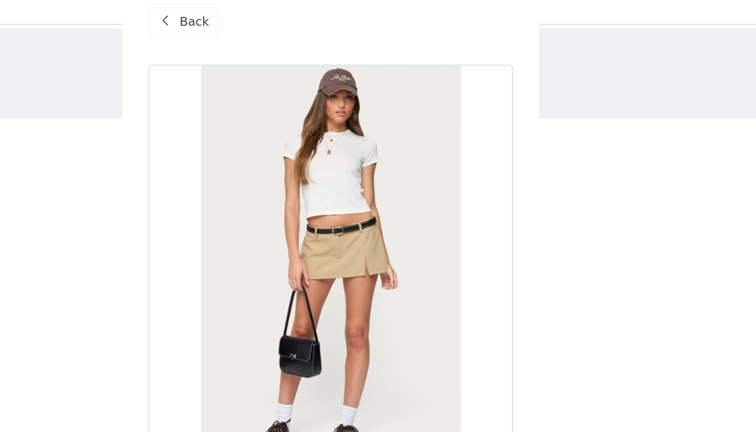
scroll to position [0, 0]
click at [289, 21] on span "Back" at bounding box center [297, 26] width 17 height 11
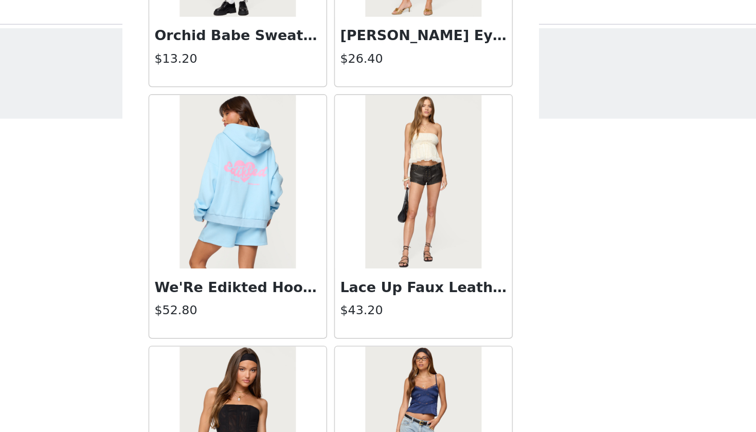
scroll to position [879, 0]
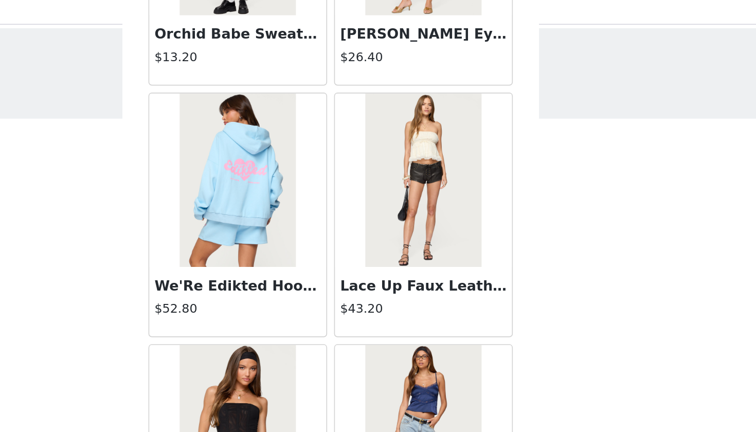
click at [384, 176] on h3 "Lace Up Faux Leather Micro Shorts" at bounding box center [433, 182] width 99 height 12
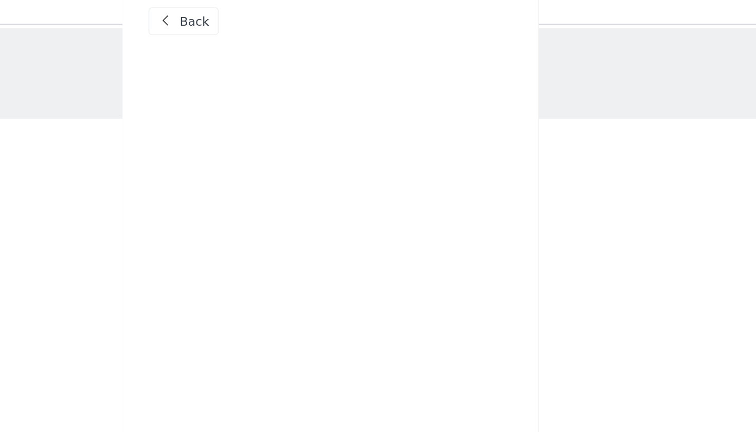
scroll to position [0, 0]
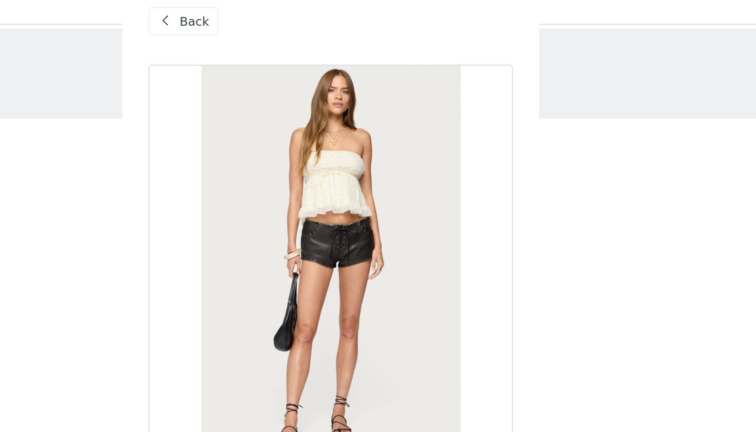
click at [289, 21] on span "Back" at bounding box center [297, 26] width 17 height 11
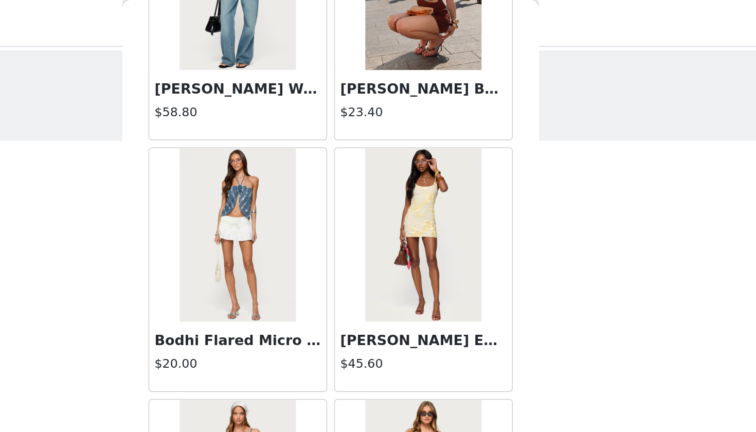
scroll to position [9831, 0]
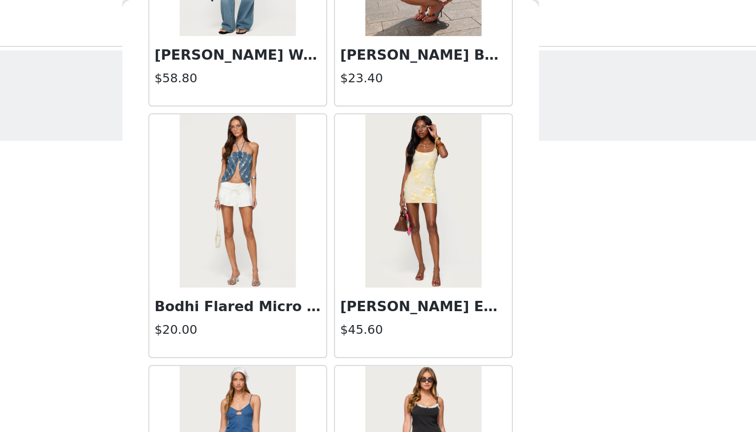
click at [274, 181] on h3 "Bodhi Flared Micro Skort" at bounding box center [323, 182] width 99 height 12
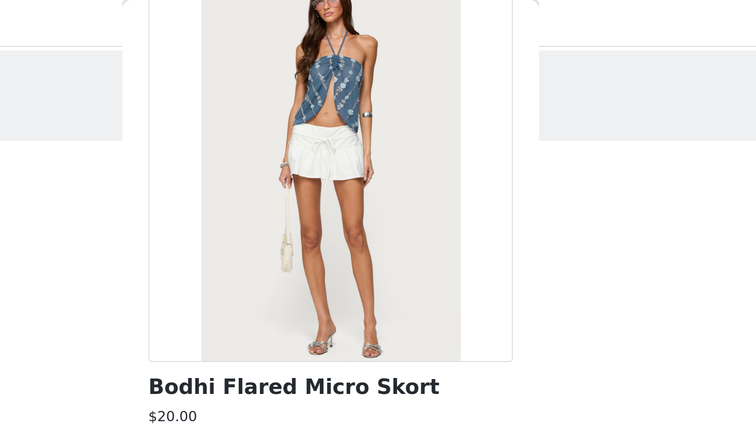
scroll to position [68, 0]
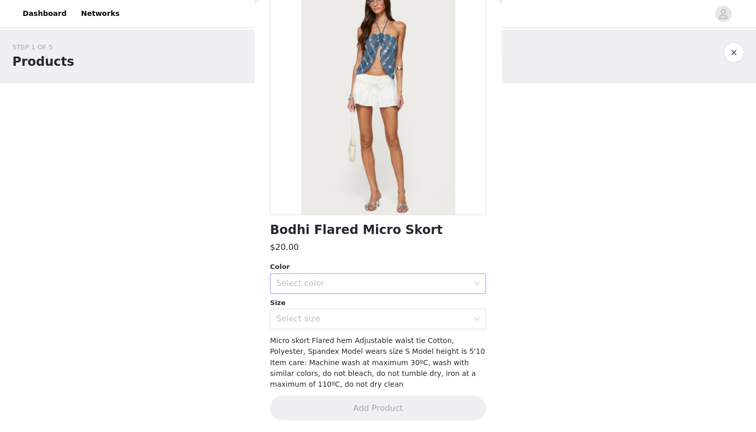
click at [325, 280] on div "Select color" at bounding box center [372, 283] width 192 height 10
click at [312, 308] on li "WHITE" at bounding box center [378, 305] width 216 height 16
click at [315, 317] on div "Select size" at bounding box center [372, 319] width 192 height 10
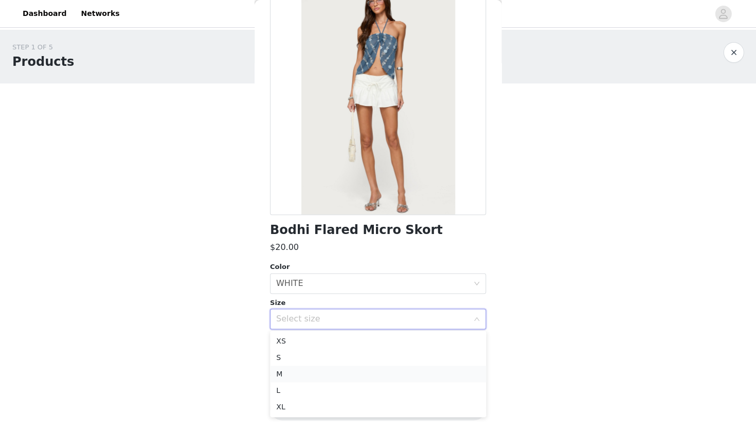
click at [303, 371] on li "M" at bounding box center [378, 374] width 216 height 16
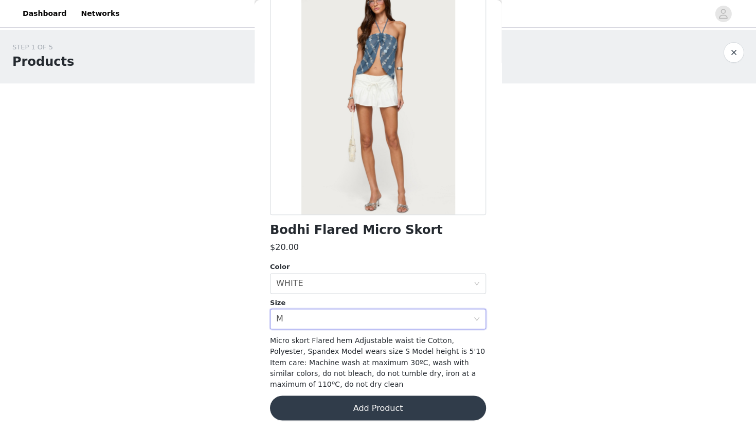
click at [334, 406] on button "Add Product" at bounding box center [378, 408] width 216 height 25
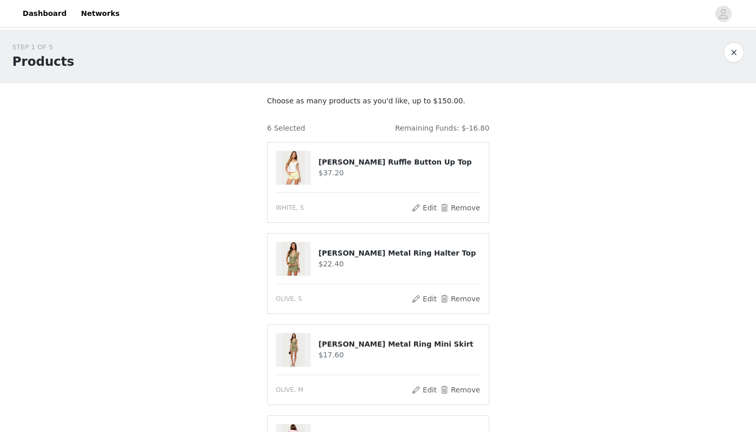
scroll to position [0, 0]
click at [458, 202] on button "Remove" at bounding box center [459, 208] width 41 height 12
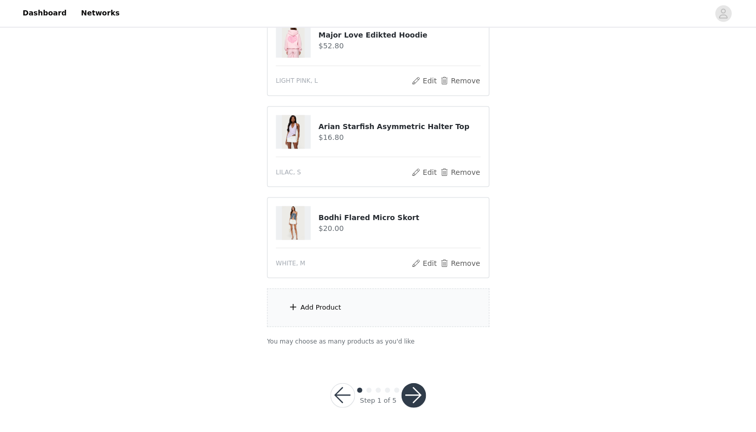
scroll to position [308, 0]
click at [367, 301] on div "Add Product" at bounding box center [378, 308] width 222 height 39
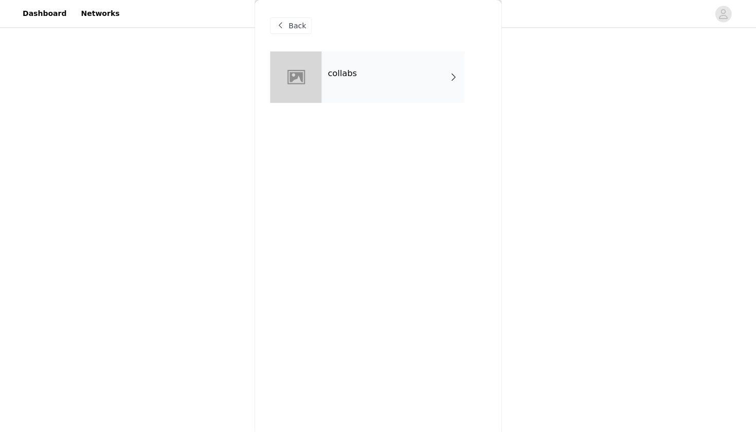
click at [395, 79] on div "collabs" at bounding box center [393, 76] width 143 height 51
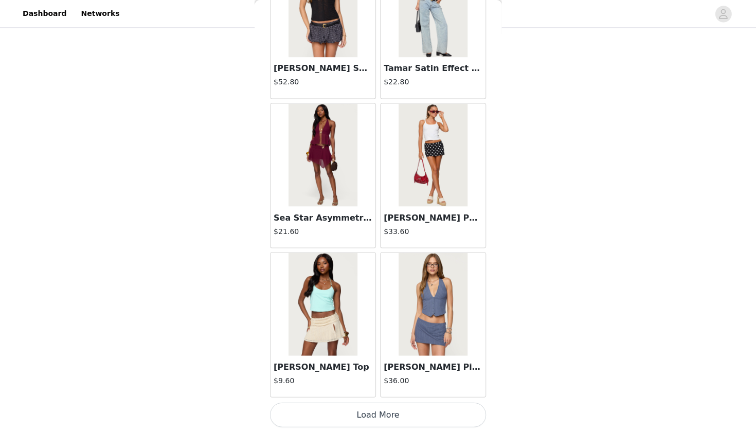
click at [333, 415] on button "Load More" at bounding box center [378, 414] width 216 height 25
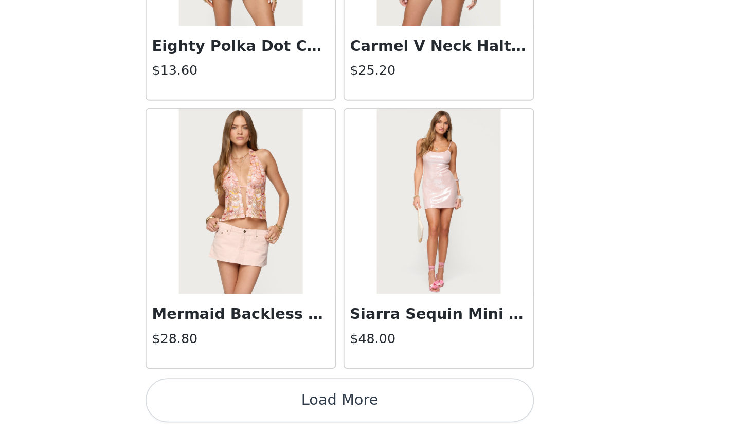
scroll to position [2634, 0]
click at [270, 402] on button "Load More" at bounding box center [378, 414] width 216 height 25
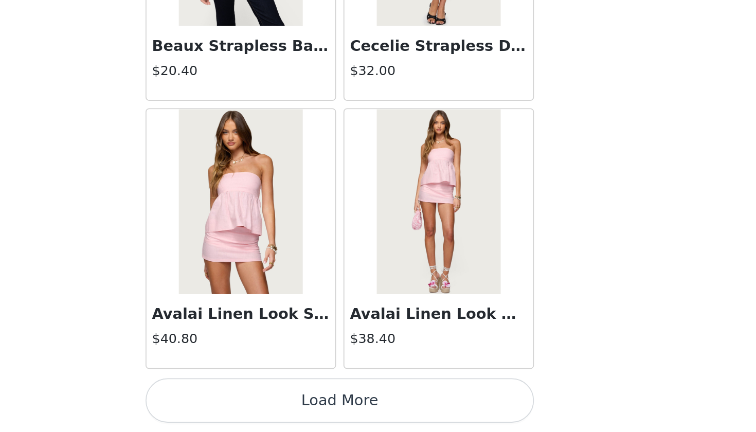
scroll to position [4126, 0]
click at [270, 402] on button "Load More" at bounding box center [378, 414] width 216 height 25
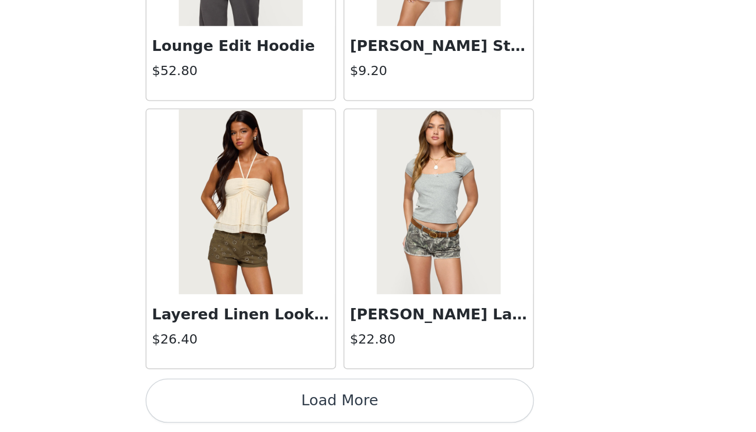
scroll to position [5618, 0]
click at [270, 402] on button "Load More" at bounding box center [378, 414] width 216 height 25
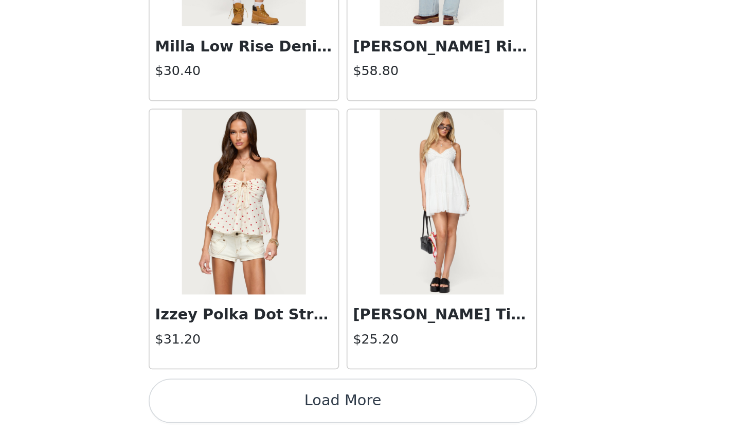
scroll to position [7110, 0]
click at [270, 402] on button "Load More" at bounding box center [378, 414] width 216 height 25
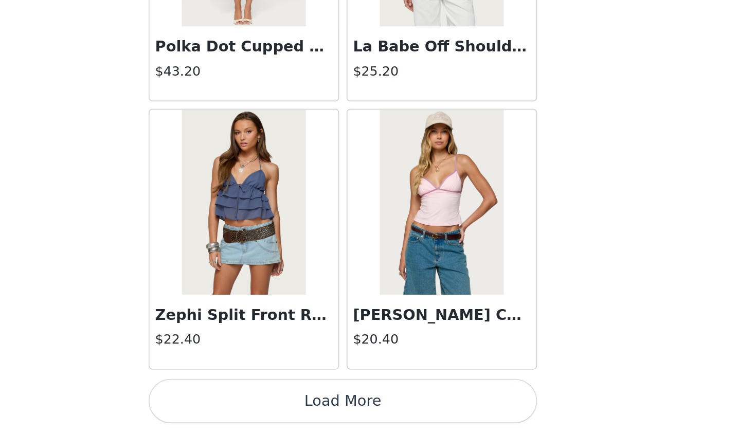
scroll to position [8602, 0]
click at [270, 402] on button "Load More" at bounding box center [378, 414] width 216 height 25
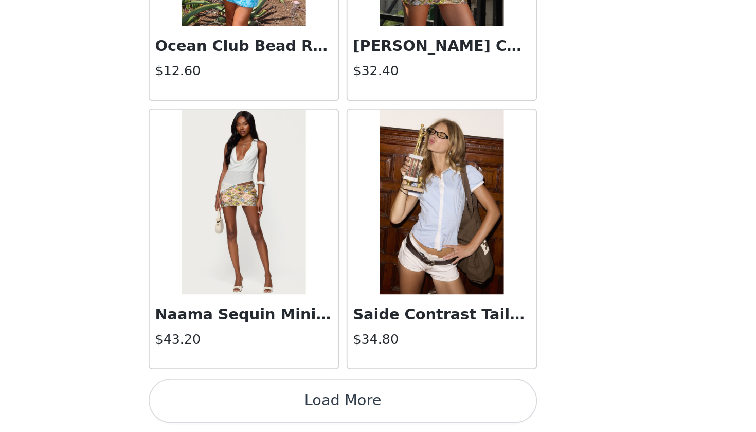
scroll to position [10094, 0]
click at [270, 402] on button "Load More" at bounding box center [378, 414] width 216 height 25
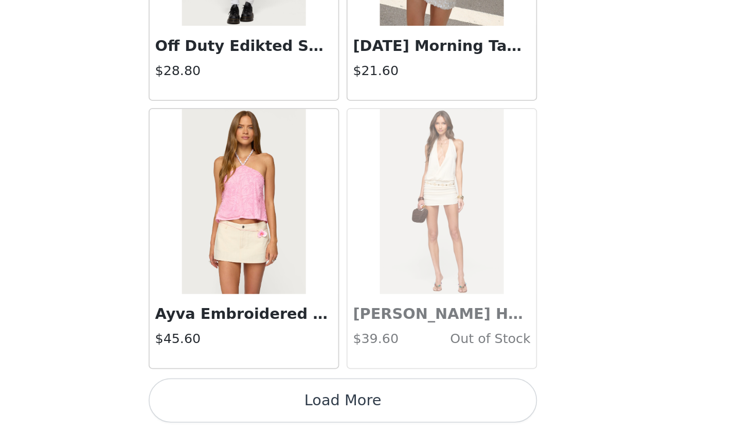
scroll to position [309, 0]
click at [270, 402] on button "Load More" at bounding box center [378, 414] width 216 height 25
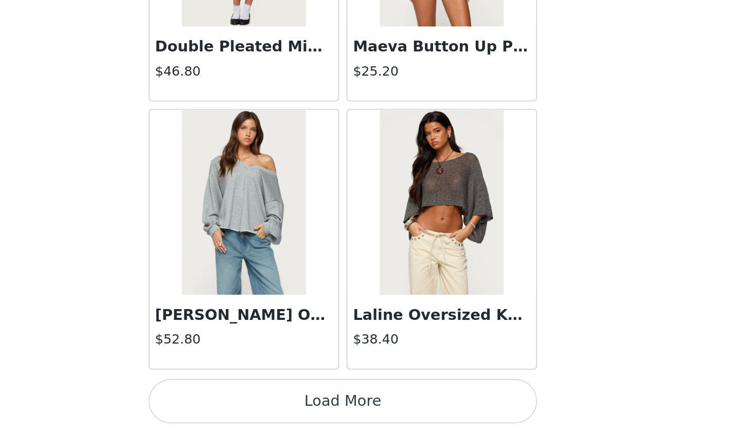
scroll to position [13078, 0]
click at [270, 402] on button "Load More" at bounding box center [378, 414] width 216 height 25
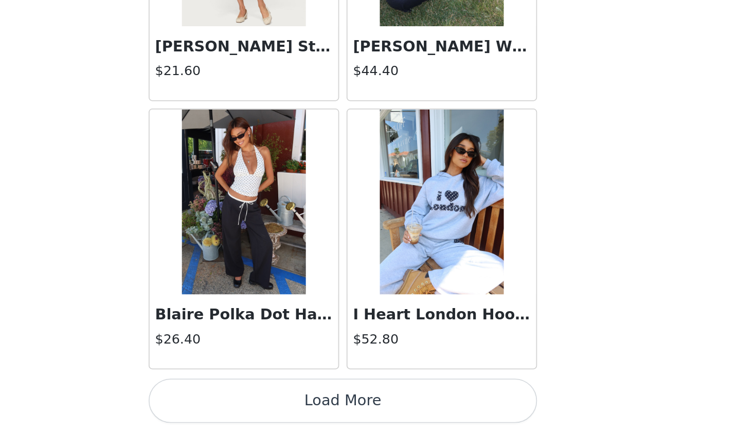
scroll to position [14571, 0]
click at [270, 402] on button "Load More" at bounding box center [378, 414] width 216 height 25
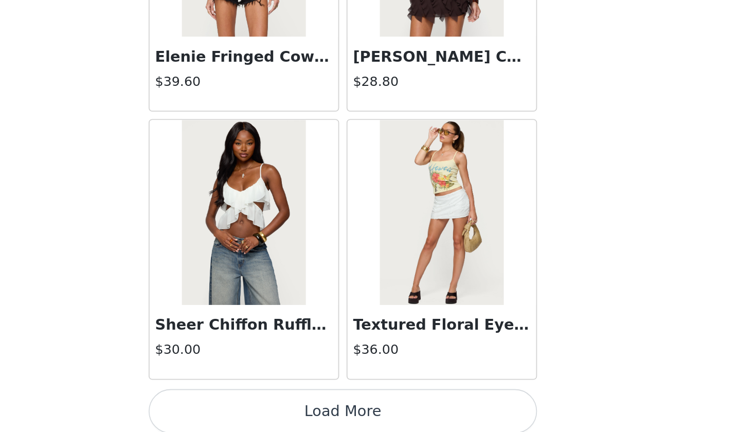
scroll to position [16057, 0]
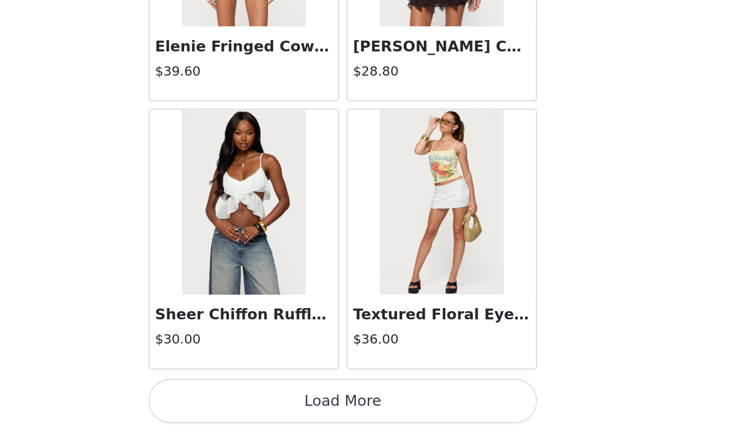
click at [270, 402] on button "Load More" at bounding box center [378, 414] width 216 height 25
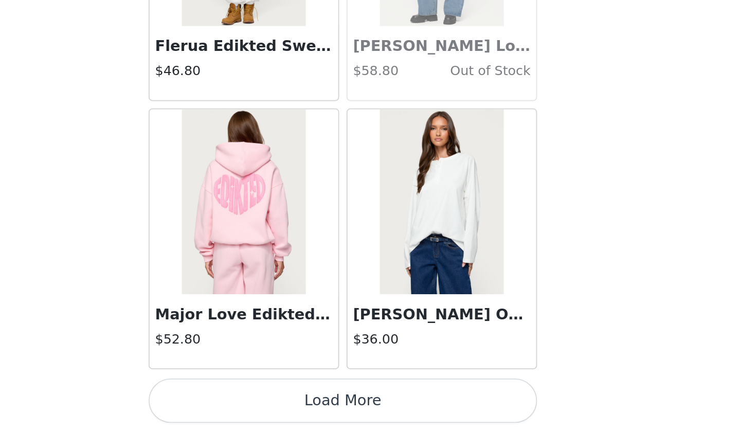
scroll to position [17555, 0]
click at [270, 402] on button "Load More" at bounding box center [378, 414] width 216 height 25
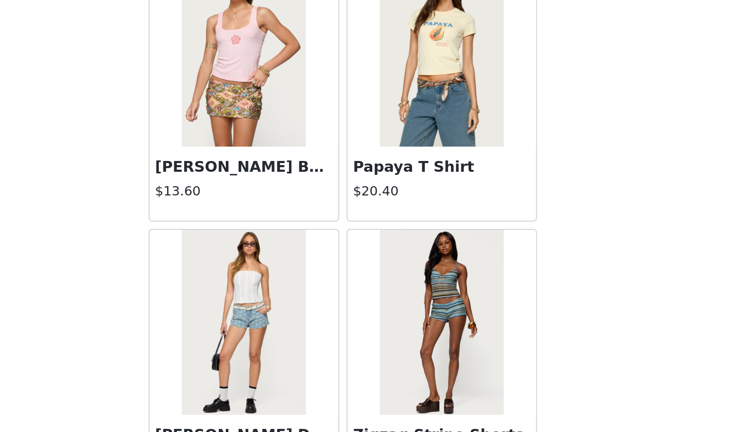
scroll to position [18971, 0]
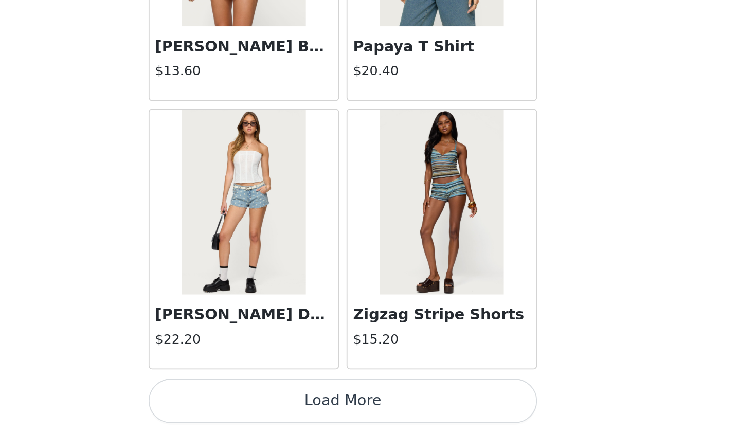
click at [270, 402] on button "Load More" at bounding box center [378, 414] width 216 height 25
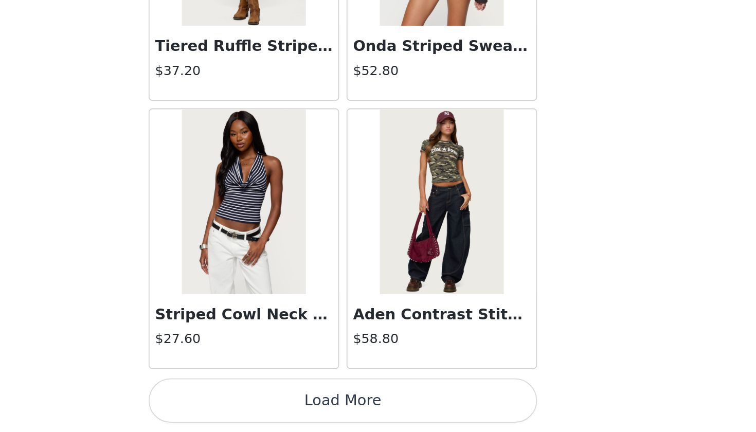
scroll to position [309, 0]
click at [270, 402] on button "Load More" at bounding box center [378, 414] width 216 height 25
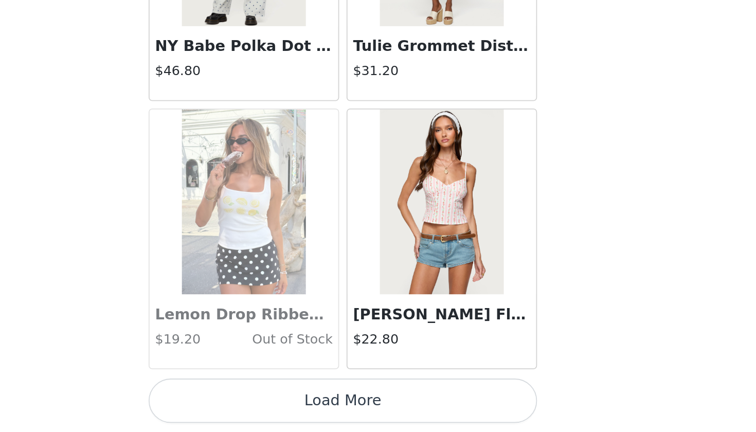
click at [270, 402] on button "Load More" at bounding box center [378, 414] width 216 height 25
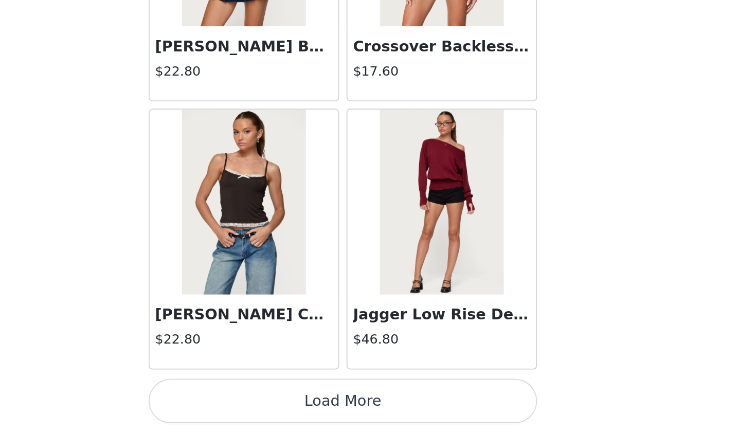
scroll to position [23523, 0]
click at [270, 402] on button "Load More" at bounding box center [378, 414] width 216 height 25
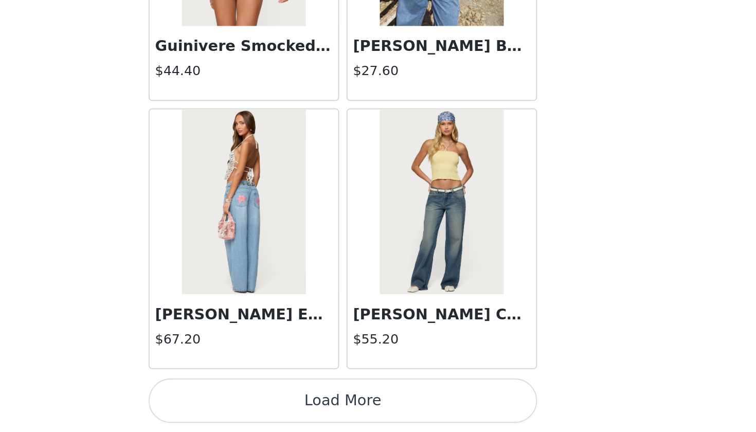
scroll to position [309, 0]
click at [270, 402] on button "Load More" at bounding box center [378, 414] width 216 height 25
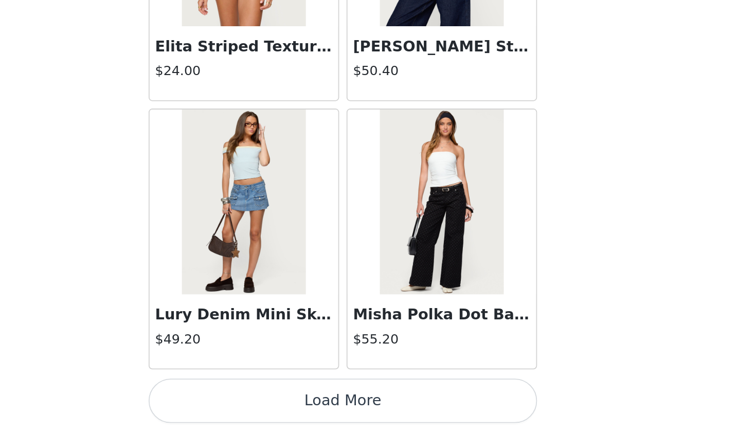
scroll to position [26507, 0]
click at [270, 402] on button "Load More" at bounding box center [378, 414] width 216 height 25
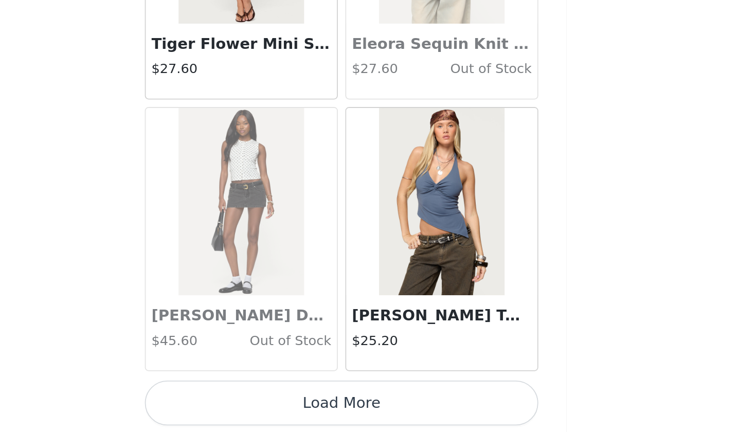
scroll to position [27999, 0]
click at [270, 402] on button "Load More" at bounding box center [378, 414] width 216 height 25
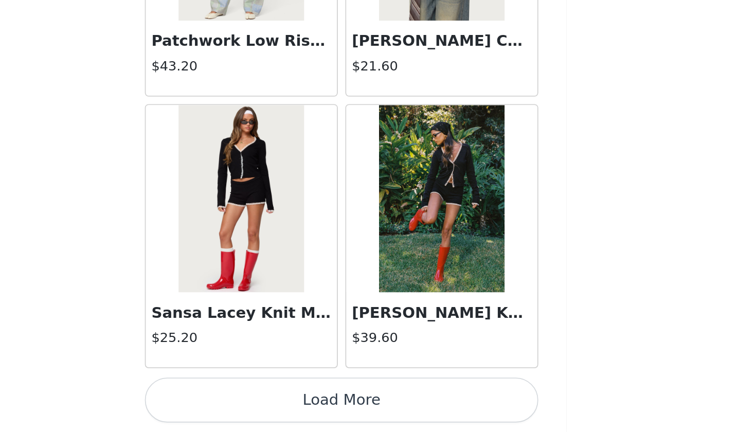
scroll to position [309, 0]
click at [270, 402] on button "Load More" at bounding box center [378, 414] width 216 height 25
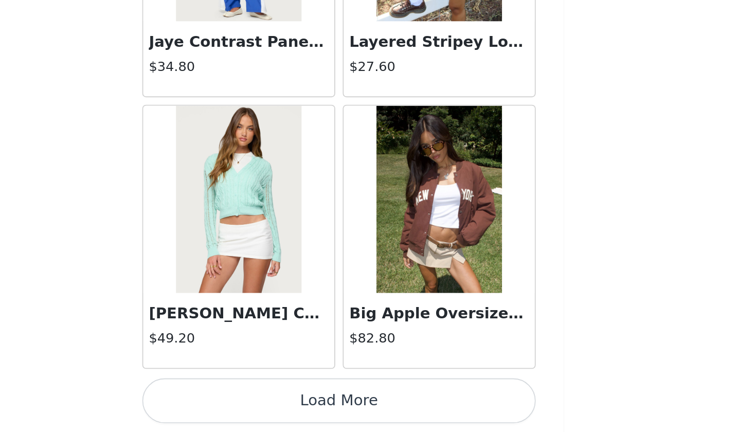
click at [270, 402] on button "Load More" at bounding box center [378, 414] width 216 height 25
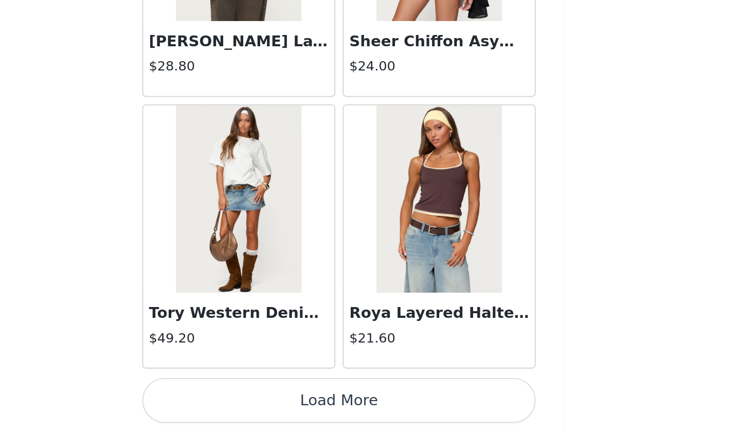
scroll to position [32475, 0]
click at [270, 402] on button "Load More" at bounding box center [378, 414] width 216 height 25
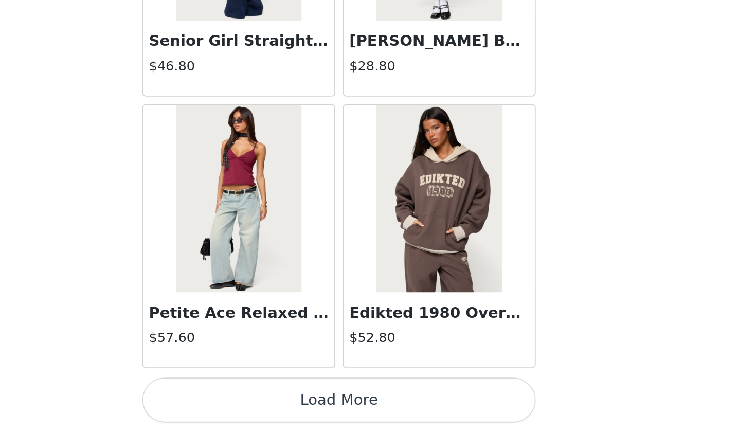
scroll to position [309, 0]
click at [270, 402] on button "Load More" at bounding box center [378, 414] width 216 height 25
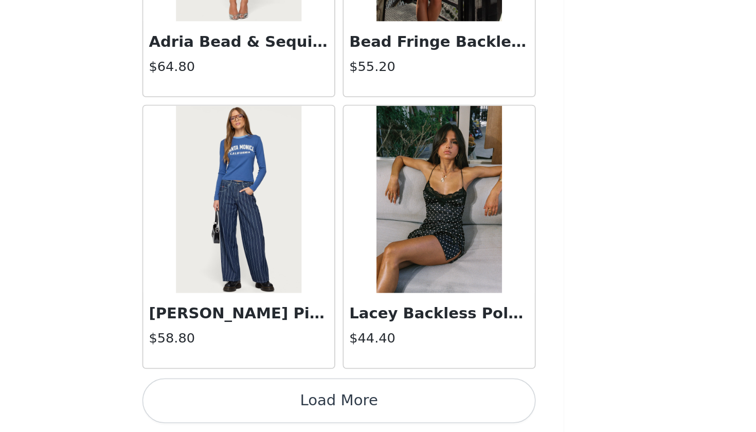
click at [270, 402] on button "Load More" at bounding box center [378, 414] width 216 height 25
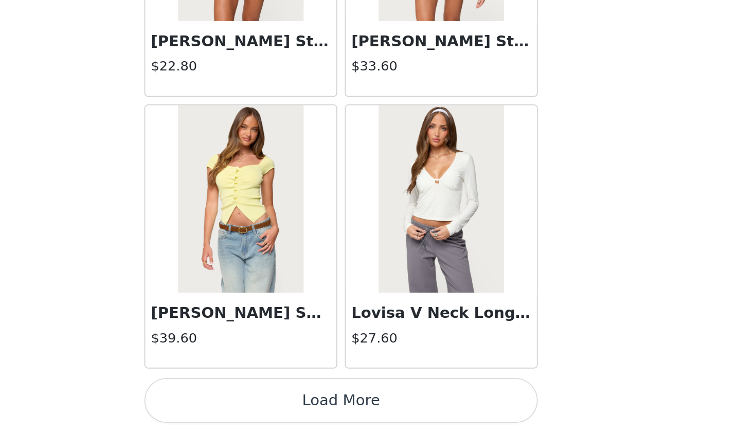
click at [270, 402] on button "Load More" at bounding box center [378, 414] width 216 height 25
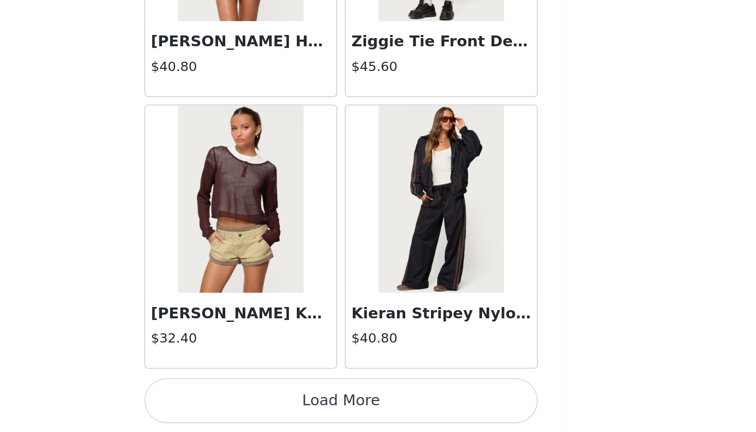
scroll to position [38443, 0]
click at [270, 402] on button "Load More" at bounding box center [378, 414] width 216 height 25
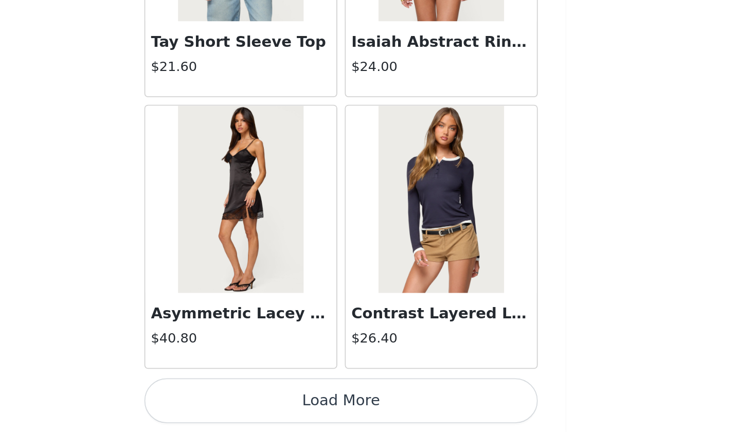
scroll to position [39935, 0]
click at [270, 402] on button "Load More" at bounding box center [378, 414] width 216 height 25
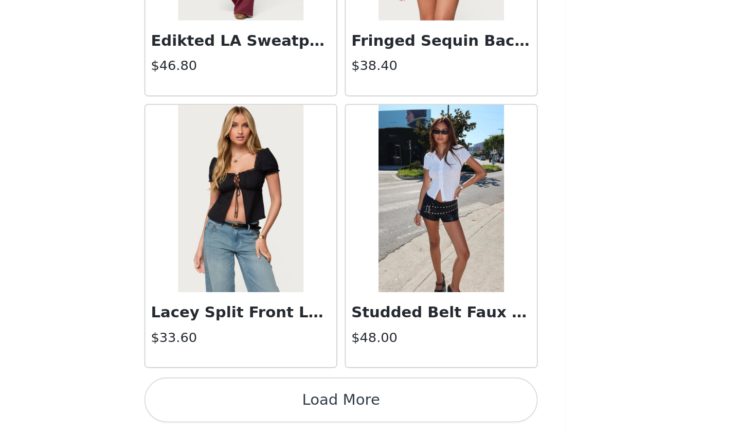
scroll to position [309, 0]
click at [270, 402] on button "Load More" at bounding box center [378, 414] width 216 height 25
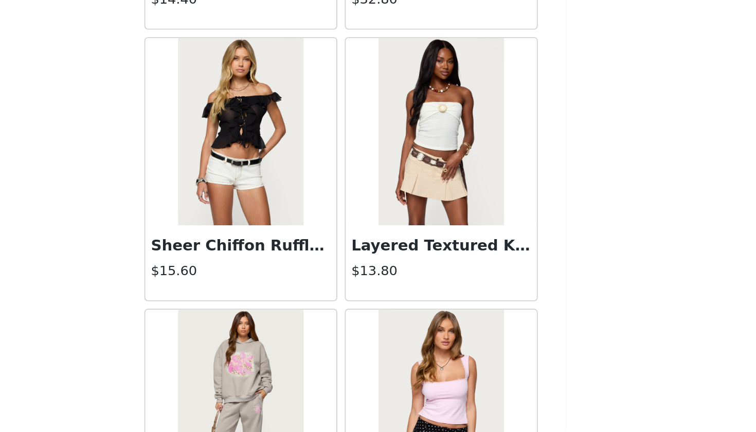
scroll to position [12666, 0]
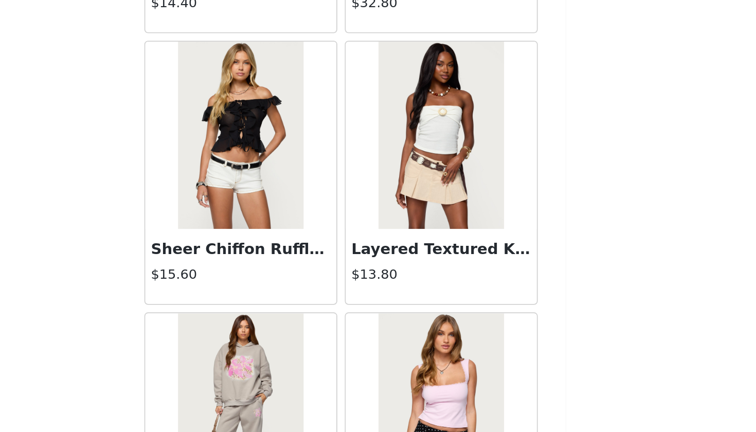
click at [384, 326] on h3 "Layered Textured Knit Strapless Top" at bounding box center [433, 332] width 99 height 12
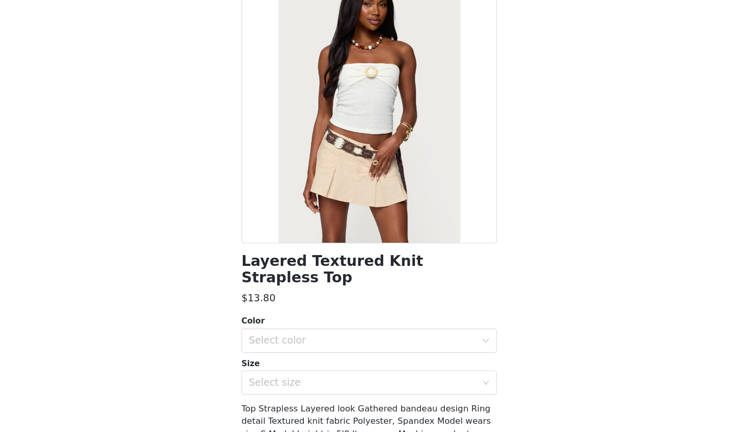
scroll to position [308, 0]
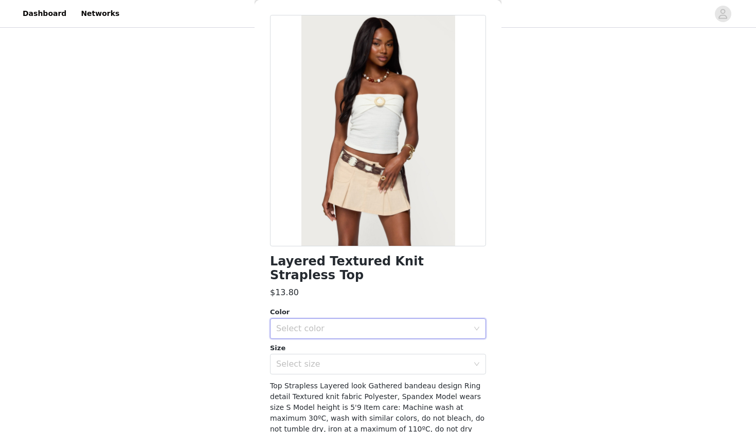
click at [341, 319] on div "Select color" at bounding box center [374, 329] width 197 height 20
click at [316, 338] on li "CREAM" at bounding box center [378, 337] width 216 height 16
click at [307, 359] on div "Select size" at bounding box center [372, 364] width 192 height 10
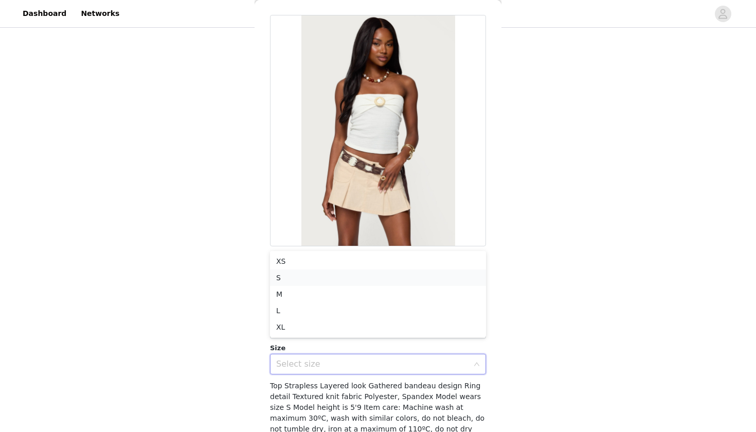
click at [302, 279] on li "S" at bounding box center [378, 278] width 216 height 16
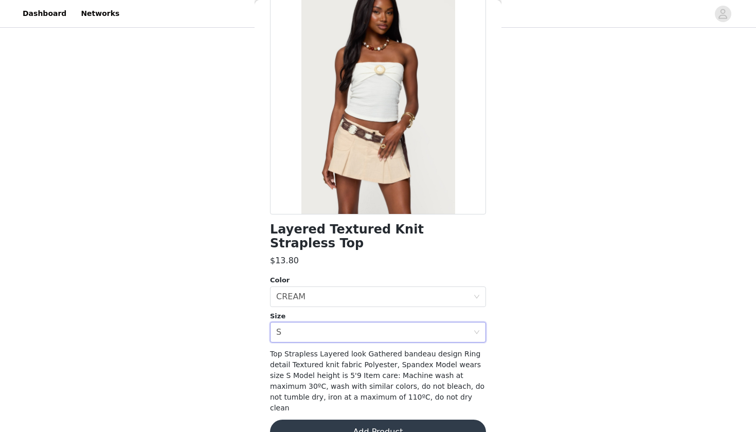
scroll to position [68, 0]
click at [357, 420] on button "Add Product" at bounding box center [378, 432] width 216 height 25
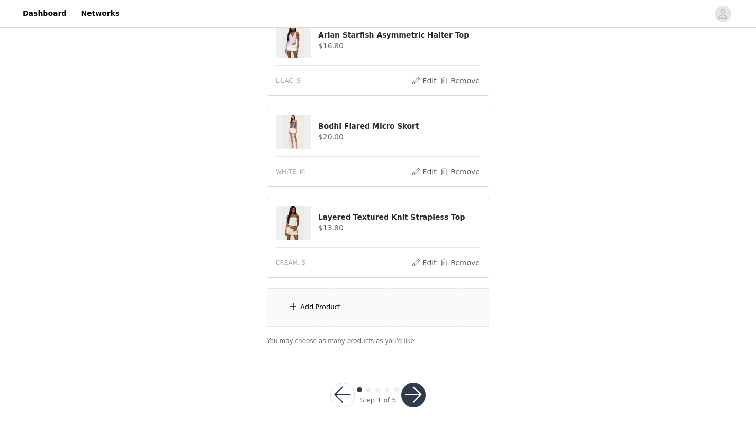
scroll to position [400, 0]
click at [414, 394] on button "button" at bounding box center [413, 395] width 25 height 25
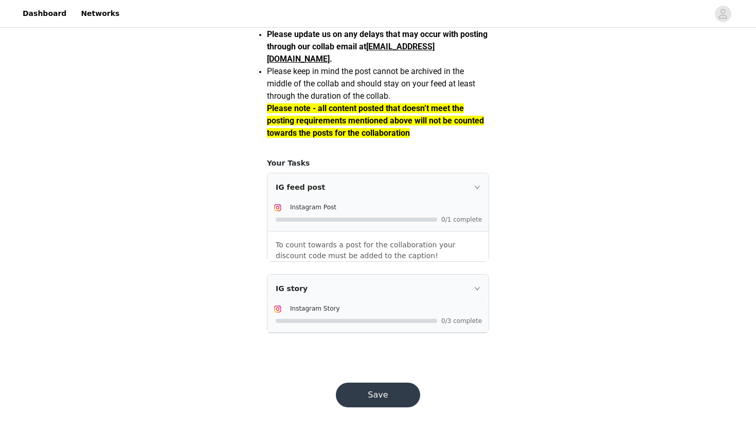
scroll to position [873, 0]
click at [394, 391] on button "Save" at bounding box center [378, 395] width 84 height 25
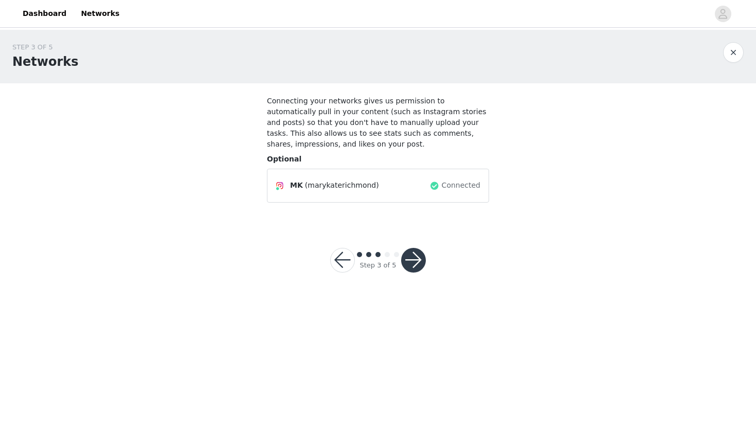
click at [417, 262] on button "button" at bounding box center [413, 260] width 25 height 25
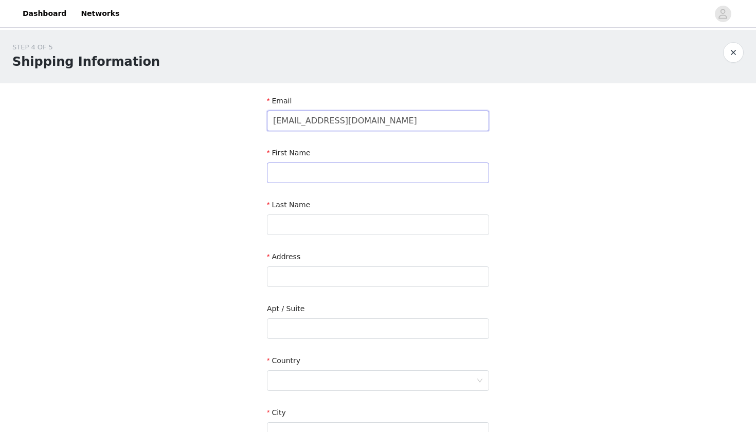
type input "[EMAIL_ADDRESS][DOMAIN_NAME]"
type input "[PERSON_NAME]"
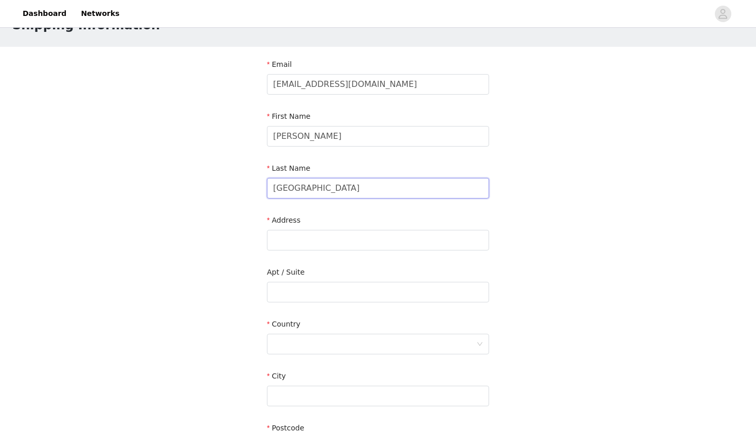
scroll to position [39, 0]
type input "[GEOGRAPHIC_DATA]"
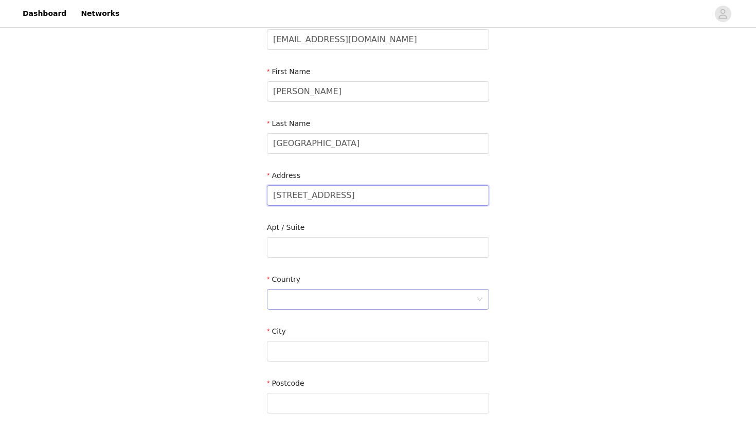
scroll to position [90, 0]
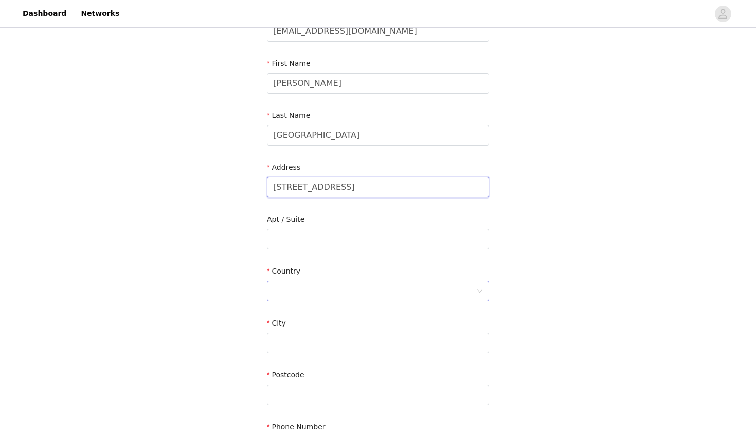
type input "[STREET_ADDRESS]"
click at [297, 288] on div at bounding box center [374, 291] width 203 height 20
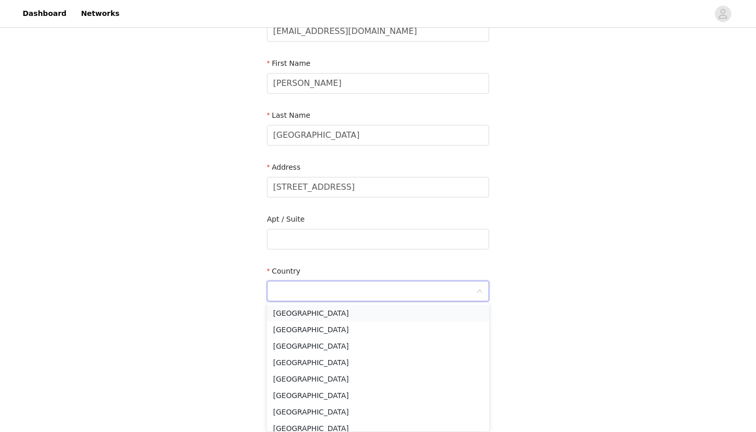
click at [300, 313] on li "[GEOGRAPHIC_DATA]" at bounding box center [378, 313] width 222 height 16
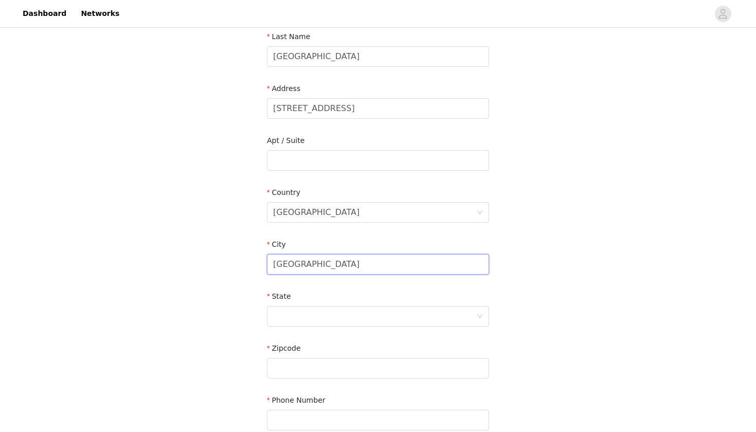
scroll to position [183, 0]
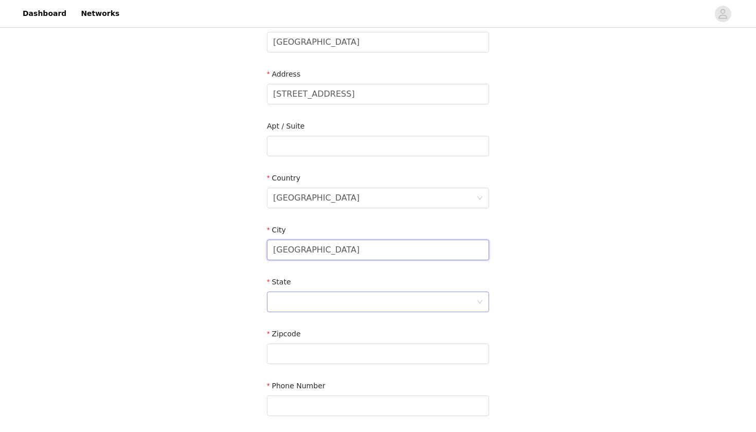
type input "[GEOGRAPHIC_DATA]"
click at [299, 298] on div at bounding box center [374, 302] width 203 height 20
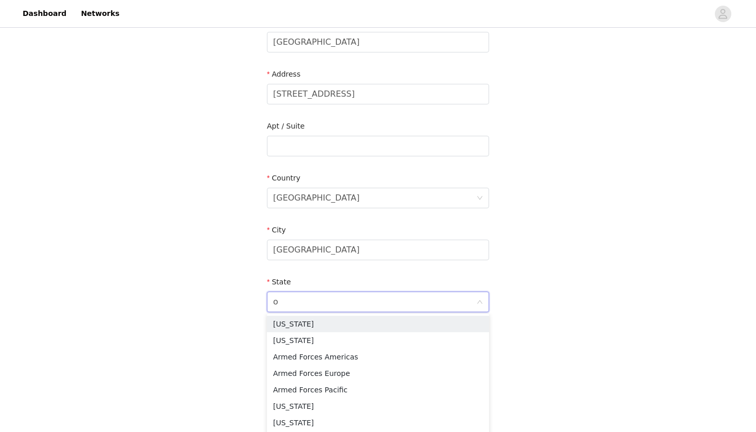
type input "oh"
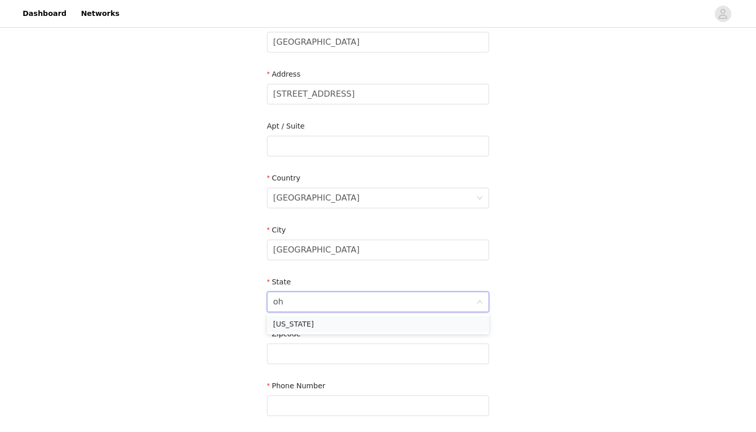
click at [405, 318] on li "[US_STATE]" at bounding box center [378, 324] width 222 height 16
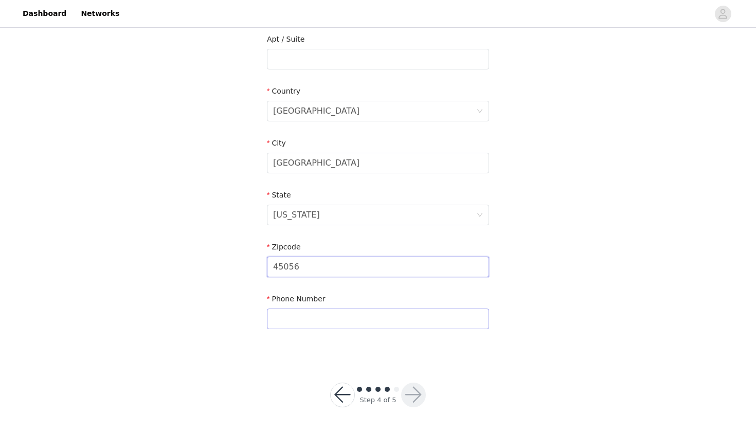
scroll to position [269, 0]
type input "45056"
type input "8598182551"
click at [418, 389] on button "button" at bounding box center [413, 395] width 25 height 25
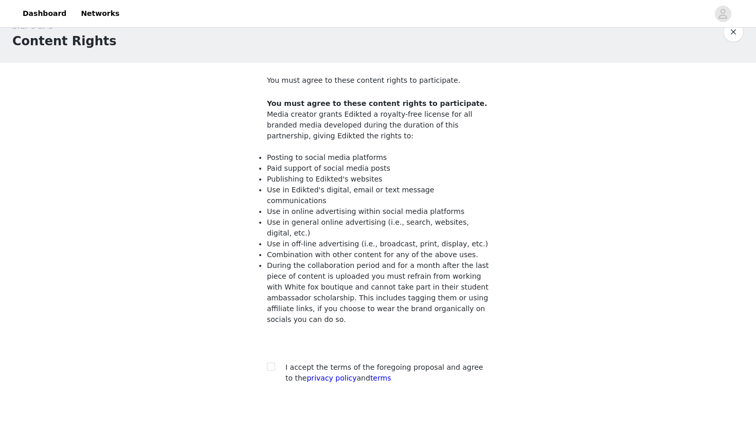
scroll to position [21, 0]
click at [271, 362] on label at bounding box center [271, 367] width 8 height 11
click at [271, 363] on input "checkbox" at bounding box center [270, 366] width 7 height 7
checkbox input "true"
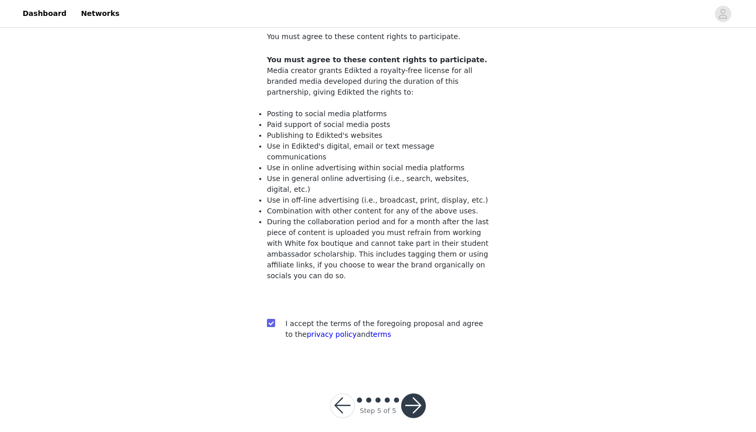
scroll to position [64, 0]
click at [407, 394] on button "button" at bounding box center [413, 406] width 25 height 25
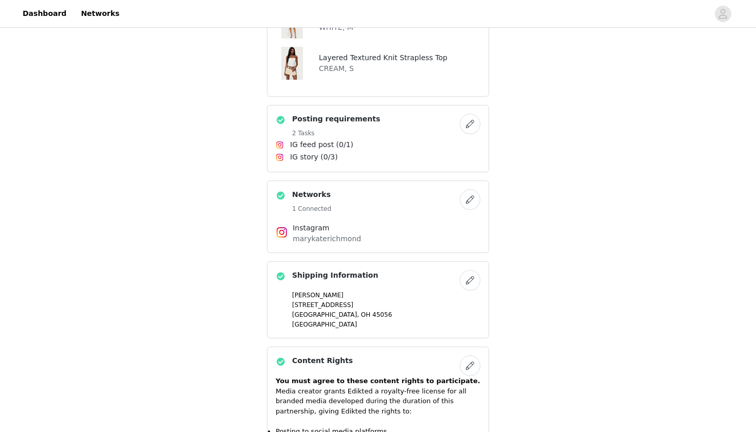
scroll to position [628, 0]
click at [470, 199] on button "button" at bounding box center [470, 200] width 21 height 21
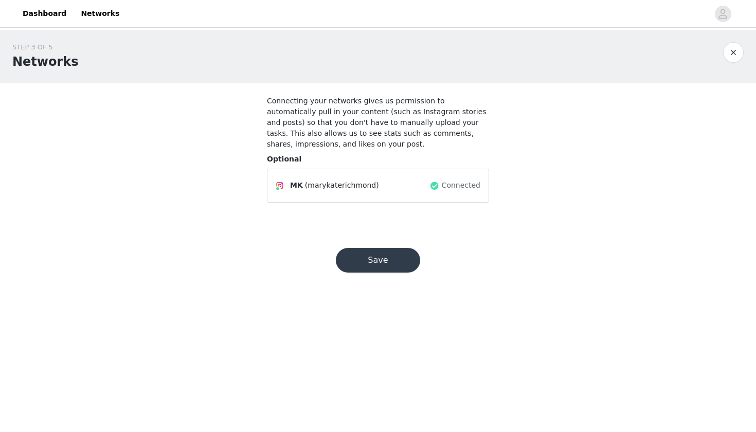
click at [393, 253] on button "Save" at bounding box center [378, 260] width 84 height 25
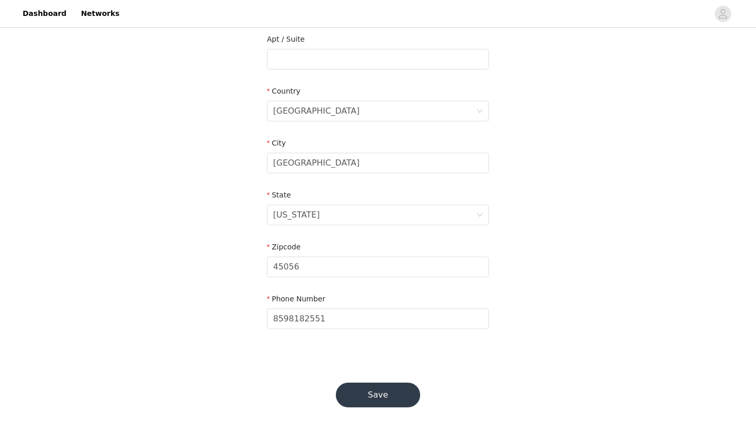
scroll to position [269, 0]
click at [362, 391] on button "Save" at bounding box center [378, 395] width 84 height 25
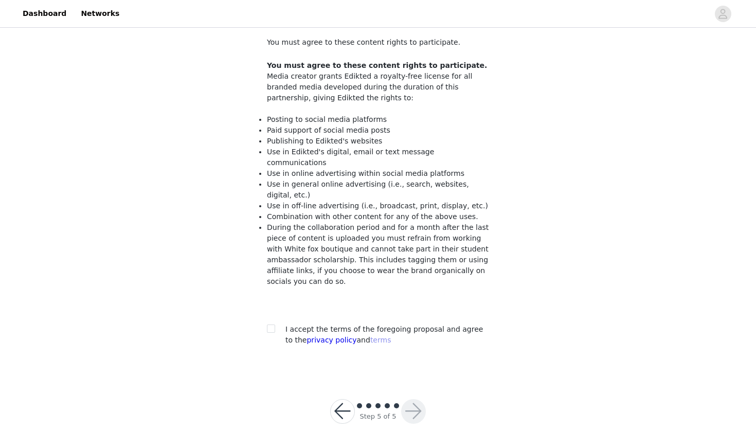
scroll to position [64, 0]
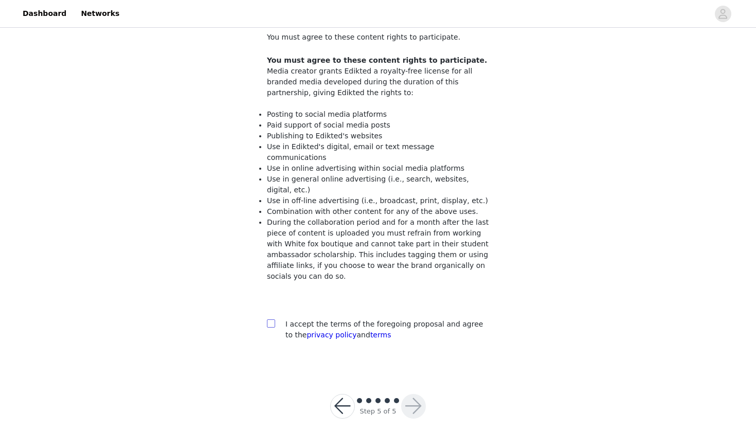
click at [274, 320] on input "checkbox" at bounding box center [270, 323] width 7 height 7
checkbox input "true"
click at [411, 397] on button "button" at bounding box center [413, 406] width 25 height 25
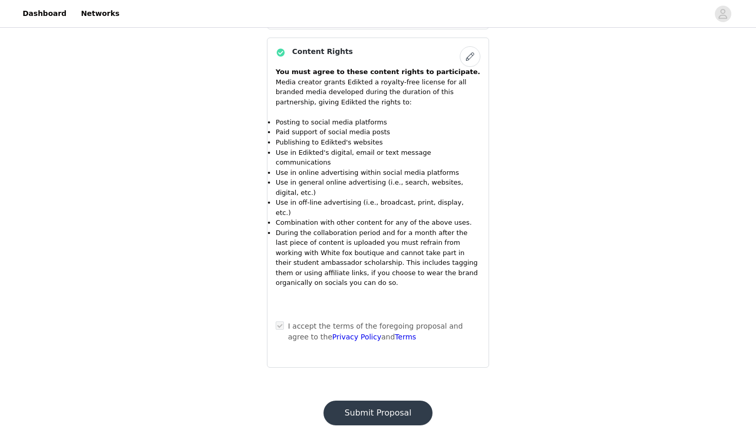
scroll to position [937, 0]
click at [378, 401] on button "Submit Proposal" at bounding box center [378, 413] width 109 height 25
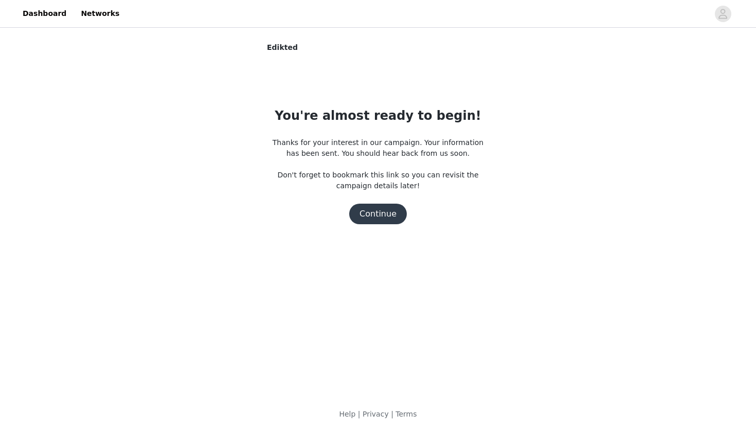
scroll to position [0, 0]
click at [382, 210] on button "Continue" at bounding box center [378, 214] width 58 height 21
